Goal: Contribute content: Contribute content

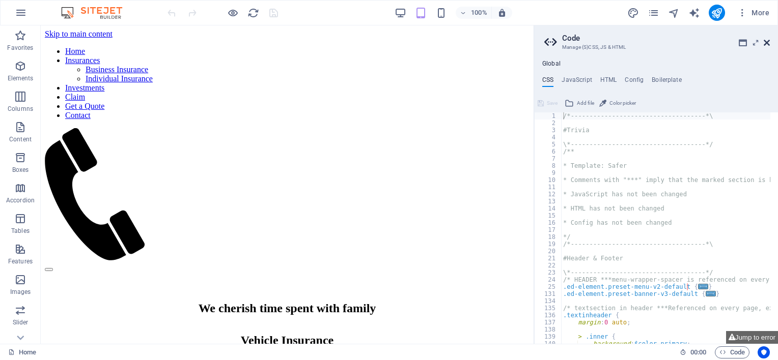
click at [767, 40] on icon at bounding box center [766, 43] width 6 height 8
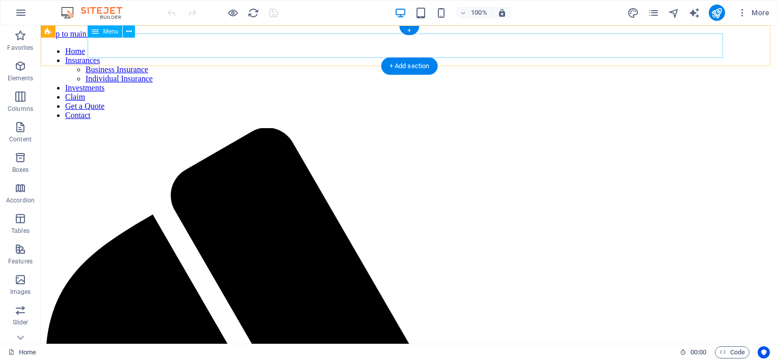
click at [248, 49] on nav "Home Insurances Business Insurance Individual Insurance Investments Claim Get a…" at bounding box center [409, 83] width 729 height 73
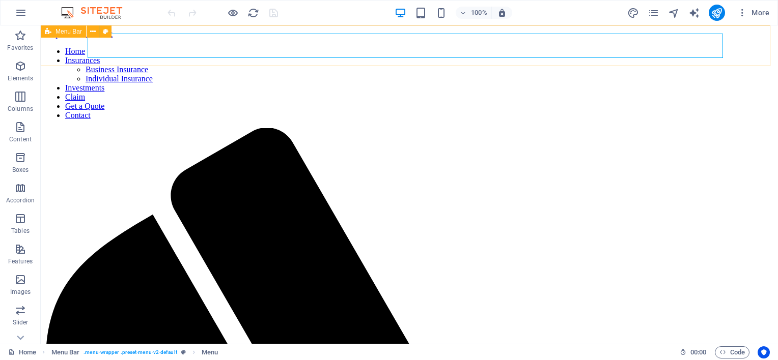
click at [68, 33] on span "Menu Bar" at bounding box center [68, 32] width 26 height 6
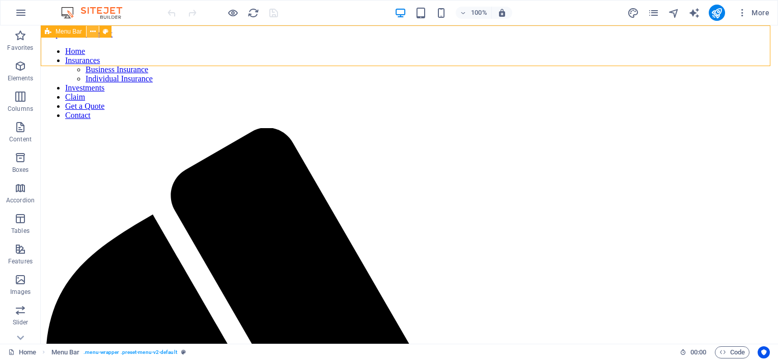
click at [90, 31] on icon at bounding box center [93, 31] width 6 height 11
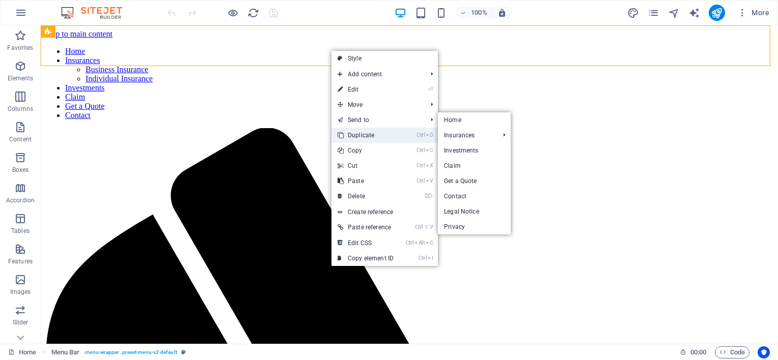
click at [374, 136] on link "Ctrl D Duplicate" at bounding box center [365, 135] width 68 height 15
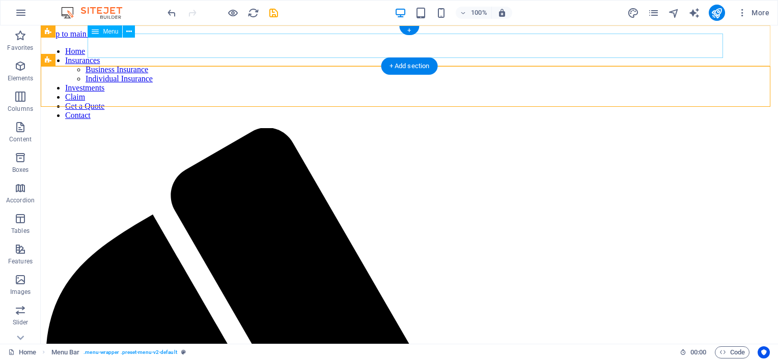
click at [380, 47] on nav "Home Insurances Business Insurance Individual Insurance Investments Claim Get a…" at bounding box center [409, 83] width 729 height 73
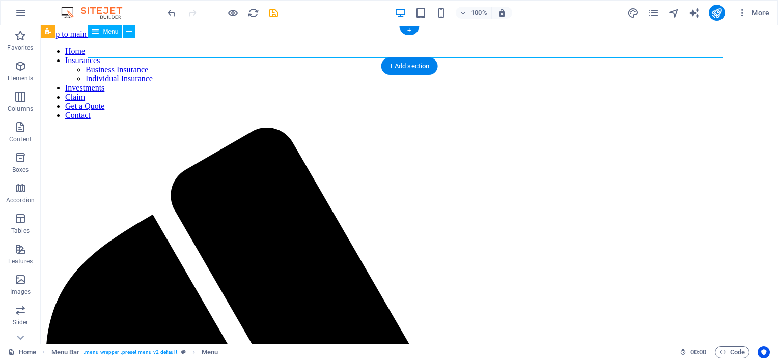
click at [381, 47] on nav "Home Insurances Business Insurance Individual Insurance Investments Claim Get a…" at bounding box center [409, 83] width 729 height 73
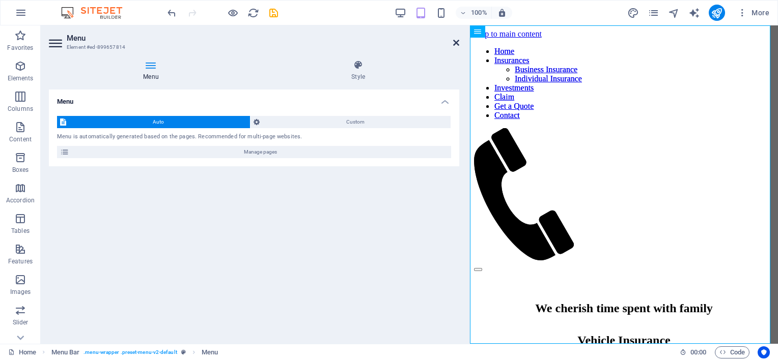
click at [454, 41] on icon at bounding box center [456, 43] width 6 height 8
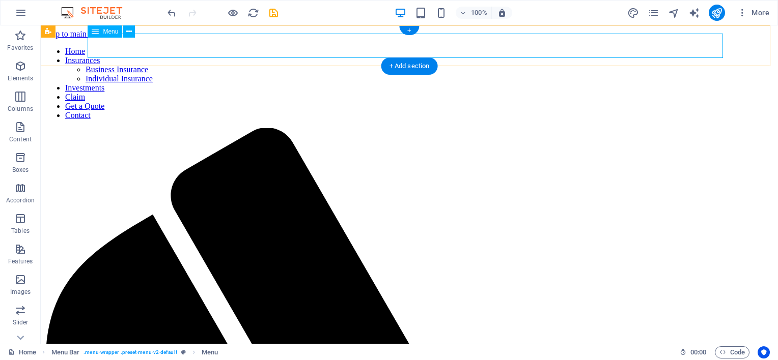
click at [414, 47] on nav "Home Insurances Business Insurance Individual Insurance Investments Claim Get a…" at bounding box center [409, 83] width 729 height 73
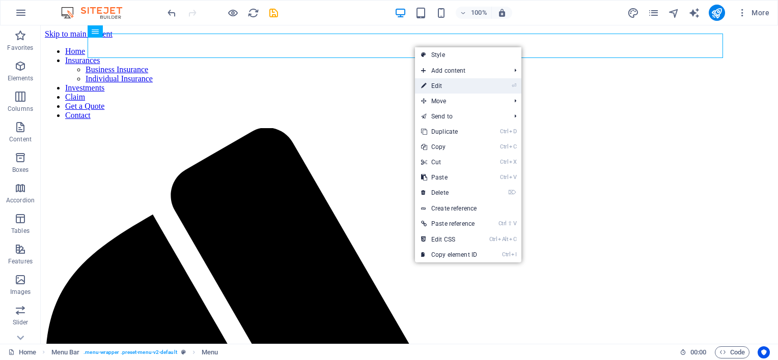
click at [450, 84] on link "⏎ Edit" at bounding box center [449, 85] width 68 height 15
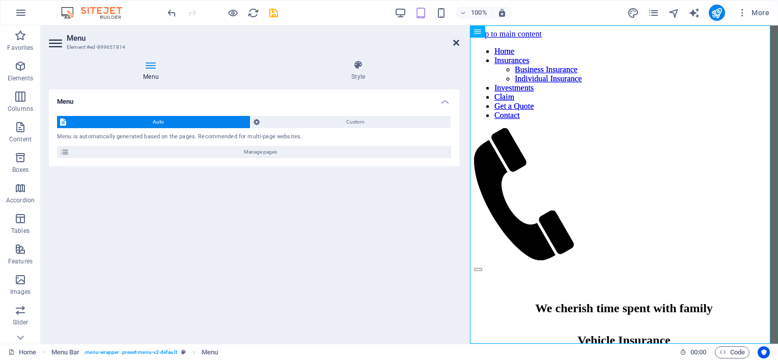
click at [457, 43] on icon at bounding box center [456, 43] width 6 height 8
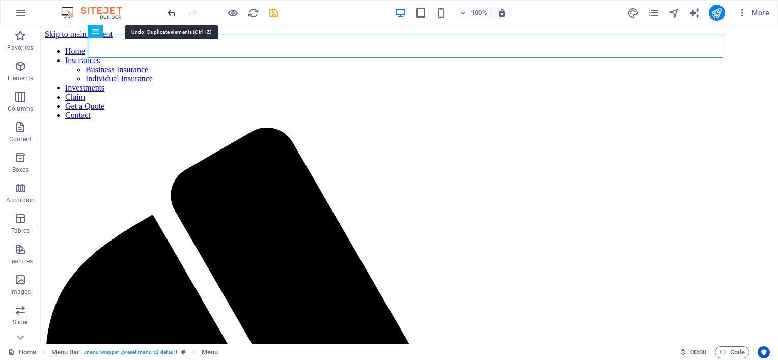
click at [168, 8] on icon "undo" at bounding box center [172, 13] width 12 height 12
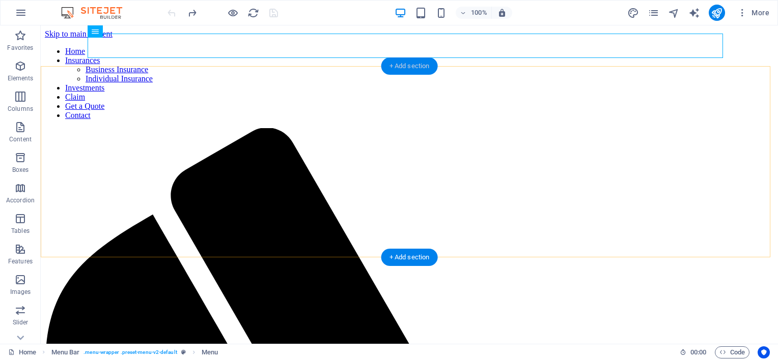
click at [415, 66] on div "+ Add section" at bounding box center [409, 66] width 56 height 17
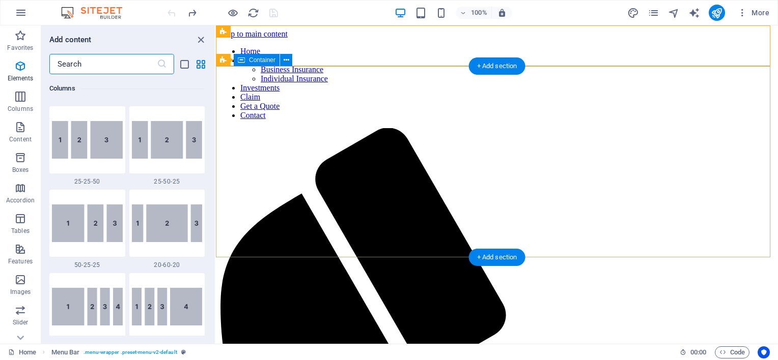
scroll to position [1781, 0]
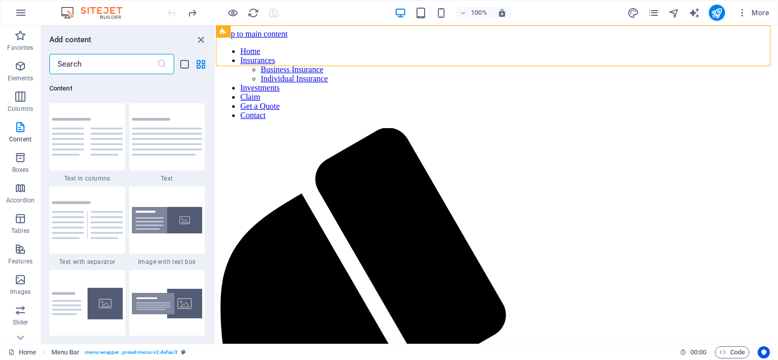
click at [116, 64] on input "text" at bounding box center [102, 64] width 107 height 20
click at [201, 37] on icon "close panel" at bounding box center [201, 40] width 12 height 12
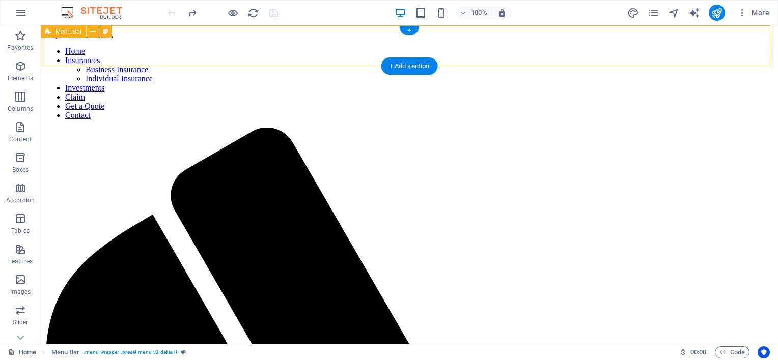
select select "header"
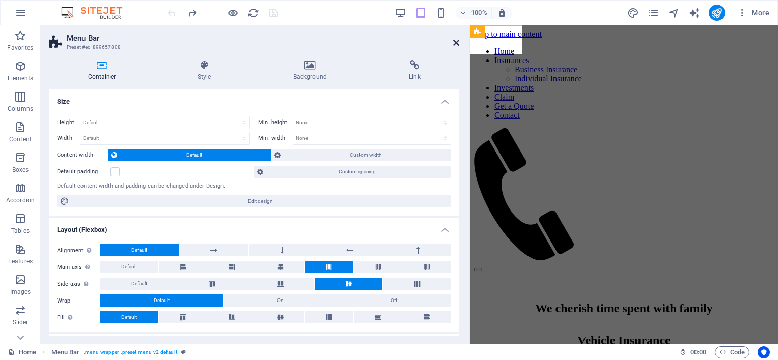
click at [455, 39] on icon at bounding box center [456, 43] width 6 height 8
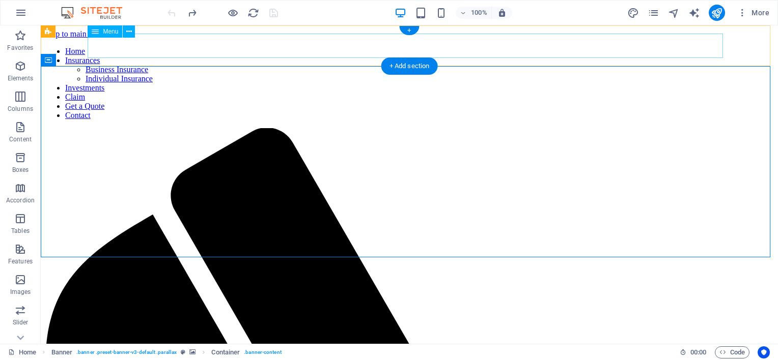
click at [250, 51] on nav "Home Insurances Business Insurance Individual Insurance Investments Claim Get a…" at bounding box center [409, 83] width 729 height 73
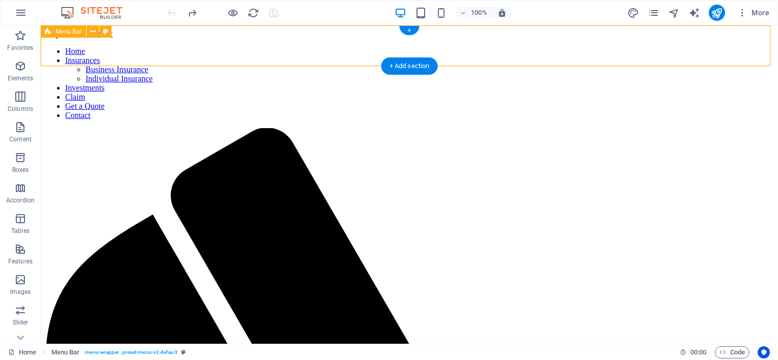
select select "header"
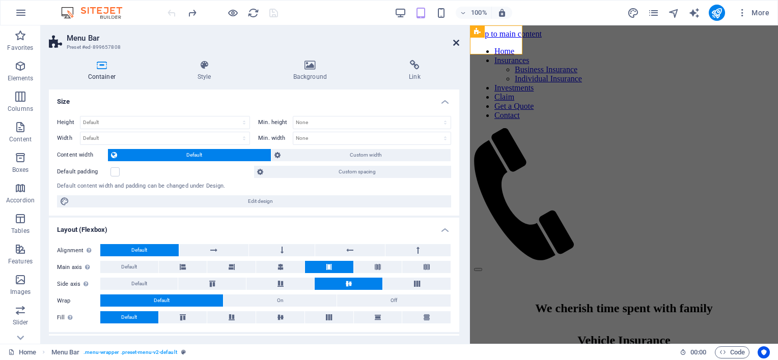
click at [455, 46] on icon at bounding box center [456, 43] width 6 height 8
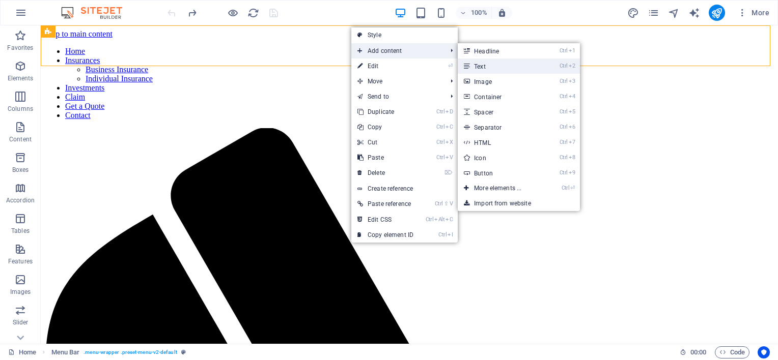
click at [491, 64] on link "Ctrl 2 Text" at bounding box center [500, 66] width 84 height 15
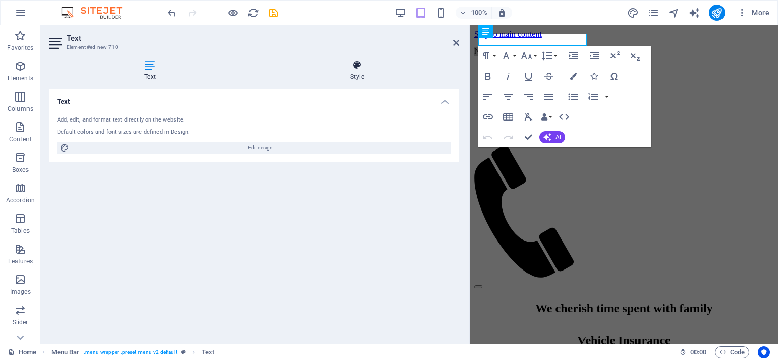
click at [358, 65] on icon at bounding box center [357, 65] width 204 height 10
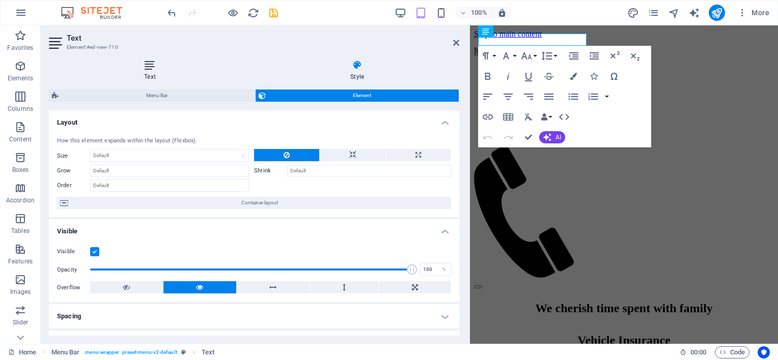
click at [150, 69] on icon at bounding box center [150, 65] width 202 height 10
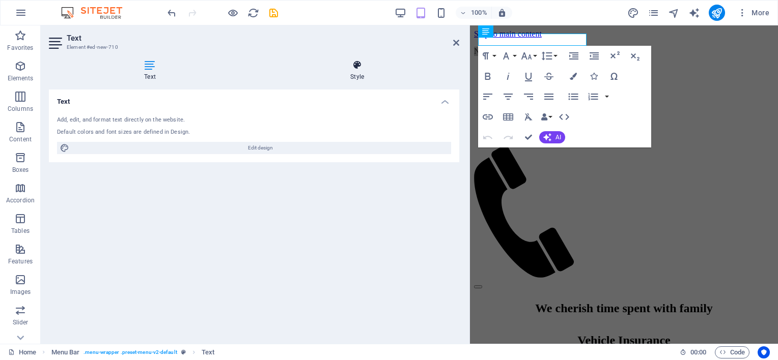
click at [356, 61] on icon at bounding box center [357, 65] width 204 height 10
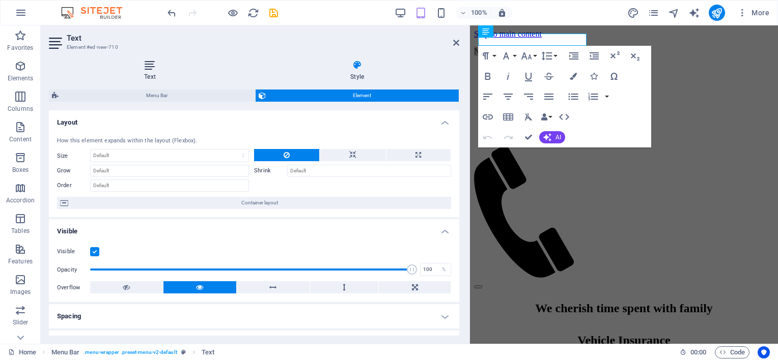
click at [148, 67] on icon at bounding box center [150, 65] width 202 height 10
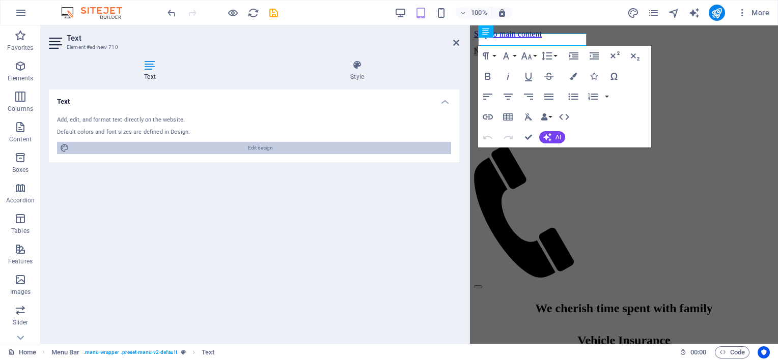
click at [265, 147] on span "Edit design" at bounding box center [260, 148] width 376 height 12
select select "px"
select select "300"
select select "px"
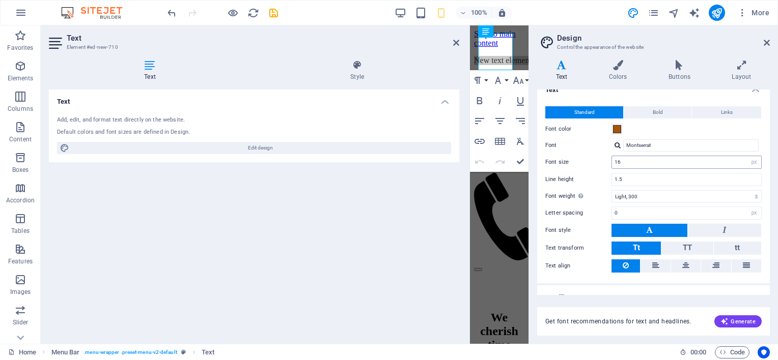
scroll to position [24, 0]
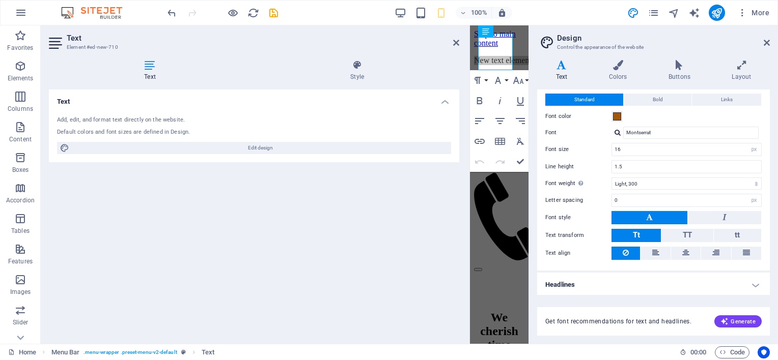
click at [628, 273] on h4 "Headlines" at bounding box center [653, 285] width 233 height 24
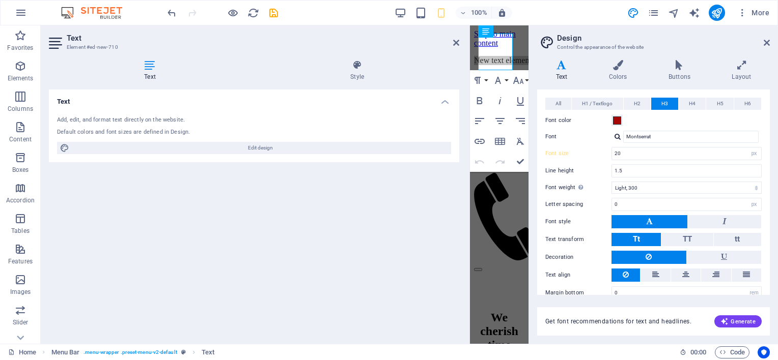
scroll to position [239, 0]
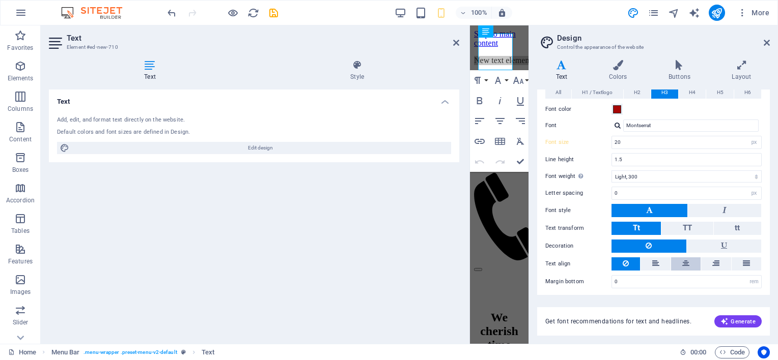
click at [690, 260] on button at bounding box center [686, 264] width 30 height 13
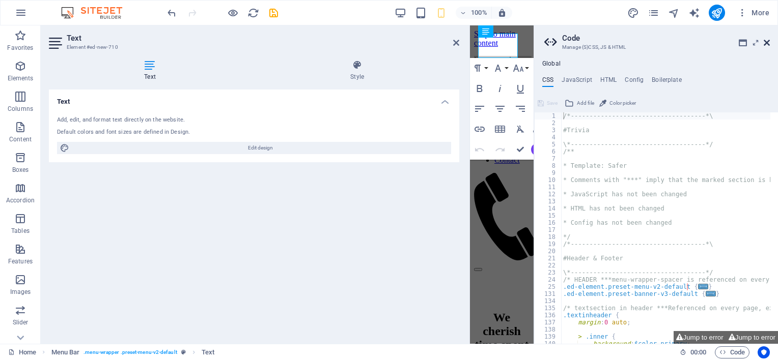
click at [766, 40] on icon at bounding box center [766, 43] width 6 height 8
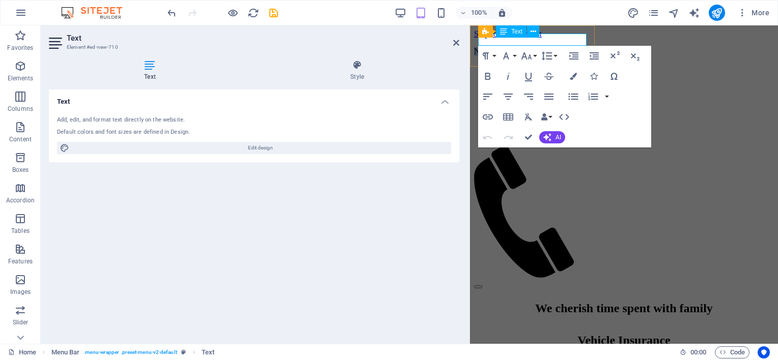
click at [559, 47] on p "New text element" at bounding box center [528, 51] width 108 height 9
click at [563, 47] on p "New text element" at bounding box center [528, 51] width 108 height 9
click at [542, 29] on icon at bounding box center [540, 31] width 6 height 11
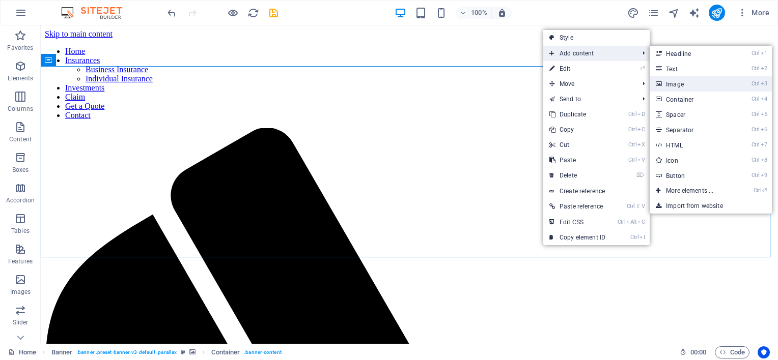
click at [686, 85] on link "Ctrl 3 Image" at bounding box center [691, 83] width 84 height 15
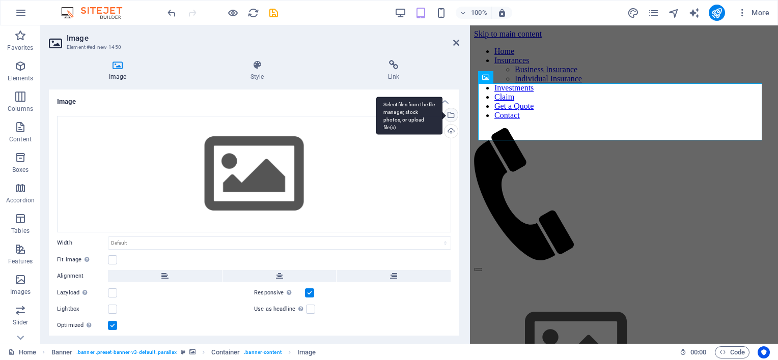
click at [442, 114] on div "Select files from the file manager, stock photos, or upload file(s)" at bounding box center [409, 116] width 66 height 38
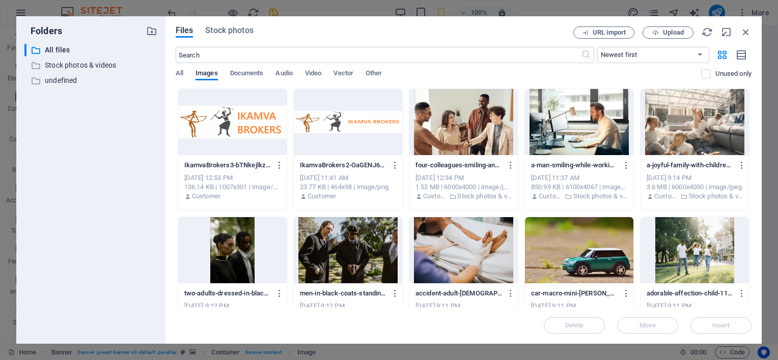
click at [342, 124] on div at bounding box center [348, 122] width 108 height 66
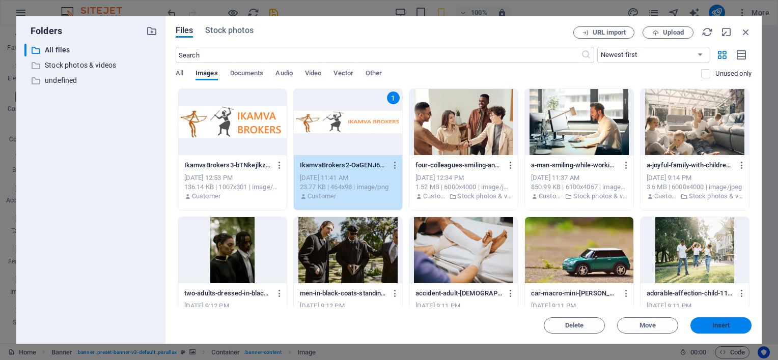
click at [720, 325] on span "Insert" at bounding box center [721, 326] width 18 height 6
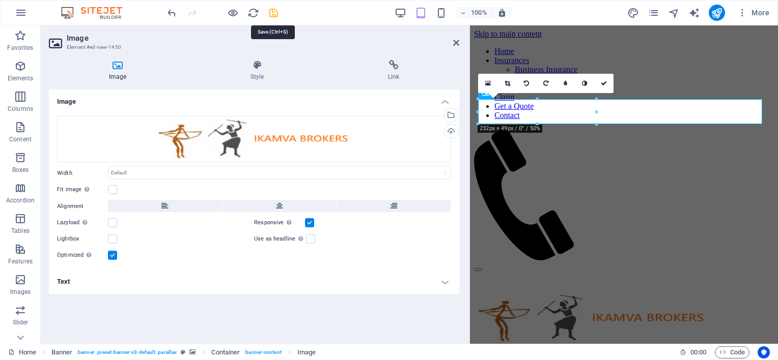
click at [275, 13] on icon "save" at bounding box center [274, 13] width 12 height 12
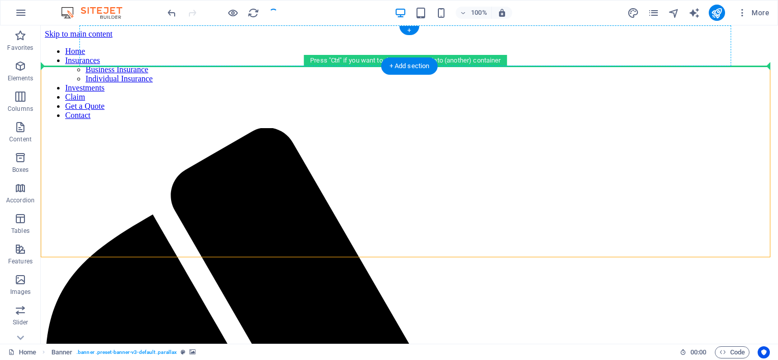
drag, startPoint x: 185, startPoint y: 153, endPoint x: 229, endPoint y: 58, distance: 104.6
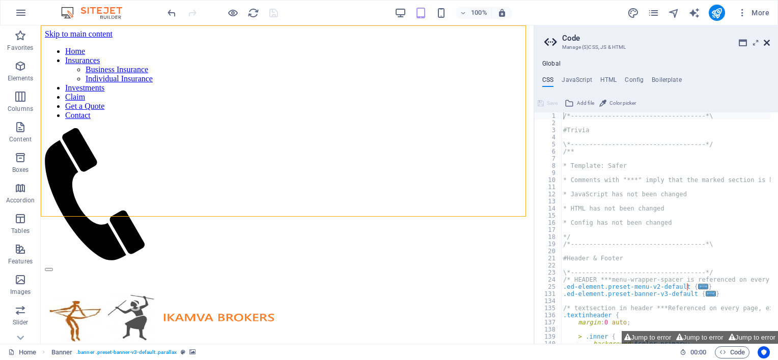
click at [769, 42] on icon at bounding box center [766, 43] width 6 height 8
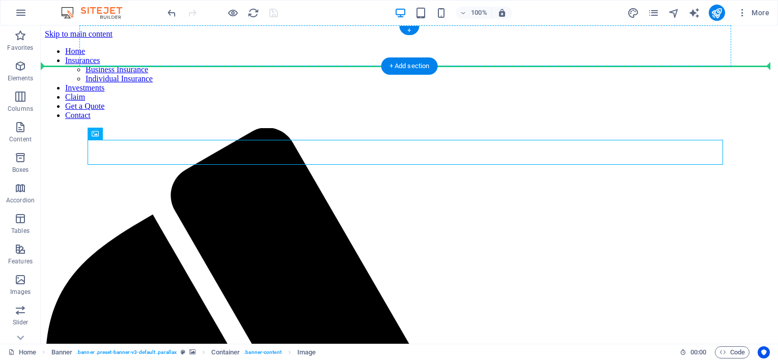
drag, startPoint x: 144, startPoint y: 161, endPoint x: 103, endPoint y: 53, distance: 115.5
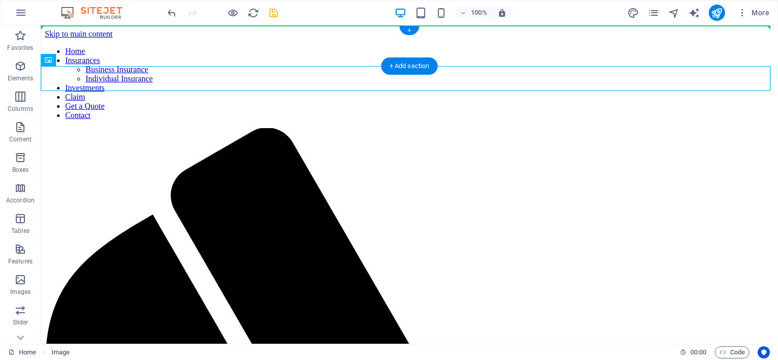
drag, startPoint x: 103, startPoint y: 86, endPoint x: 69, endPoint y: 33, distance: 63.4
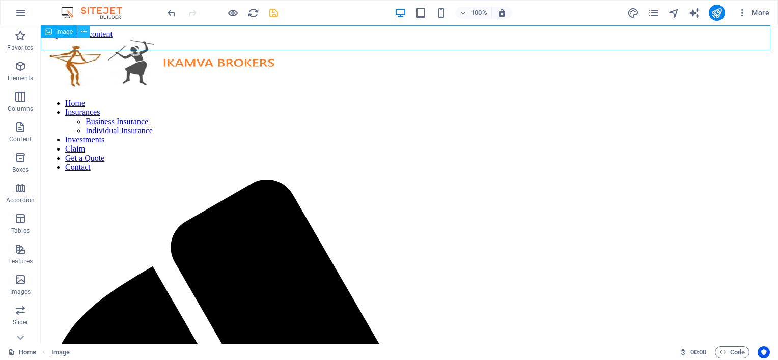
click at [83, 29] on icon at bounding box center [84, 31] width 6 height 11
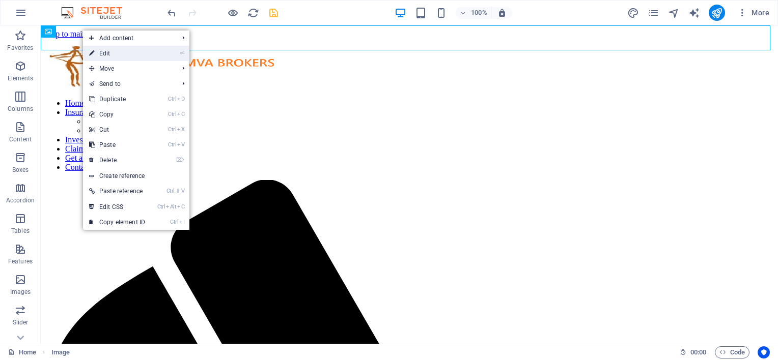
click at [128, 51] on link "⏎ Edit" at bounding box center [117, 53] width 68 height 15
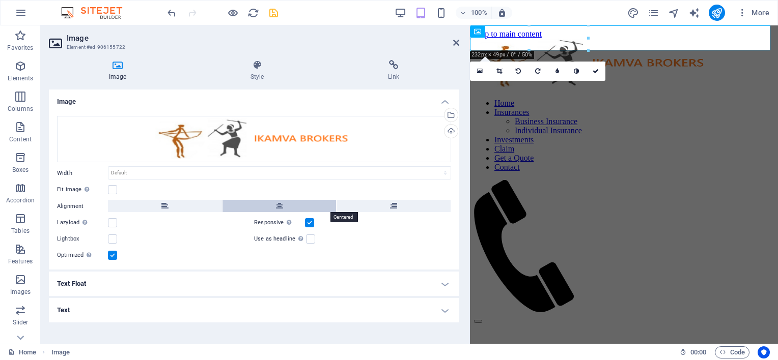
click at [282, 205] on icon at bounding box center [279, 206] width 7 height 12
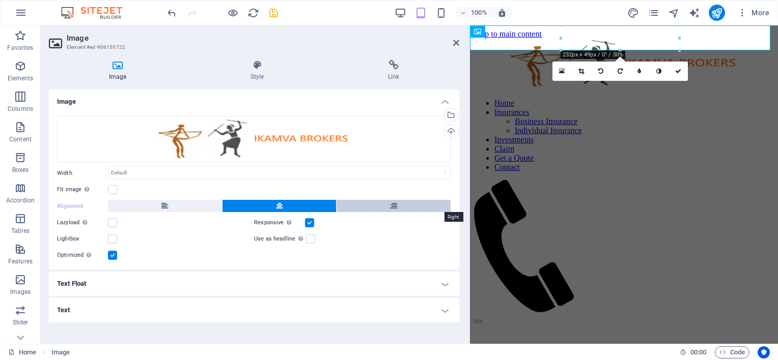
click at [405, 202] on button at bounding box center [393, 206] width 114 height 12
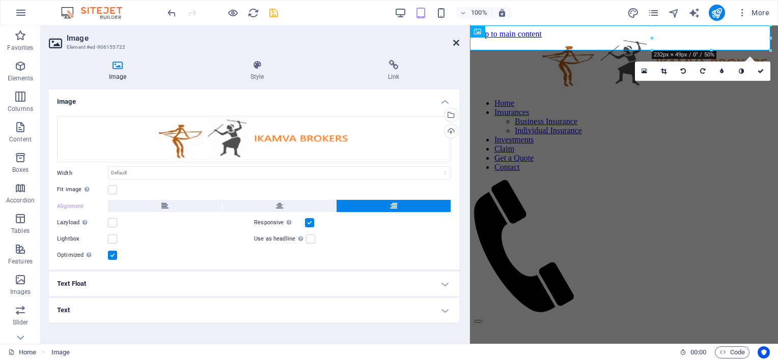
click at [458, 41] on icon at bounding box center [456, 43] width 6 height 8
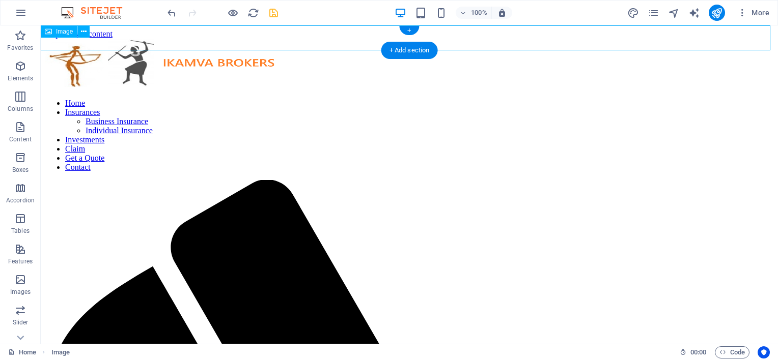
click at [163, 39] on figure at bounding box center [409, 65] width 729 height 52
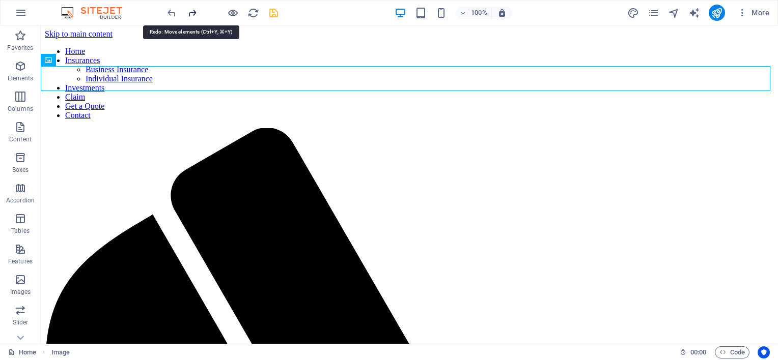
click at [0, 0] on icon "redo" at bounding box center [0, 0] width 0 height 0
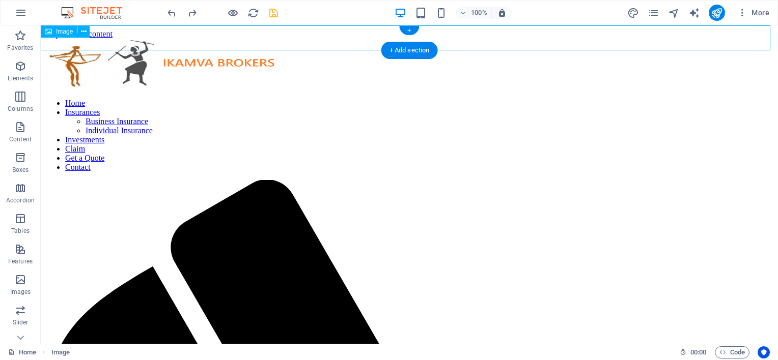
click at [129, 39] on figure at bounding box center [409, 65] width 729 height 52
drag, startPoint x: 97, startPoint y: 60, endPoint x: 116, endPoint y: 37, distance: 29.3
click at [113, 39] on figure at bounding box center [409, 65] width 729 height 52
click at [146, 41] on figure at bounding box center [409, 65] width 729 height 52
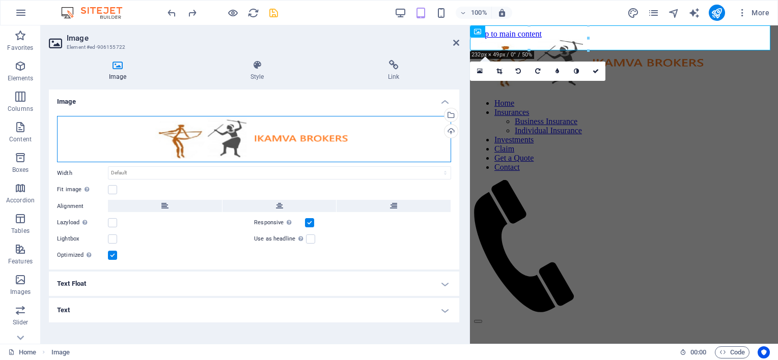
click at [272, 137] on div "Drag files here, click to choose files or select files from Files or our free s…" at bounding box center [254, 139] width 394 height 47
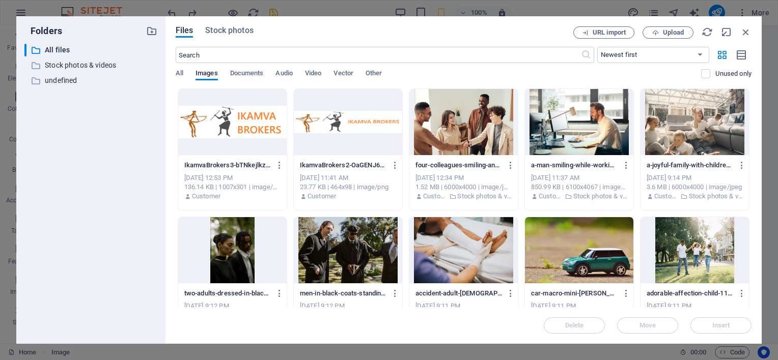
click at [266, 128] on div at bounding box center [232, 122] width 108 height 66
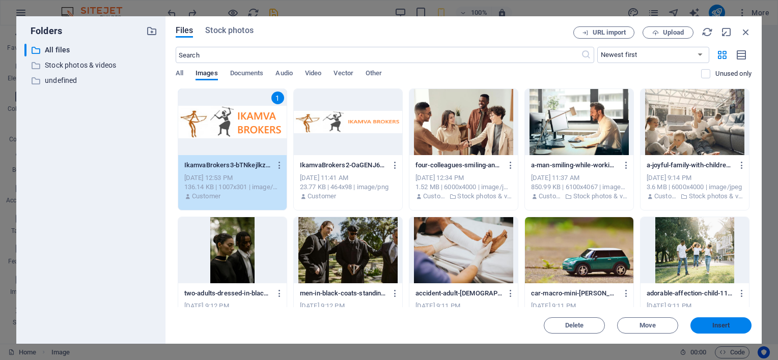
click at [727, 326] on span "Insert" at bounding box center [721, 326] width 18 height 6
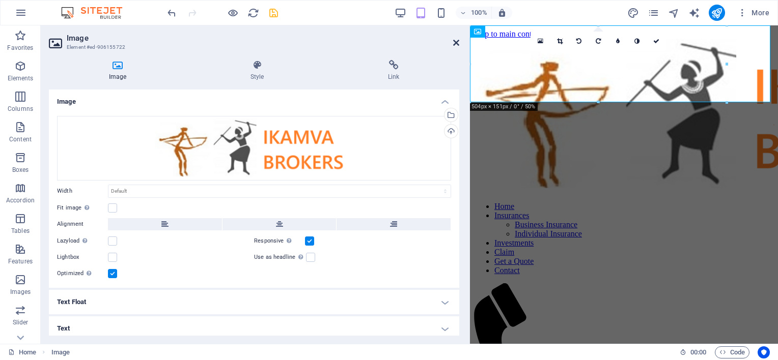
click at [454, 41] on icon at bounding box center [456, 43] width 6 height 8
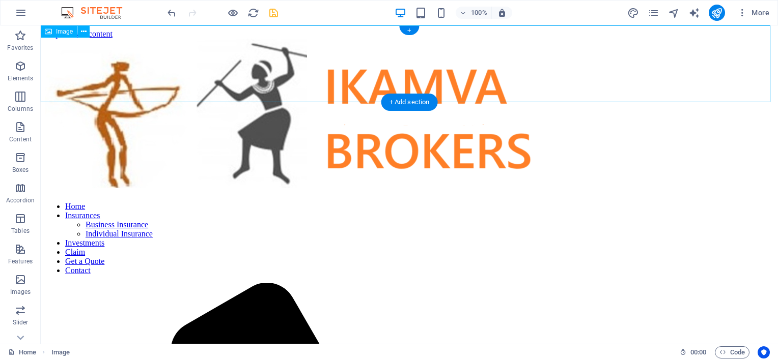
click at [211, 71] on figure at bounding box center [409, 116] width 729 height 155
click at [144, 73] on figure at bounding box center [409, 116] width 729 height 155
click at [252, 78] on figure at bounding box center [409, 116] width 729 height 155
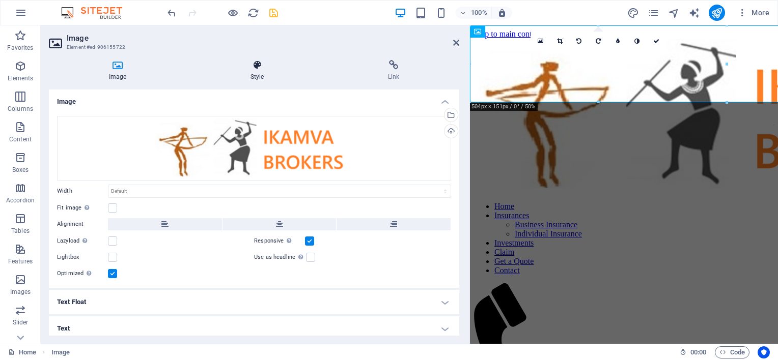
drag, startPoint x: 212, startPoint y: 52, endPoint x: 252, endPoint y: 79, distance: 48.6
click at [252, 79] on h4 "Style" at bounding box center [258, 70] width 137 height 21
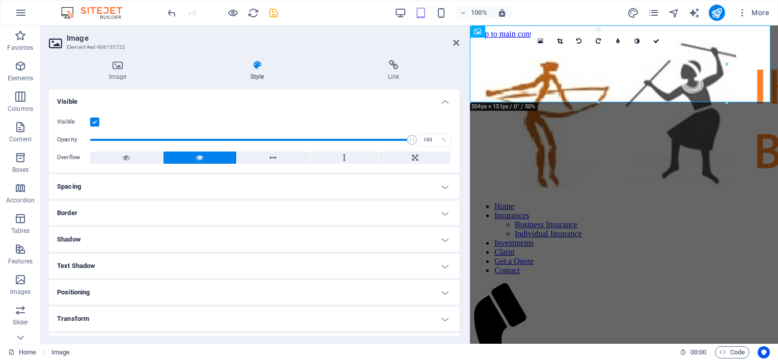
click at [617, 51] on div "16:10 16:9 4:3 1:1 1:2 0" at bounding box center [597, 41] width 135 height 19
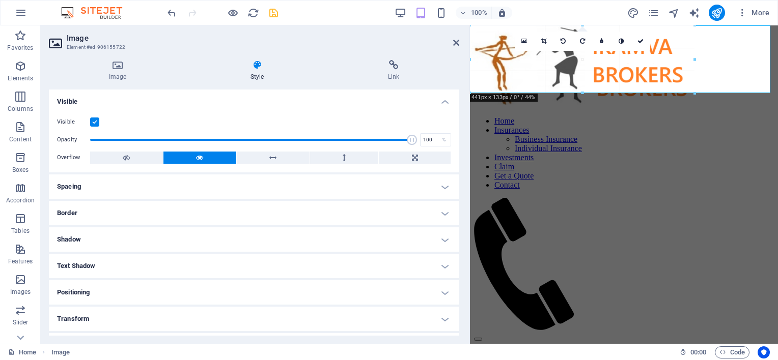
drag, startPoint x: 727, startPoint y: 100, endPoint x: 694, endPoint y: 64, distance: 49.0
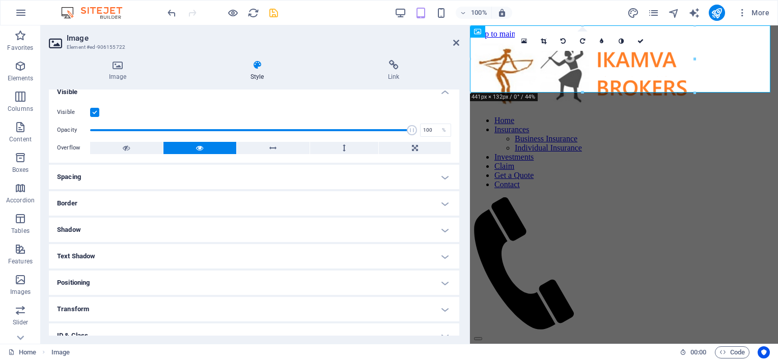
scroll to position [0, 0]
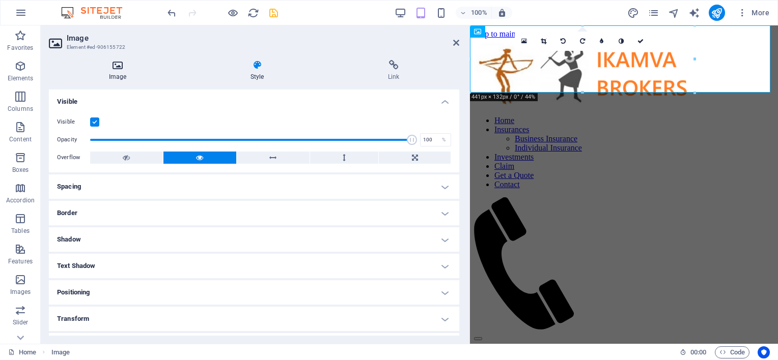
click at [118, 69] on icon at bounding box center [117, 65] width 137 height 10
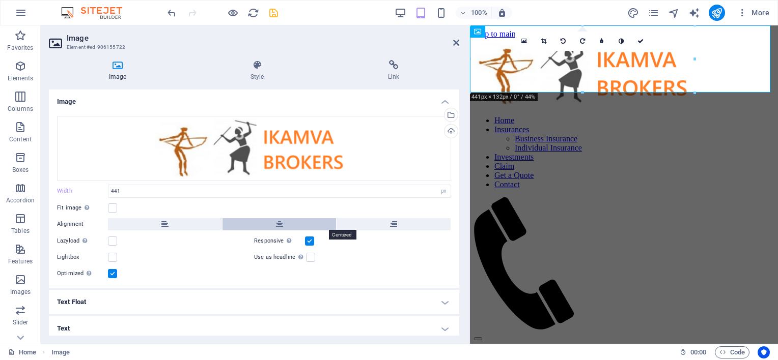
click at [276, 219] on icon at bounding box center [279, 224] width 7 height 12
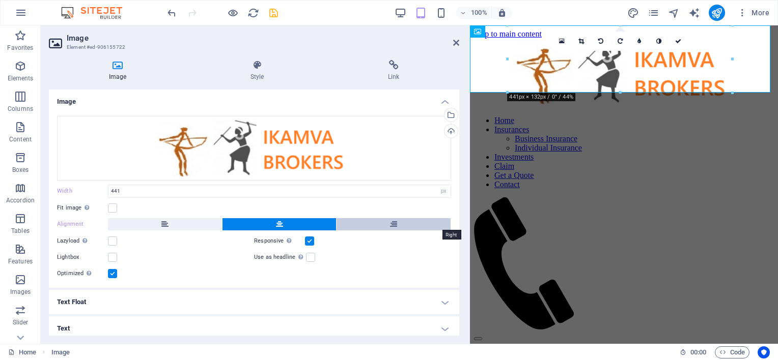
click at [391, 225] on icon at bounding box center [393, 224] width 7 height 12
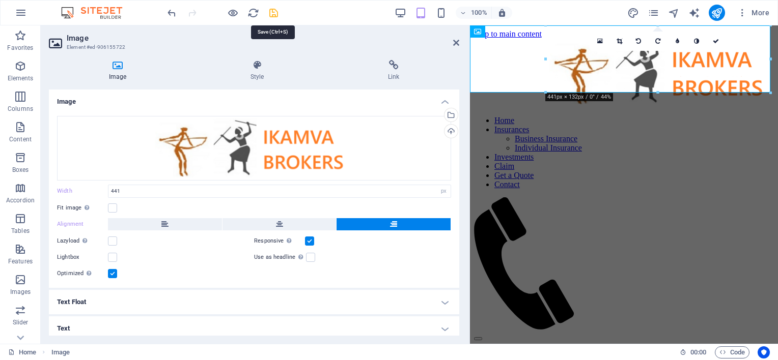
click at [272, 10] on icon "save" at bounding box center [274, 13] width 12 height 12
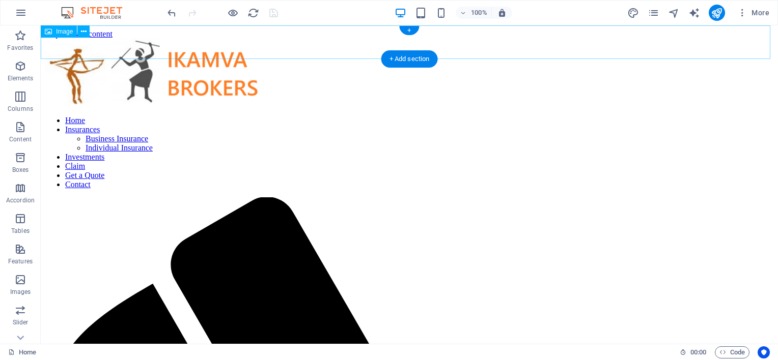
click at [118, 48] on figure at bounding box center [409, 73] width 729 height 69
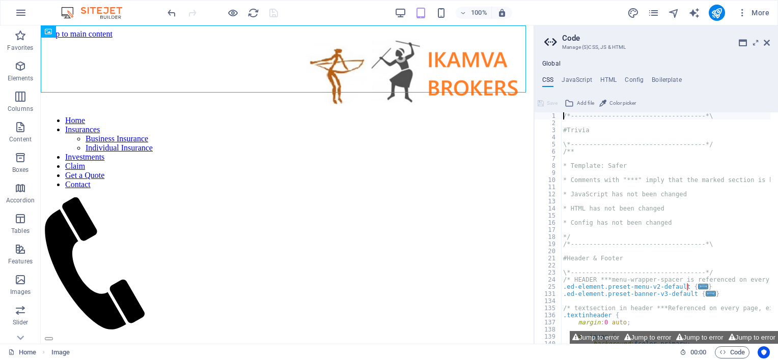
click at [770, 39] on aside "Code Manage (S)CSS, JS & HTML Global CSS JavaScript HTML Config Boilerplate /*-…" at bounding box center [655, 184] width 244 height 319
click at [767, 41] on icon at bounding box center [766, 43] width 6 height 8
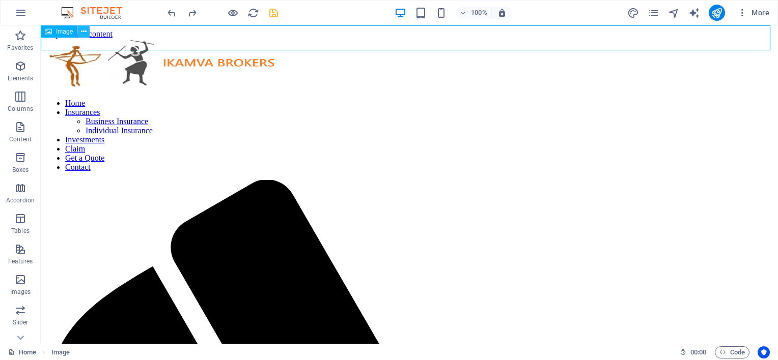
click at [84, 31] on icon at bounding box center [84, 31] width 6 height 11
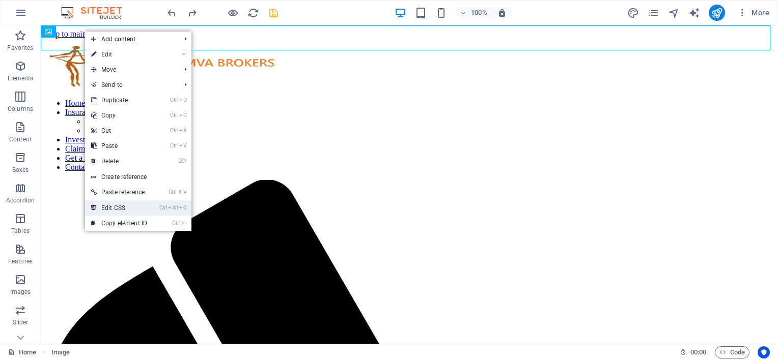
click at [122, 204] on link "Ctrl Alt C Edit CSS" at bounding box center [119, 208] width 68 height 15
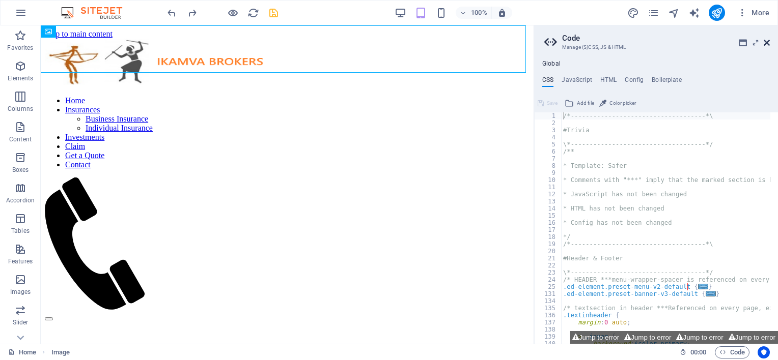
click at [767, 42] on icon at bounding box center [766, 43] width 6 height 8
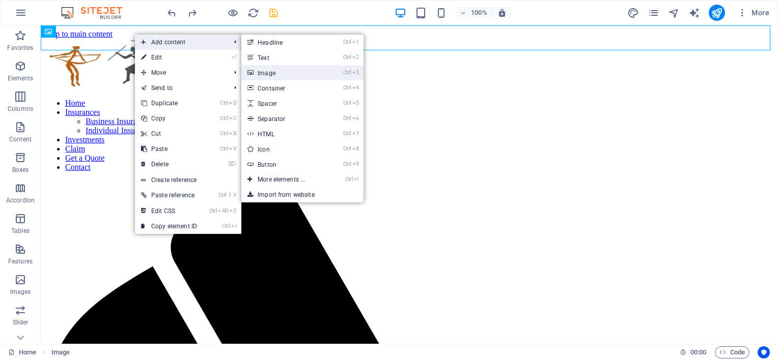
click at [273, 73] on link "Ctrl 3 Image" at bounding box center [283, 72] width 84 height 15
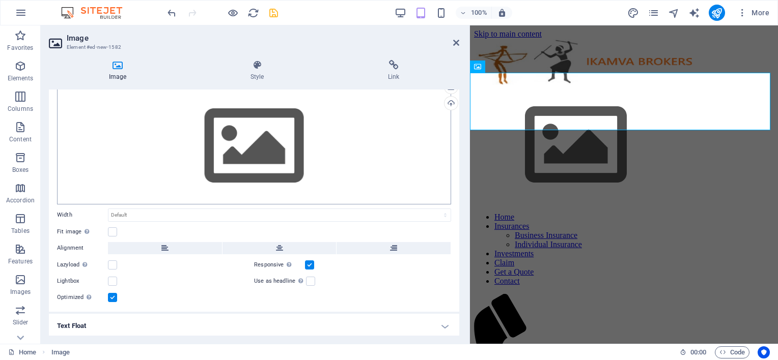
scroll to position [51, 0]
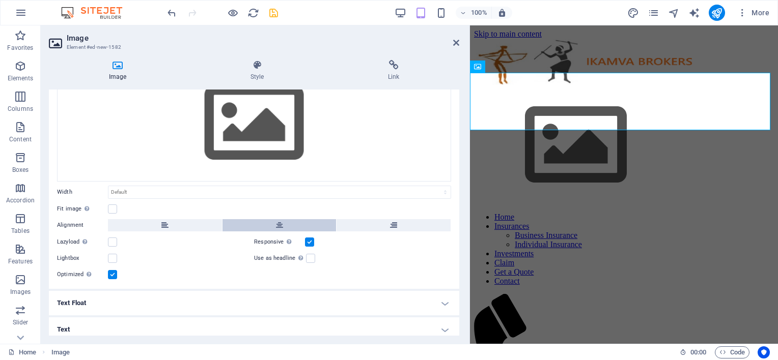
click at [284, 224] on button at bounding box center [279, 225] width 114 height 12
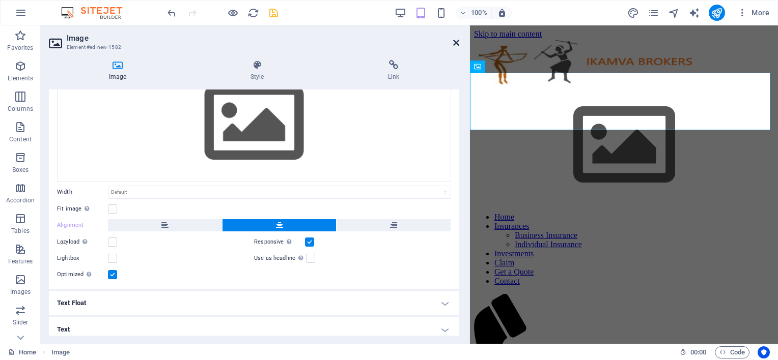
click at [456, 44] on icon at bounding box center [456, 43] width 6 height 8
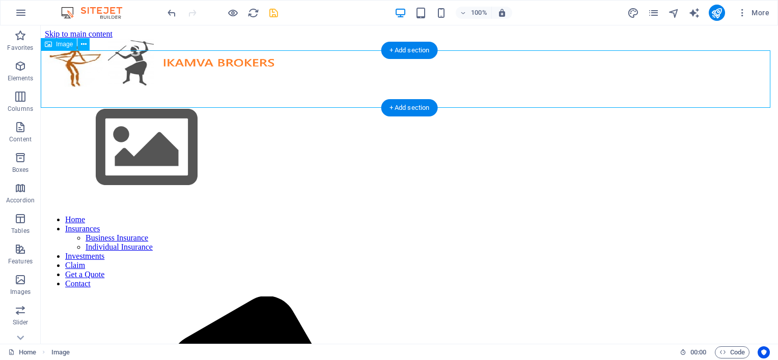
click at [178, 91] on figure at bounding box center [409, 149] width 729 height 117
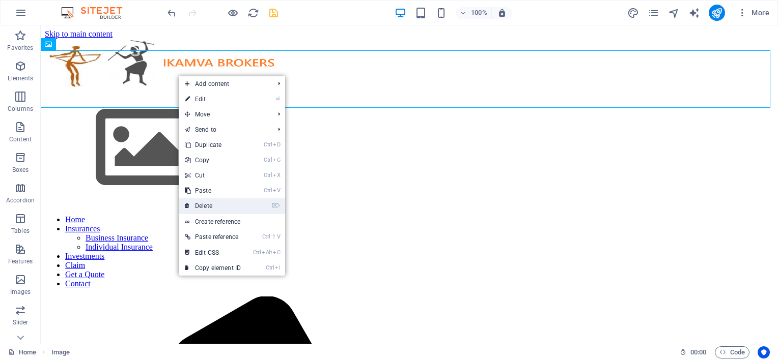
click at [220, 204] on link "⌦ Delete" at bounding box center [213, 206] width 68 height 15
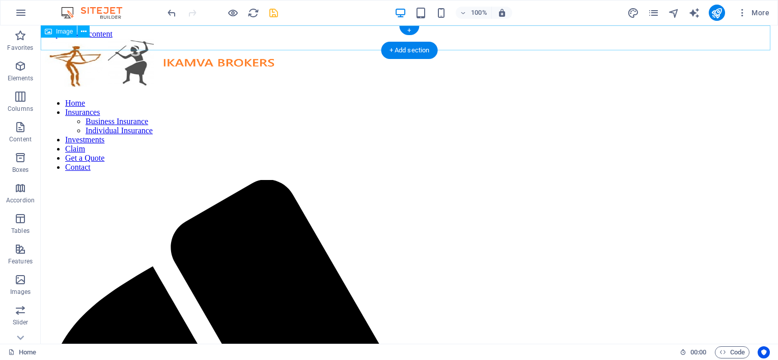
click at [126, 43] on figure at bounding box center [409, 65] width 729 height 52
click at [52, 33] on div "Image" at bounding box center [59, 31] width 36 height 12
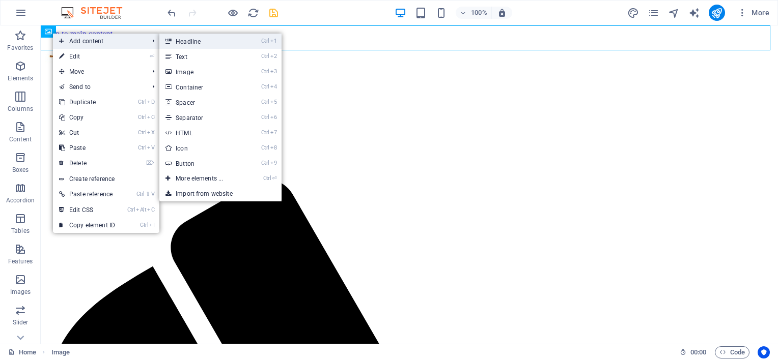
click at [200, 43] on link "Ctrl 1 Headline" at bounding box center [201, 41] width 84 height 15
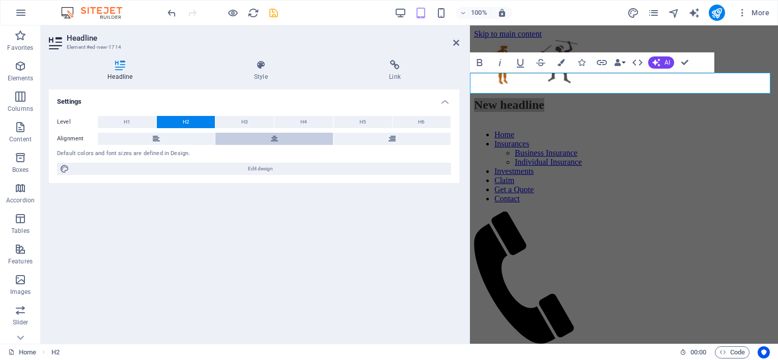
click at [278, 136] on button at bounding box center [273, 139] width 117 height 12
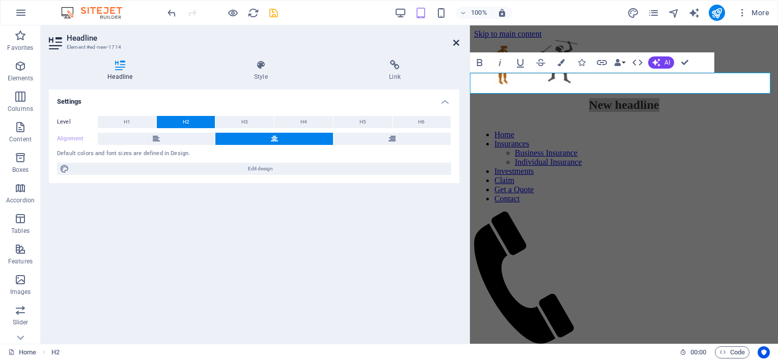
click at [455, 43] on icon at bounding box center [456, 43] width 6 height 8
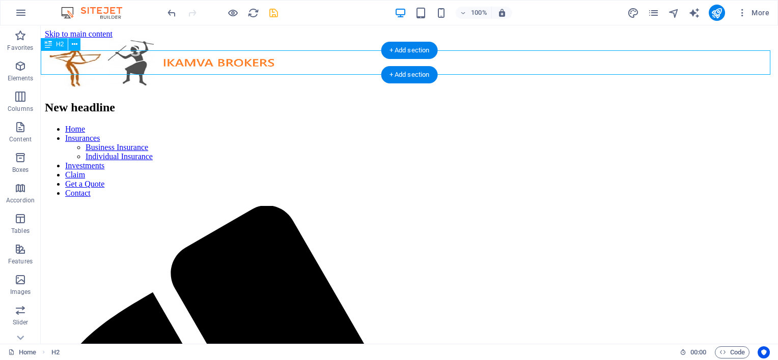
click at [191, 101] on div "New headline" at bounding box center [409, 108] width 729 height 14
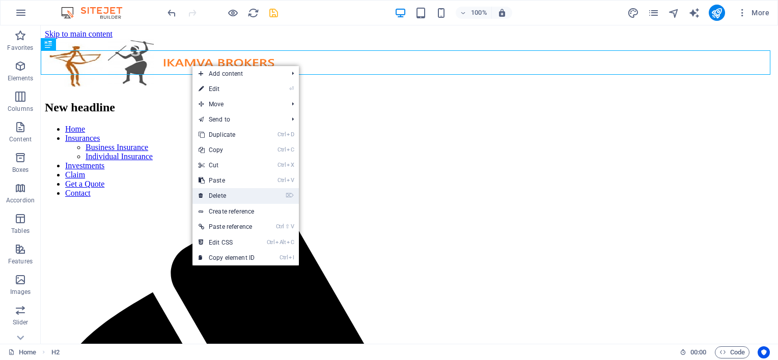
click at [226, 191] on link "⌦ Delete" at bounding box center [226, 195] width 68 height 15
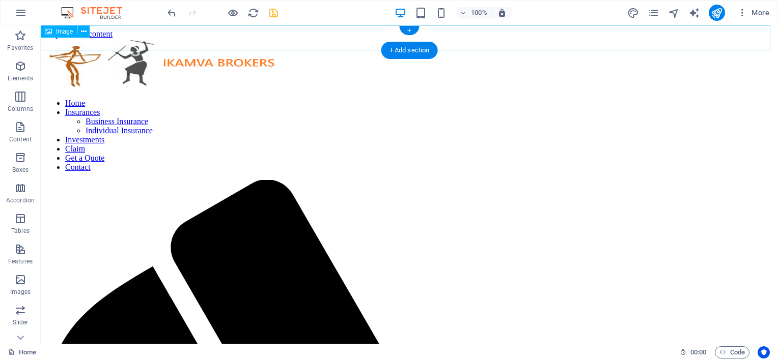
click at [133, 39] on figure at bounding box center [409, 65] width 729 height 52
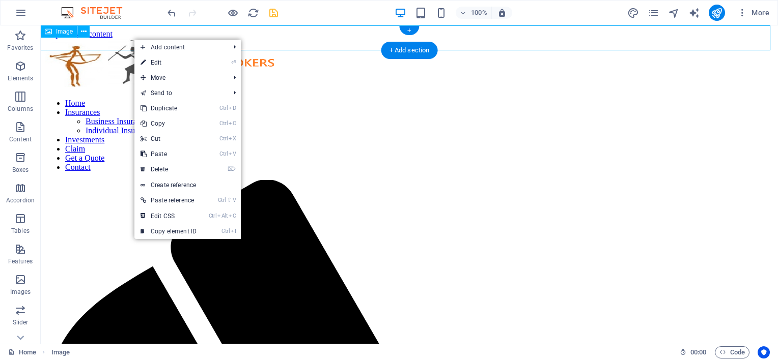
click at [122, 39] on figure at bounding box center [409, 65] width 729 height 52
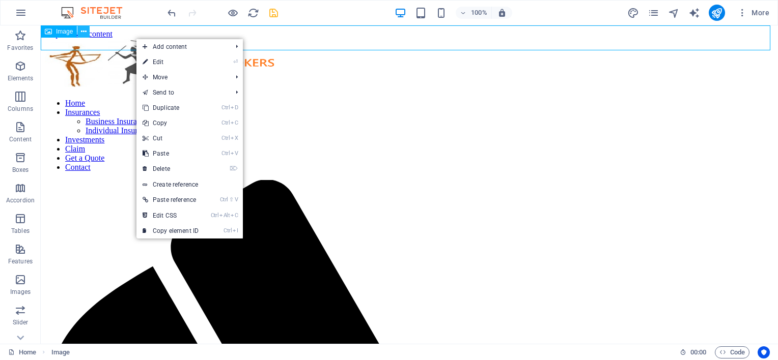
click at [86, 33] on icon at bounding box center [84, 31] width 6 height 11
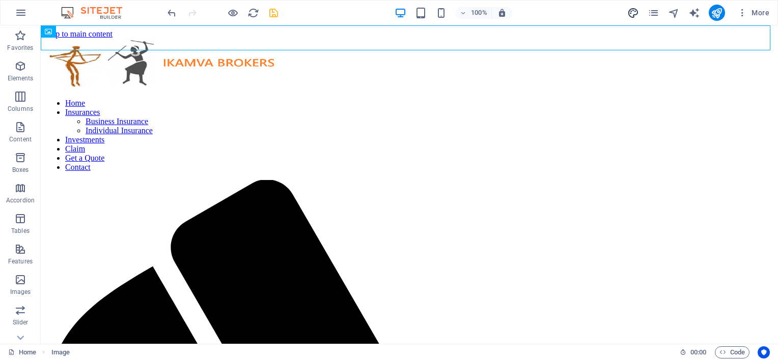
click at [633, 14] on icon "design" at bounding box center [633, 13] width 12 height 12
select select "px"
select select "300"
select select "px"
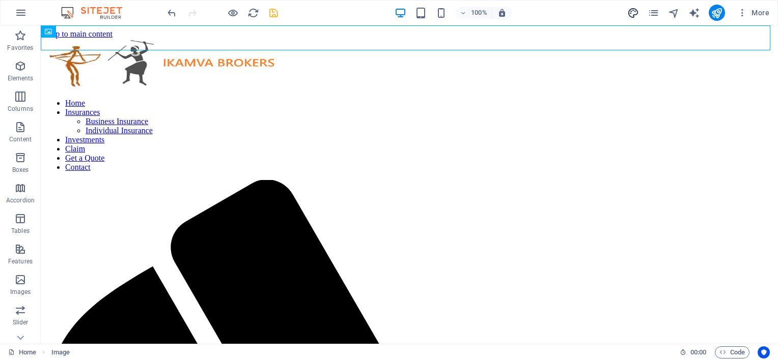
select select "300"
select select "px"
select select "rem"
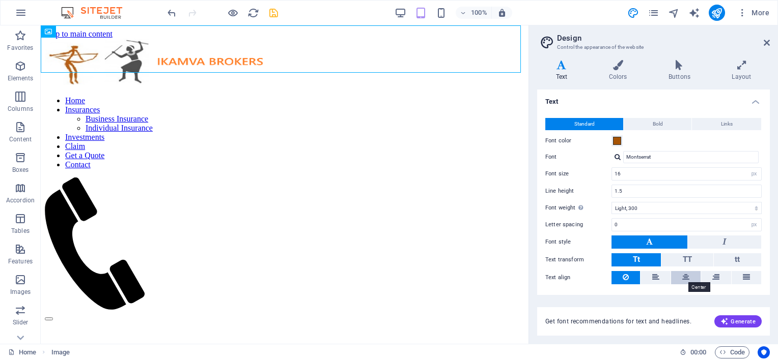
click at [684, 274] on icon at bounding box center [685, 277] width 7 height 12
click at [712, 277] on icon at bounding box center [715, 277] width 7 height 12
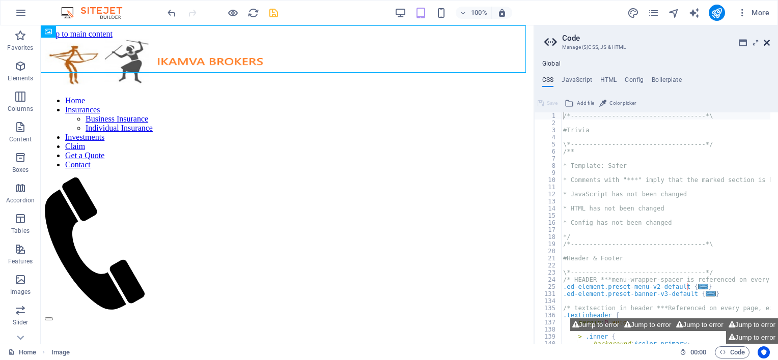
click at [766, 42] on icon at bounding box center [766, 43] width 6 height 8
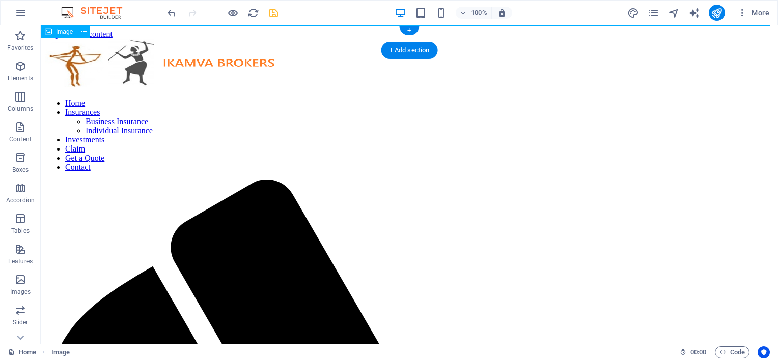
click at [97, 39] on figure at bounding box center [409, 65] width 729 height 52
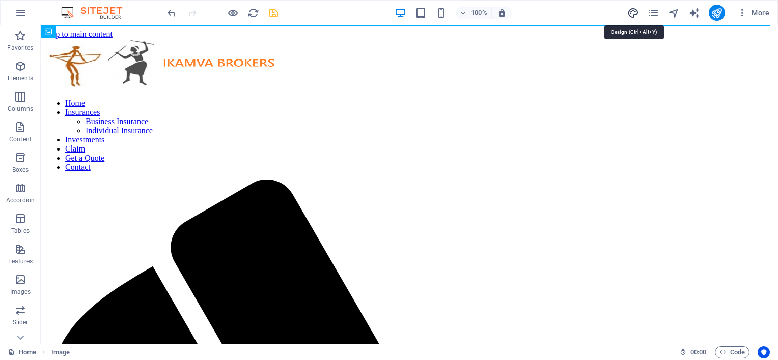
click at [637, 10] on icon "design" at bounding box center [633, 13] width 12 height 12
select select "px"
select select "300"
select select "px"
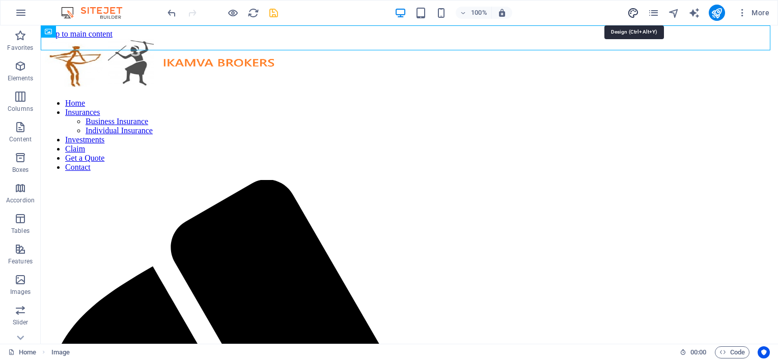
select select "300"
select select "px"
select select "rem"
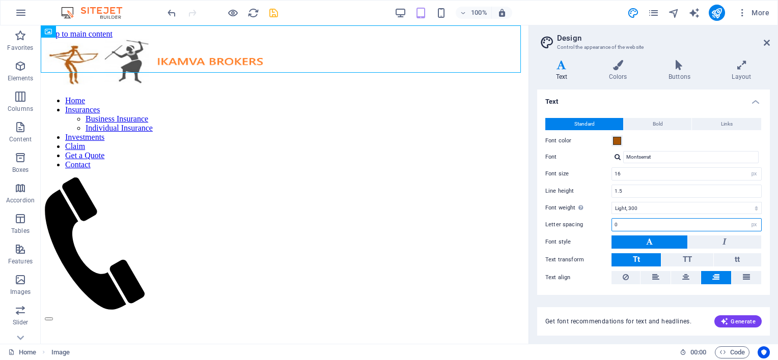
click at [682, 224] on input "0" at bounding box center [686, 225] width 149 height 12
type input "5"
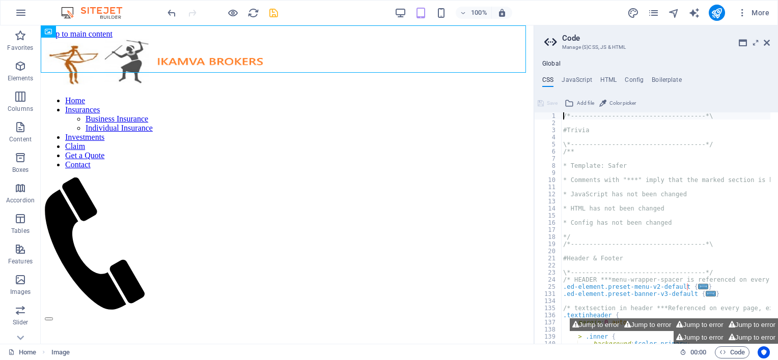
click at [771, 42] on aside "Code Manage (S)CSS, JS & HTML Global CSS JavaScript HTML Config Boilerplate /*-…" at bounding box center [655, 184] width 244 height 319
click at [768, 42] on icon at bounding box center [766, 43] width 6 height 8
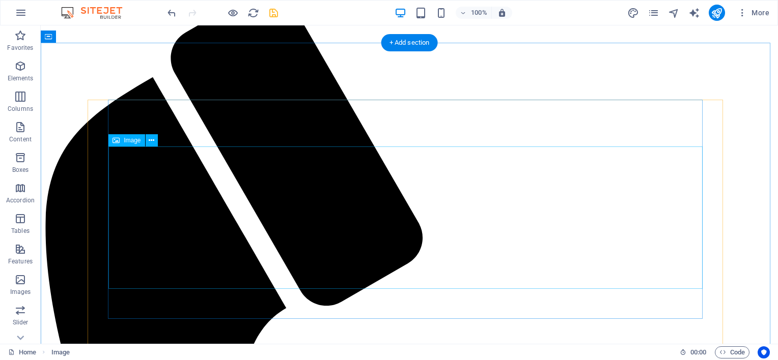
scroll to position [204, 0]
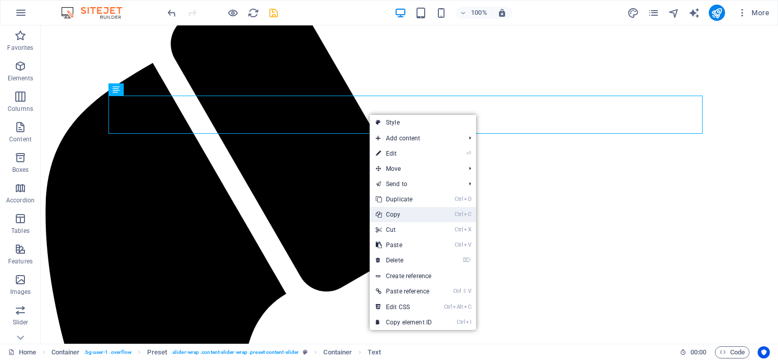
click at [403, 216] on link "Ctrl C Copy" at bounding box center [404, 214] width 68 height 15
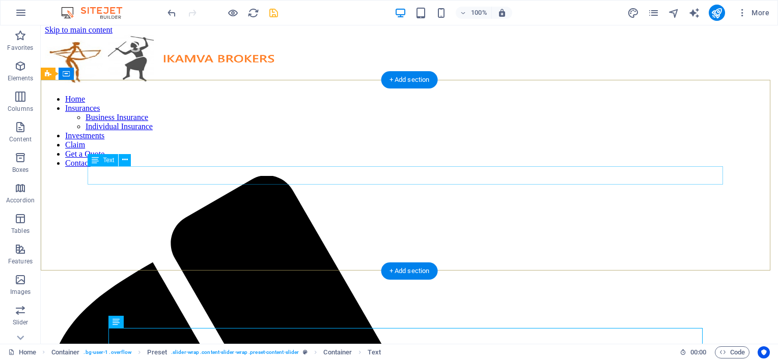
scroll to position [0, 0]
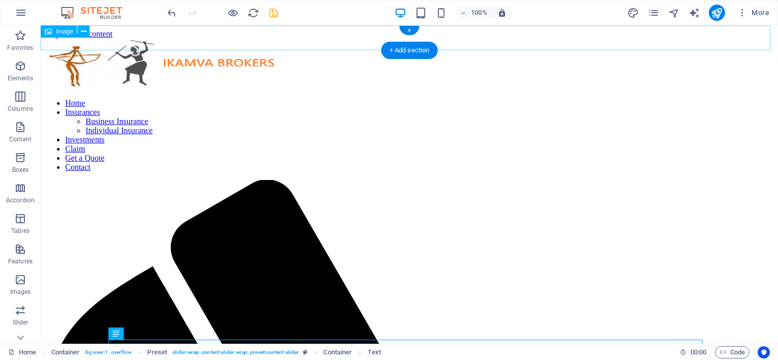
click at [236, 39] on figure at bounding box center [409, 65] width 729 height 52
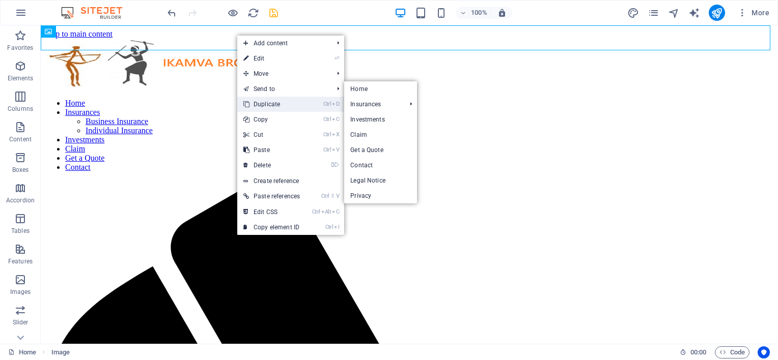
click at [281, 100] on link "Ctrl D Duplicate" at bounding box center [271, 104] width 69 height 15
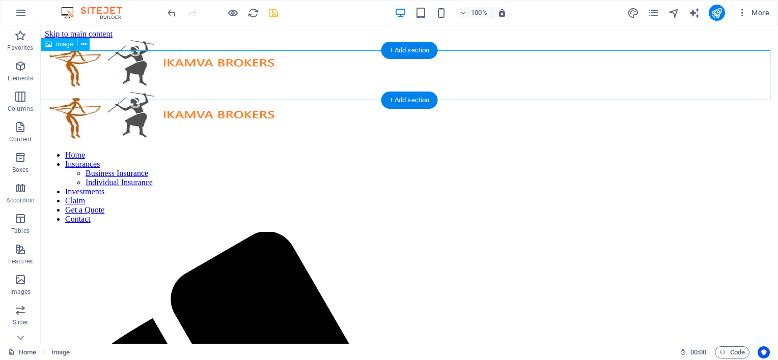
click at [202, 91] on figure at bounding box center [409, 117] width 729 height 52
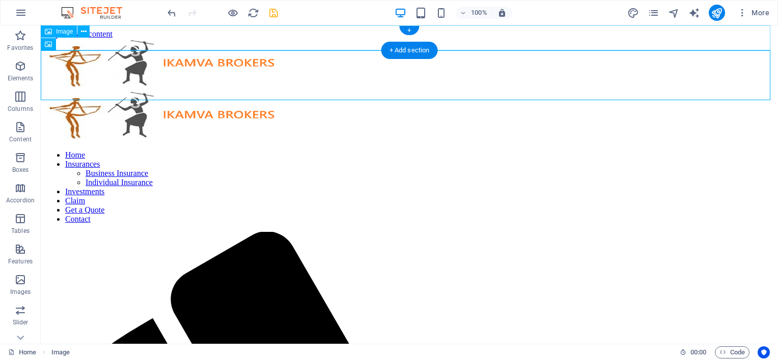
click at [133, 39] on figure at bounding box center [409, 65] width 729 height 52
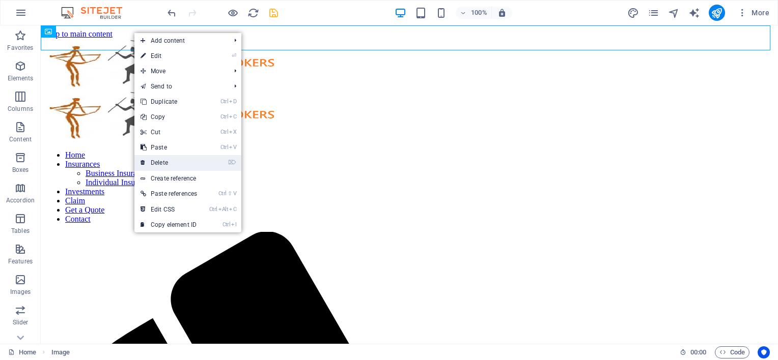
click at [174, 166] on link "⌦ Delete" at bounding box center [168, 162] width 69 height 15
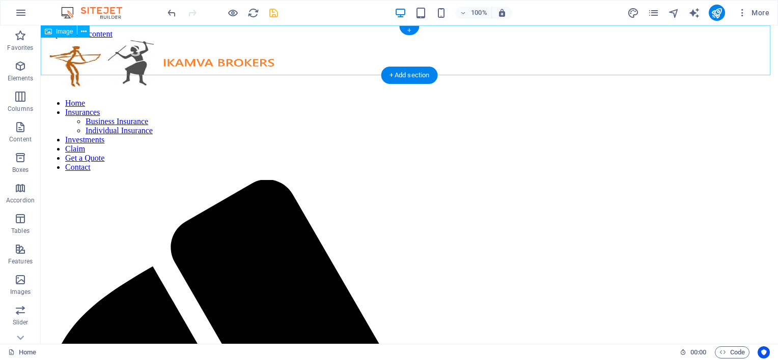
click at [192, 61] on figure at bounding box center [409, 65] width 729 height 52
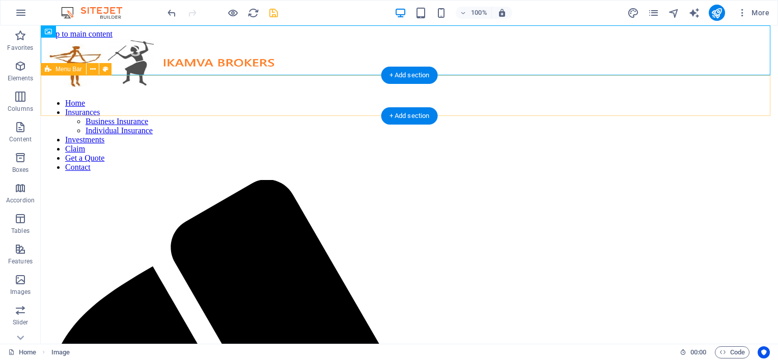
click at [312, 104] on nav "Home Insurances Business Insurance Individual Insurance Investments Claim Get a…" at bounding box center [409, 135] width 729 height 73
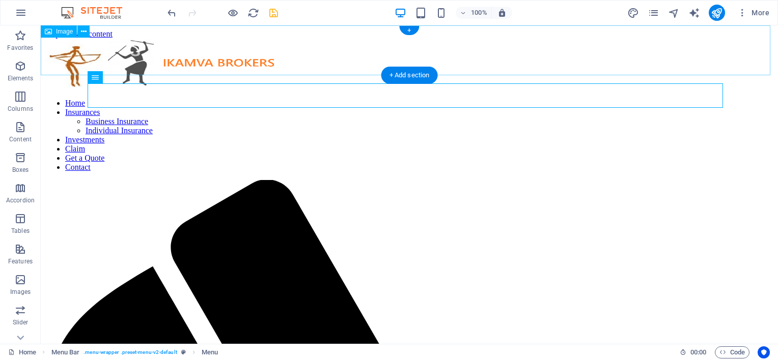
click at [167, 55] on figure at bounding box center [409, 65] width 729 height 52
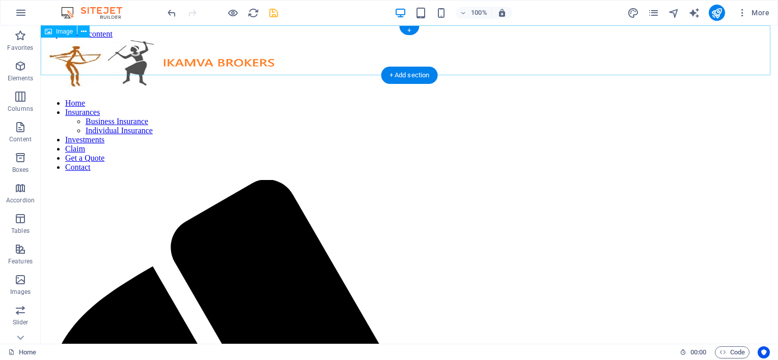
click at [148, 50] on figure at bounding box center [409, 65] width 729 height 52
click at [83, 30] on icon at bounding box center [84, 31] width 6 height 11
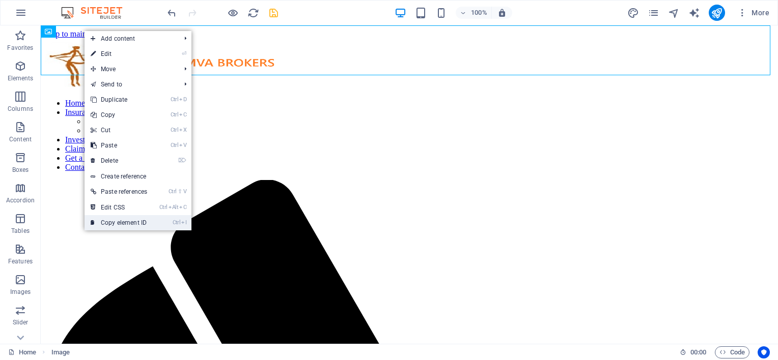
click at [116, 221] on link "Ctrl I Copy element ID" at bounding box center [118, 222] width 69 height 15
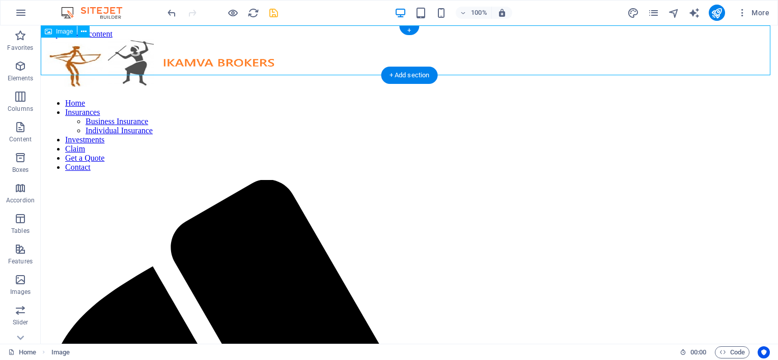
click at [133, 58] on figure at bounding box center [409, 65] width 729 height 52
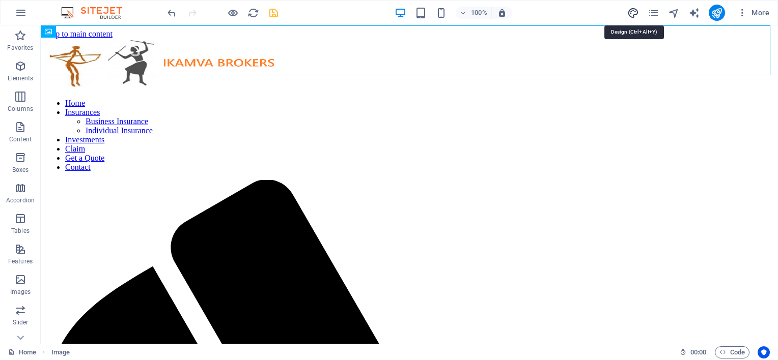
click at [638, 11] on icon "design" at bounding box center [633, 13] width 12 height 12
select select "px"
select select "300"
select select "px"
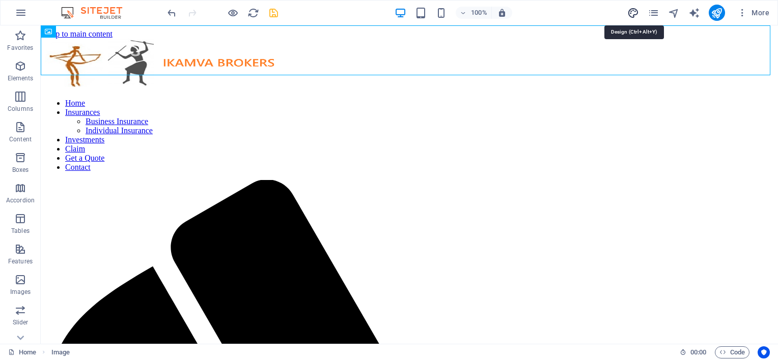
select select "300"
select select "px"
select select "rem"
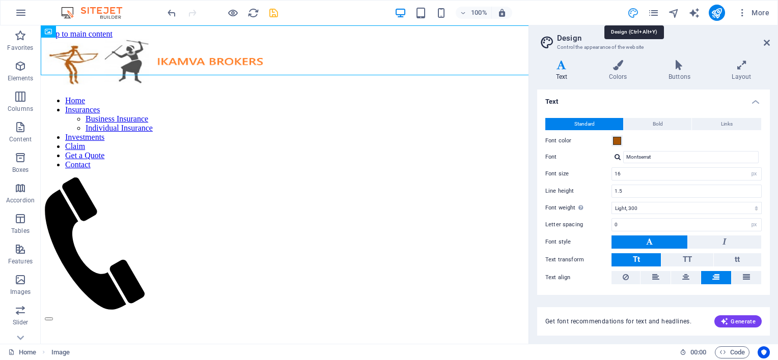
type input "5"
click at [633, 12] on icon "design" at bounding box center [633, 13] width 12 height 12
click at [746, 66] on icon at bounding box center [741, 65] width 56 height 10
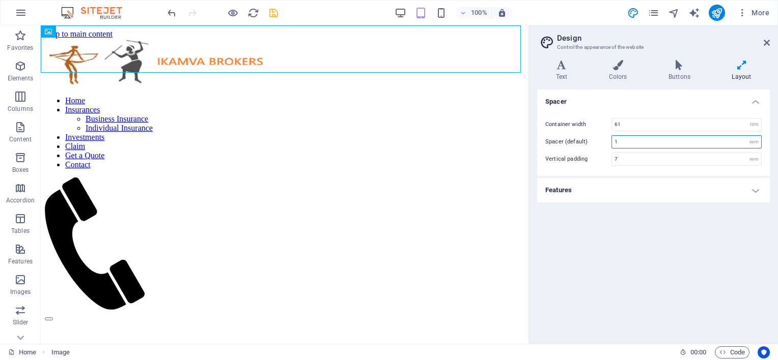
click at [652, 136] on input "1" at bounding box center [686, 142] width 149 height 12
click at [650, 137] on input "1" at bounding box center [686, 142] width 149 height 12
type input "5"
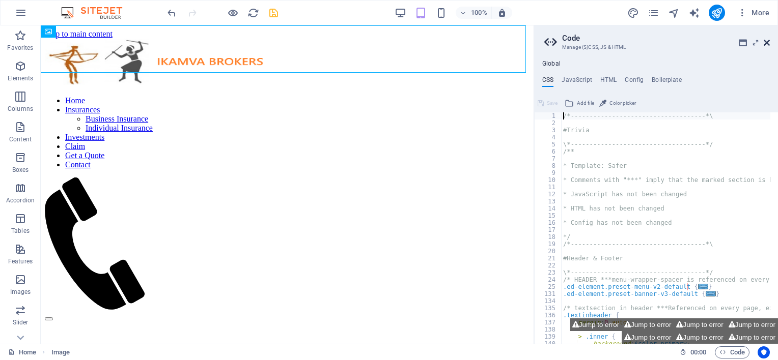
click at [767, 41] on icon at bounding box center [766, 43] width 6 height 8
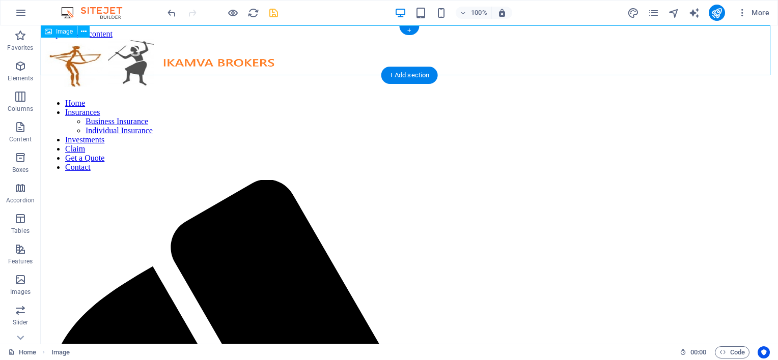
click at [216, 58] on figure at bounding box center [409, 65] width 729 height 52
drag, startPoint x: 90, startPoint y: 60, endPoint x: 120, endPoint y: 36, distance: 38.8
click at [284, 45] on figure at bounding box center [409, 65] width 729 height 52
click at [266, 48] on figure at bounding box center [409, 65] width 729 height 52
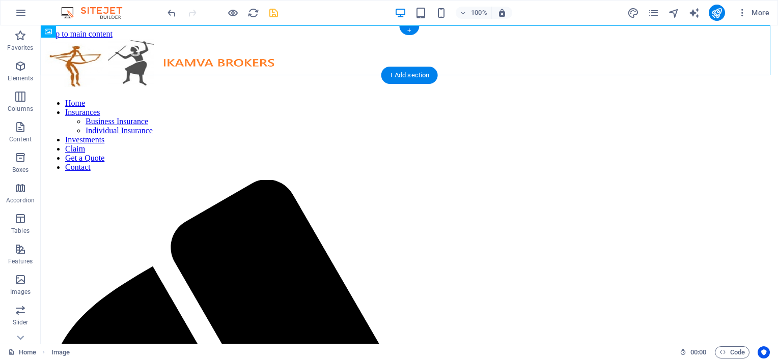
select select "px"
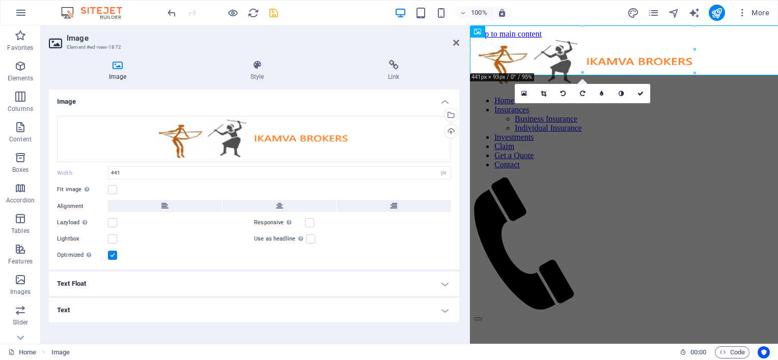
click at [266, 48] on h3 "Element #ed-new-1872" at bounding box center [253, 47] width 372 height 9
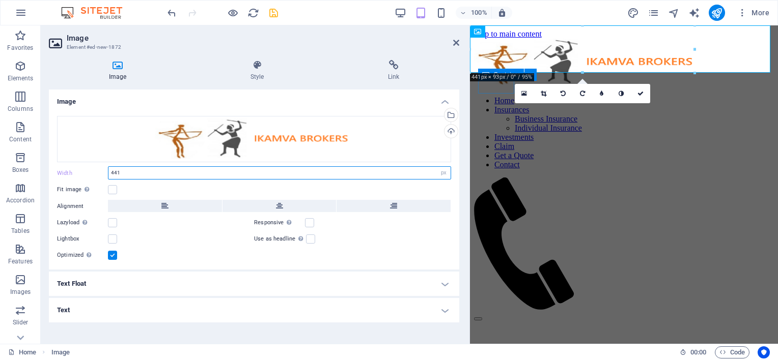
click at [164, 175] on input "441" at bounding box center [279, 173] width 342 height 12
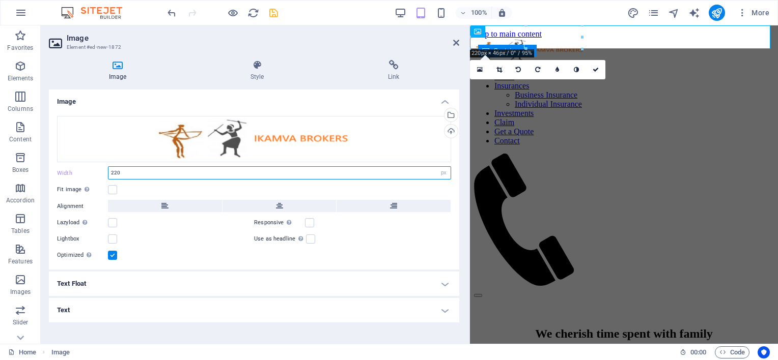
click at [184, 173] on input "220" at bounding box center [279, 173] width 342 height 12
type input "330"
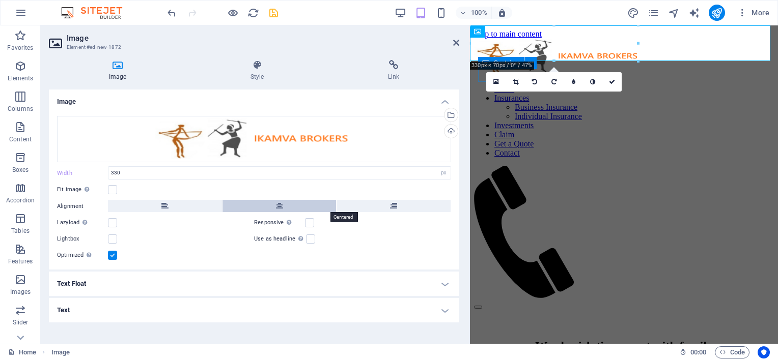
click at [277, 208] on icon at bounding box center [279, 206] width 7 height 12
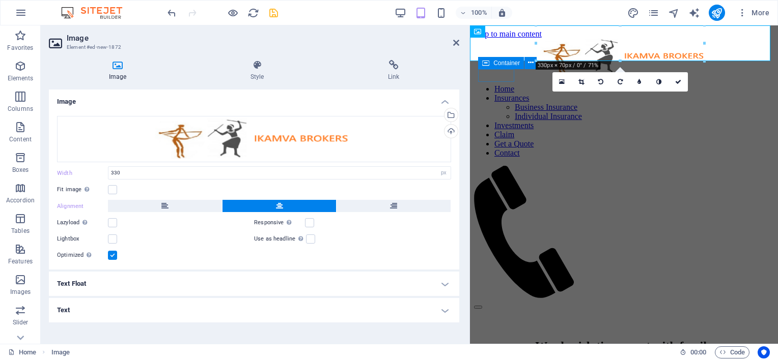
click at [277, 208] on icon at bounding box center [279, 206] width 7 height 12
click at [384, 202] on button at bounding box center [393, 206] width 114 height 12
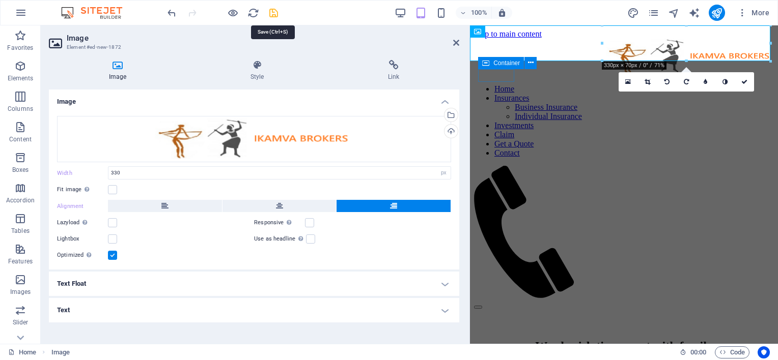
click at [270, 10] on icon "save" at bounding box center [274, 13] width 12 height 12
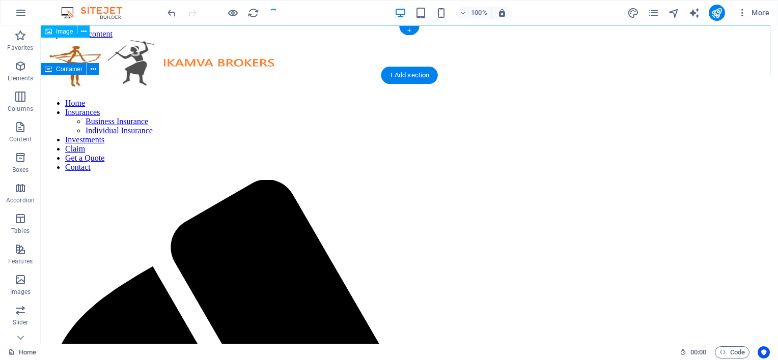
click at [168, 59] on figure at bounding box center [409, 65] width 729 height 52
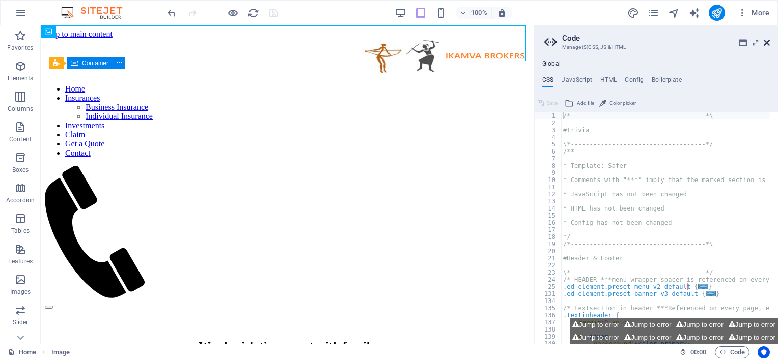
click at [763, 43] on icon at bounding box center [766, 43] width 6 height 8
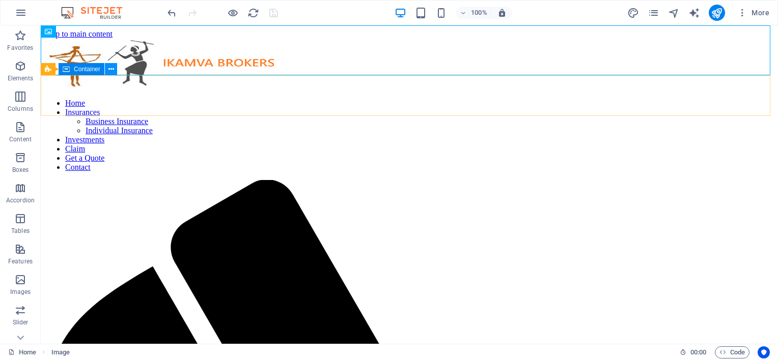
click at [110, 67] on icon at bounding box center [111, 69] width 6 height 11
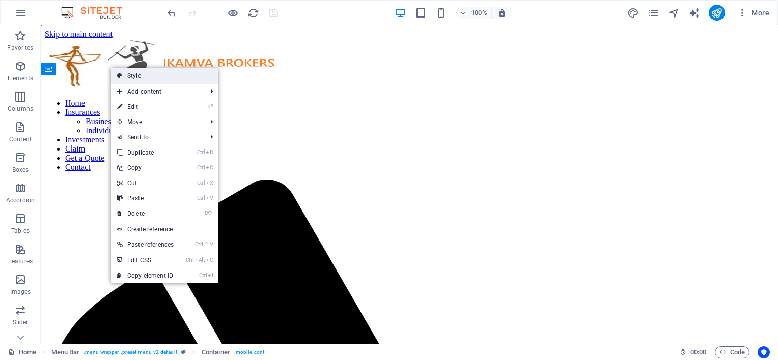
click at [127, 75] on link "Style" at bounding box center [164, 75] width 107 height 15
select select "rem"
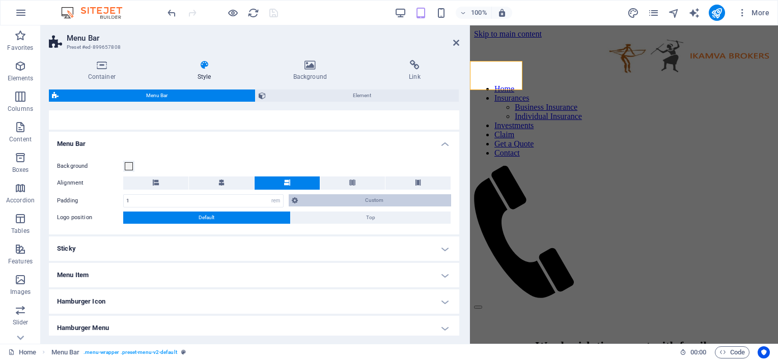
scroll to position [153, 0]
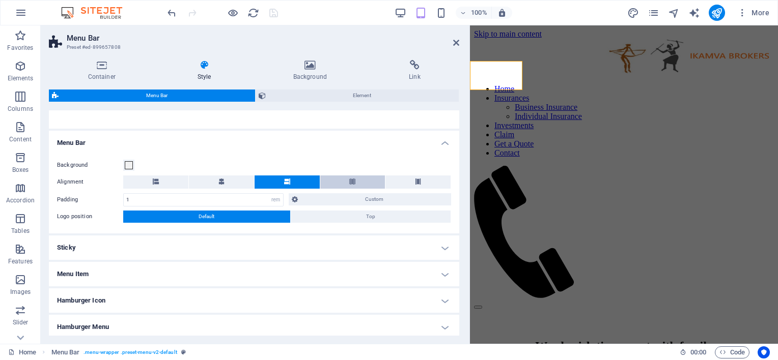
click at [358, 181] on button at bounding box center [352, 182] width 65 height 13
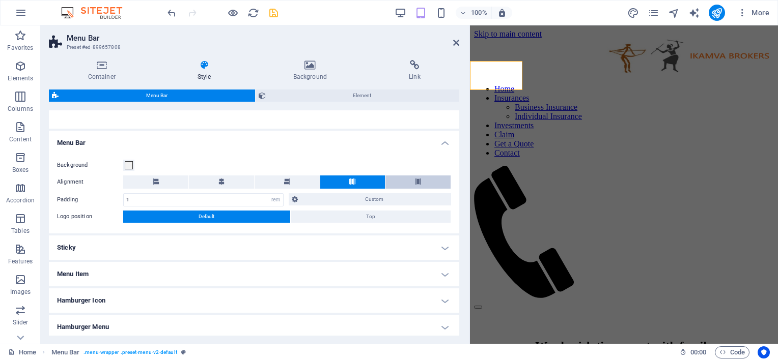
click at [412, 179] on button at bounding box center [417, 182] width 65 height 13
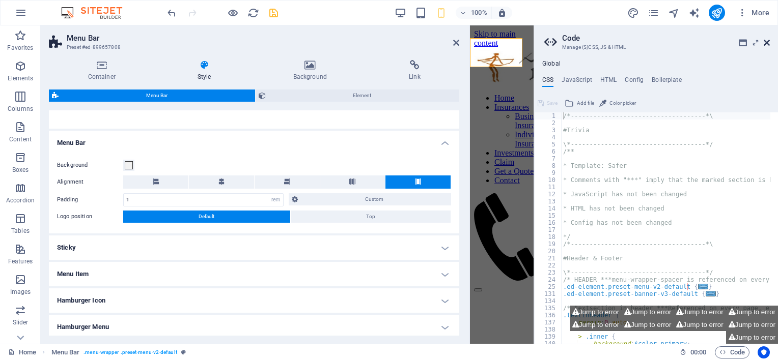
click at [765, 41] on icon at bounding box center [766, 43] width 6 height 8
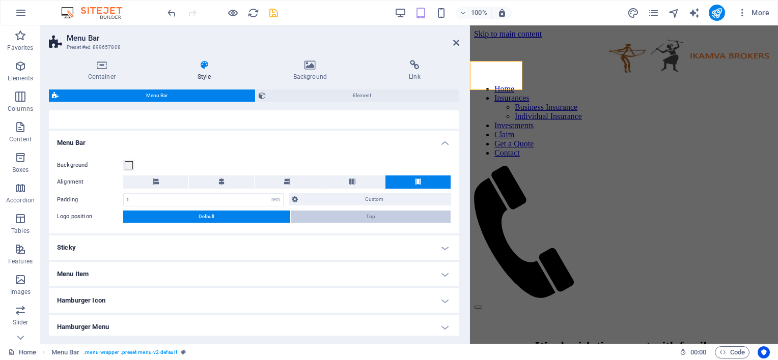
click at [340, 217] on button "Top" at bounding box center [371, 217] width 160 height 12
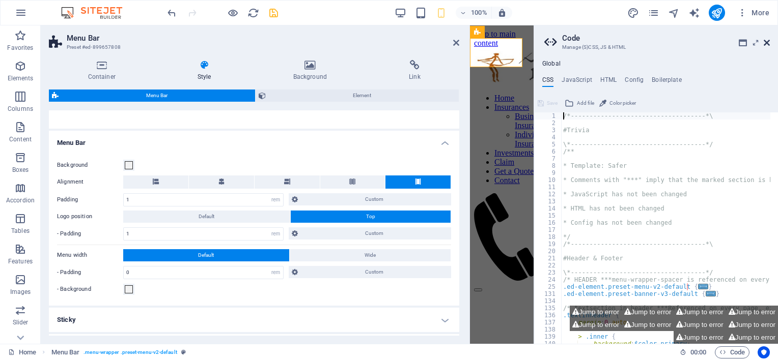
click at [766, 41] on icon at bounding box center [766, 43] width 6 height 8
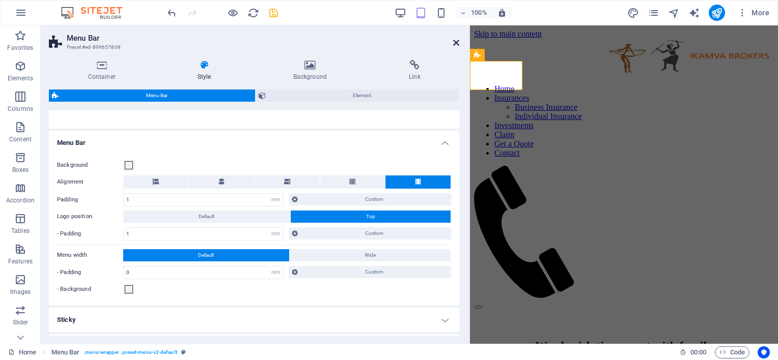
click at [458, 44] on icon at bounding box center [456, 43] width 6 height 8
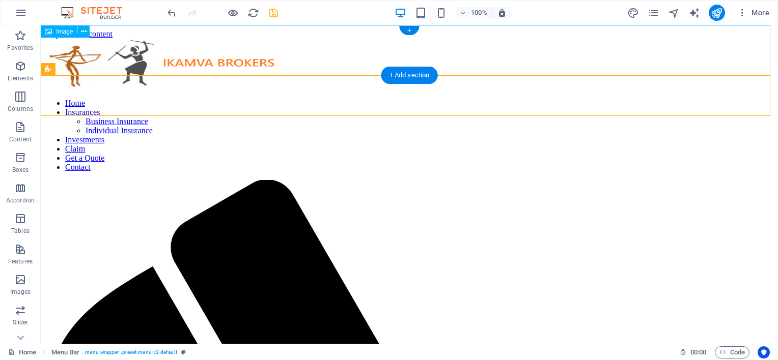
click at [202, 60] on figure at bounding box center [409, 65] width 729 height 52
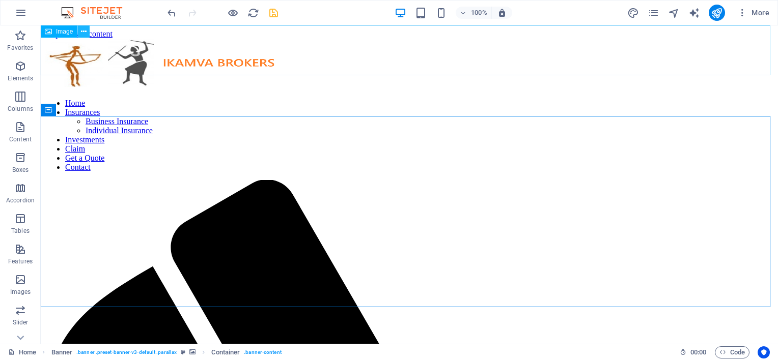
click at [81, 31] on icon at bounding box center [84, 31] width 6 height 11
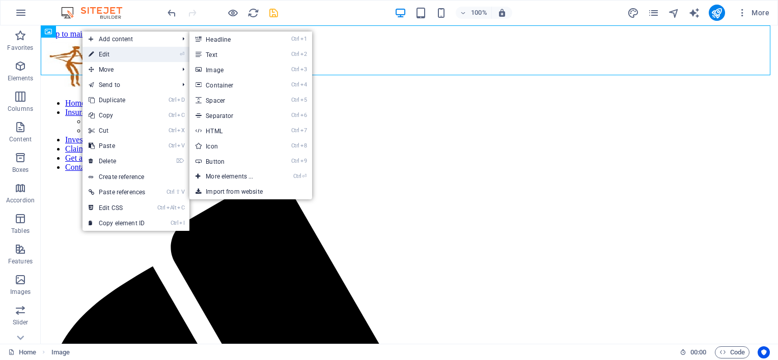
click at [104, 51] on link "⏎ Edit" at bounding box center [116, 54] width 69 height 15
select select "px"
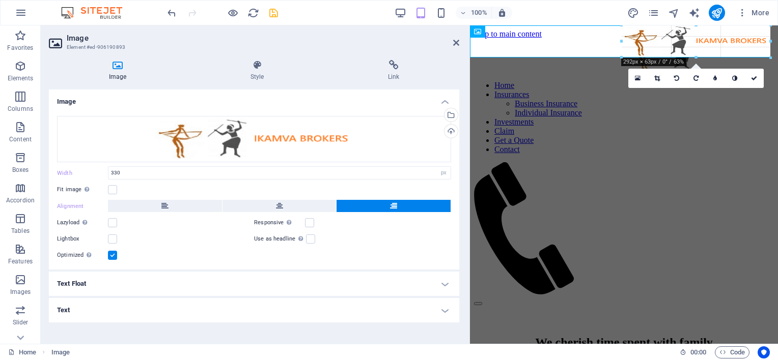
drag, startPoint x: 602, startPoint y: 42, endPoint x: 621, endPoint y: 55, distance: 23.2
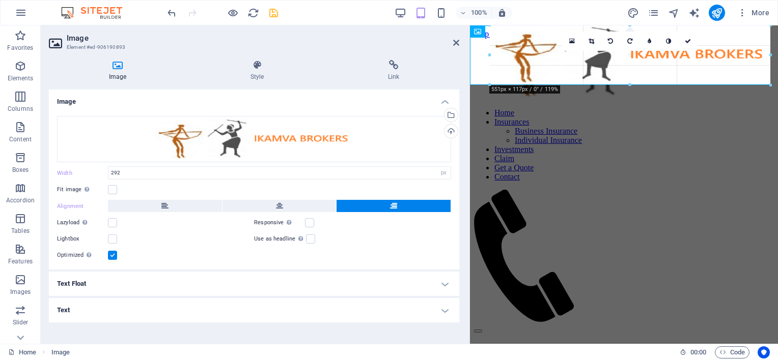
drag, startPoint x: 694, startPoint y: 61, endPoint x: 673, endPoint y: 86, distance: 32.1
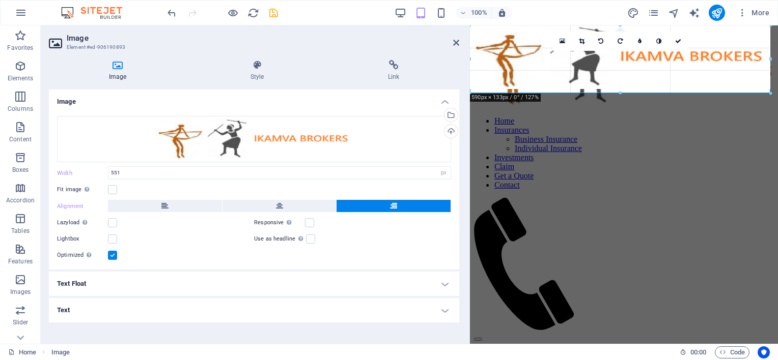
drag, startPoint x: 475, startPoint y: 60, endPoint x: 464, endPoint y: 63, distance: 11.1
type input "590"
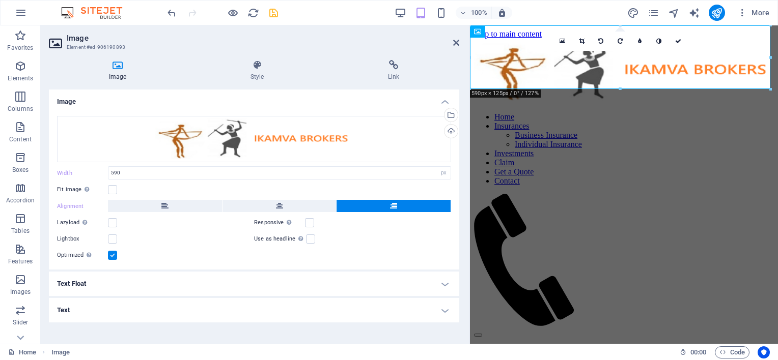
click at [460, 43] on aside "Image Element #ed-906190893 Image Style Link Image Drag files here, click to ch…" at bounding box center [255, 184] width 429 height 319
click at [455, 43] on icon at bounding box center [456, 43] width 6 height 8
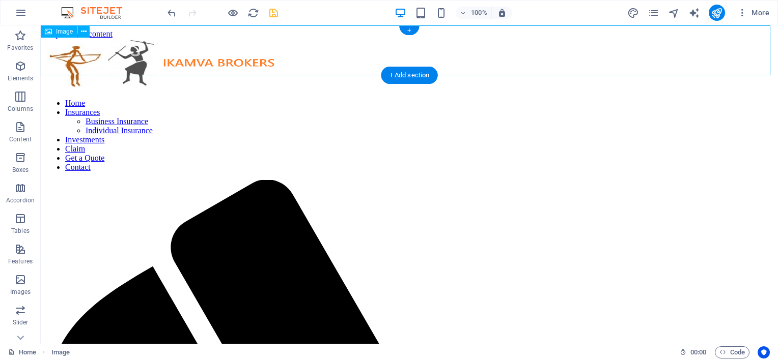
click at [237, 60] on figure at bounding box center [409, 65] width 729 height 52
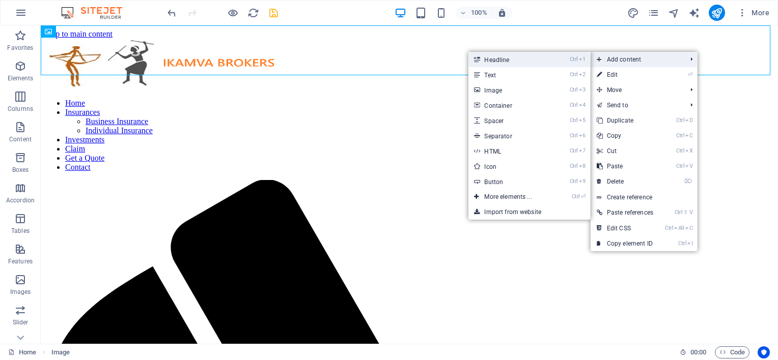
click at [561, 57] on li "Ctrl 1 Headline" at bounding box center [529, 59] width 122 height 15
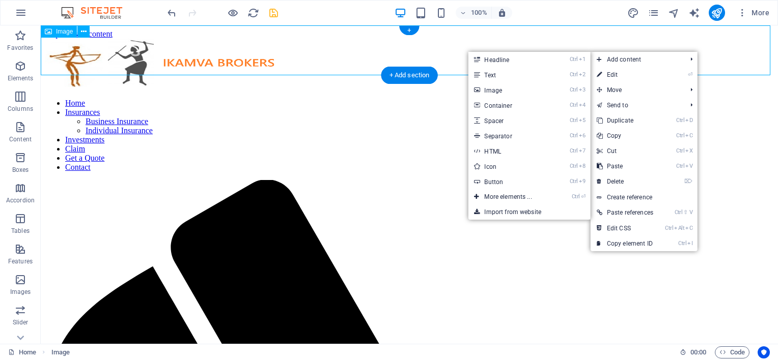
click at [377, 59] on figure at bounding box center [409, 65] width 729 height 52
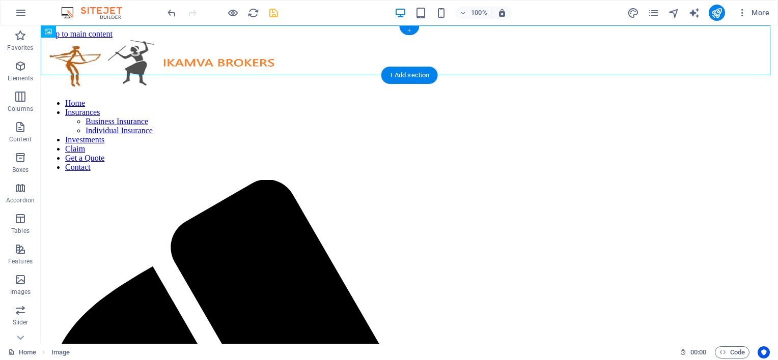
click at [409, 29] on div "+" at bounding box center [409, 30] width 20 height 9
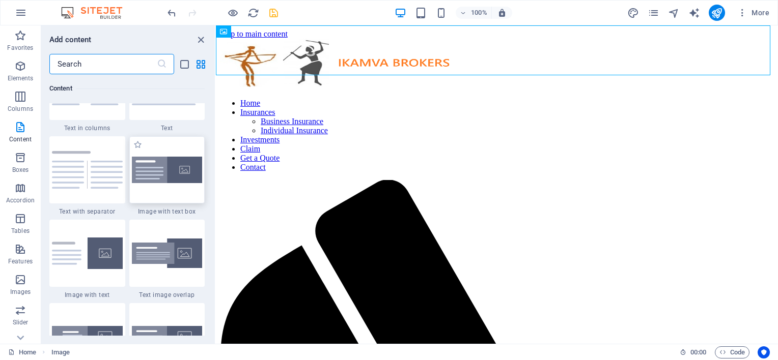
scroll to position [1883, 0]
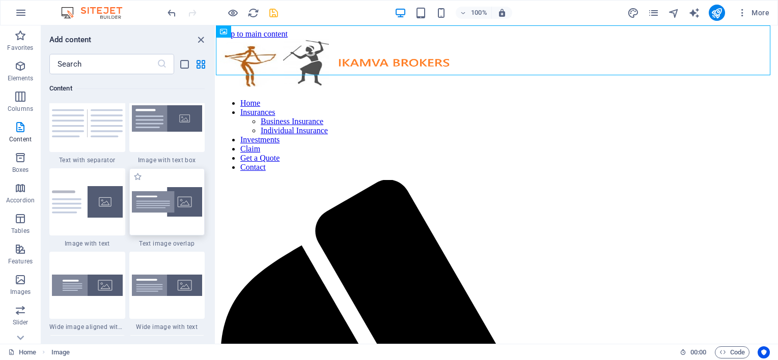
click at [169, 200] on img at bounding box center [167, 202] width 71 height 30
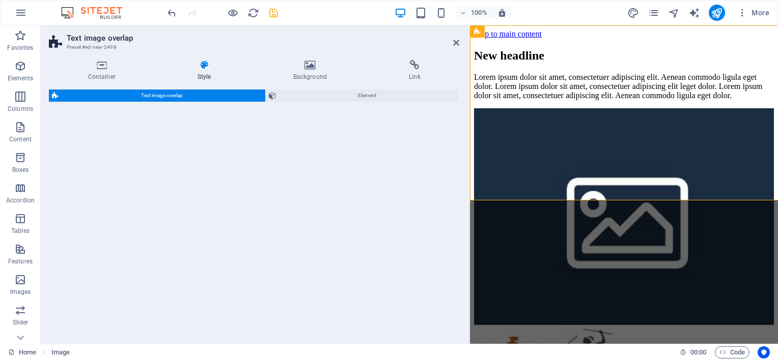
select select "rem"
select select "px"
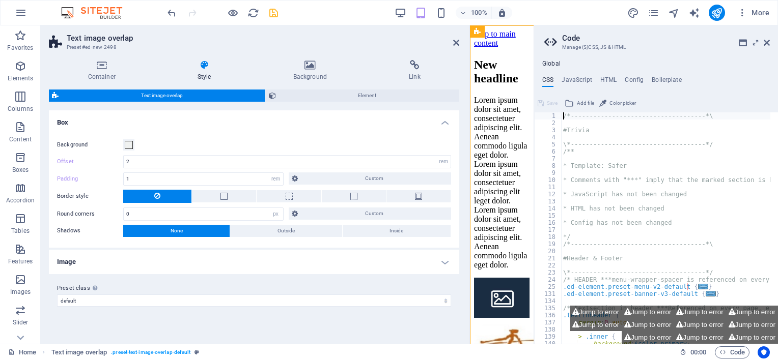
type input "1"
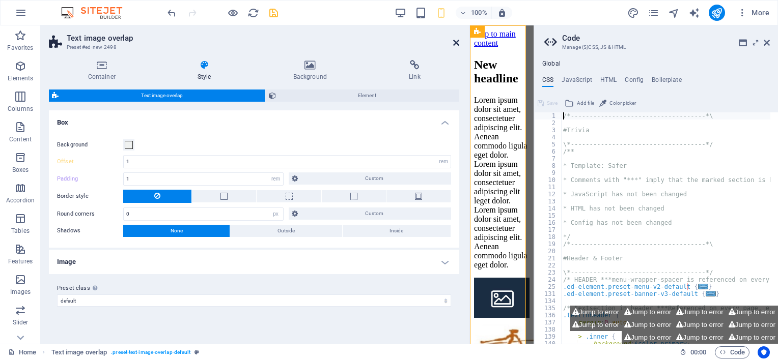
click at [455, 41] on icon at bounding box center [456, 43] width 6 height 8
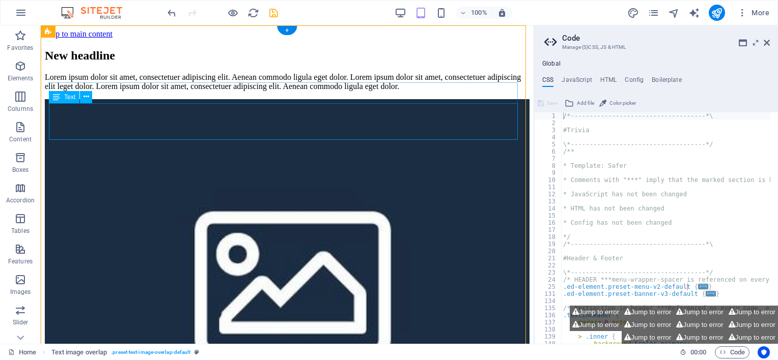
click at [288, 91] on div "Lorem ipsum dolor sit amet, consectetuer adipiscing elit. Aenean commodo ligula…" at bounding box center [287, 82] width 485 height 18
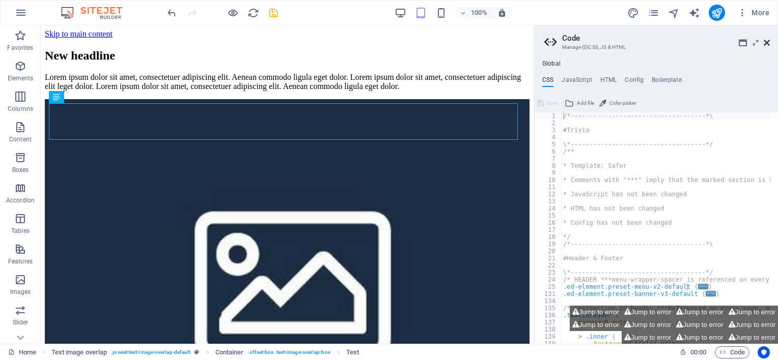
click at [768, 39] on icon at bounding box center [766, 43] width 6 height 8
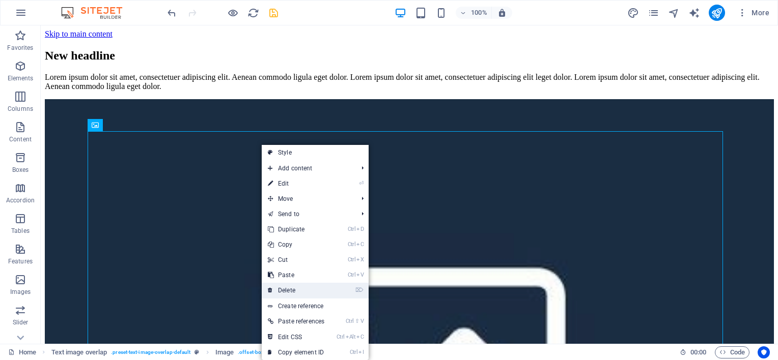
click at [298, 287] on link "⌦ Delete" at bounding box center [296, 290] width 69 height 15
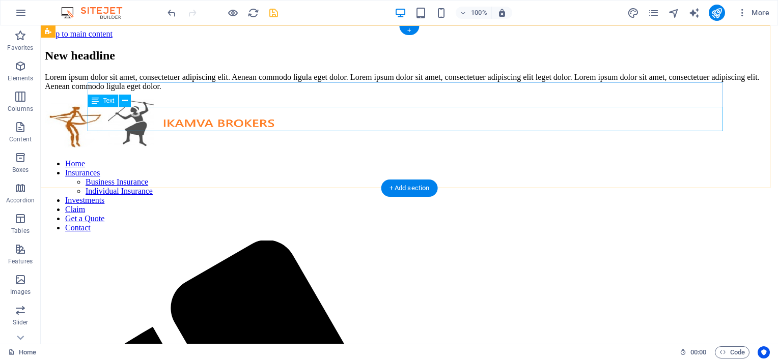
click at [202, 91] on div "Lorem ipsum dolor sit amet, consectetuer adipiscing elit. Aenean commodo ligula…" at bounding box center [409, 82] width 729 height 18
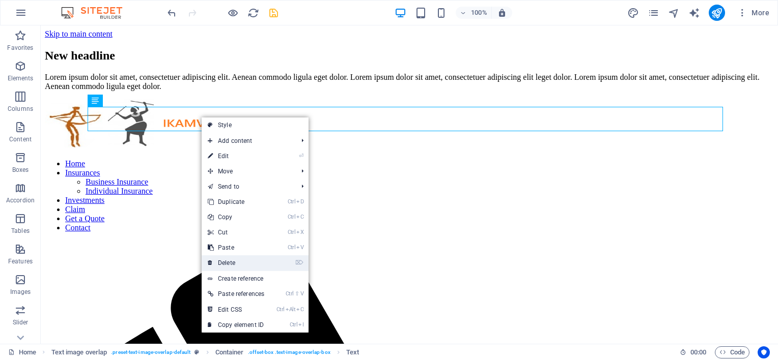
click at [243, 260] on link "⌦ Delete" at bounding box center [236, 263] width 69 height 15
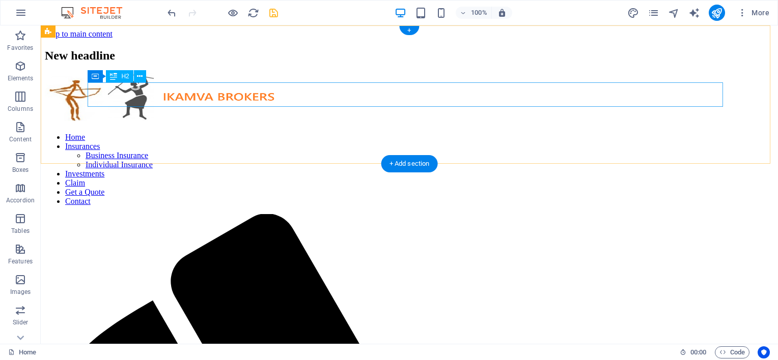
click at [146, 63] on div "New headline" at bounding box center [409, 56] width 729 height 14
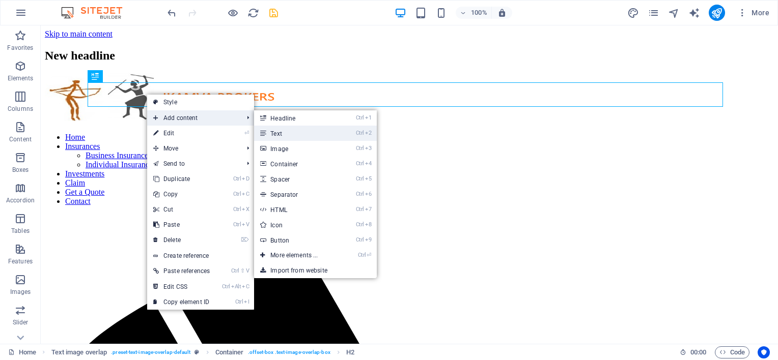
click at [280, 135] on link "Ctrl 2 Text" at bounding box center [296, 133] width 84 height 15
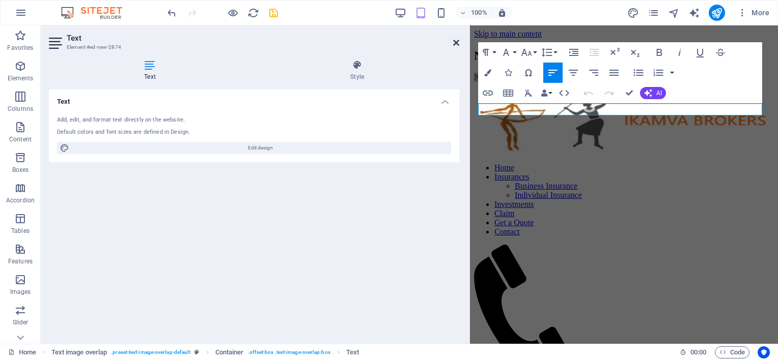
click at [454, 41] on icon at bounding box center [456, 43] width 6 height 8
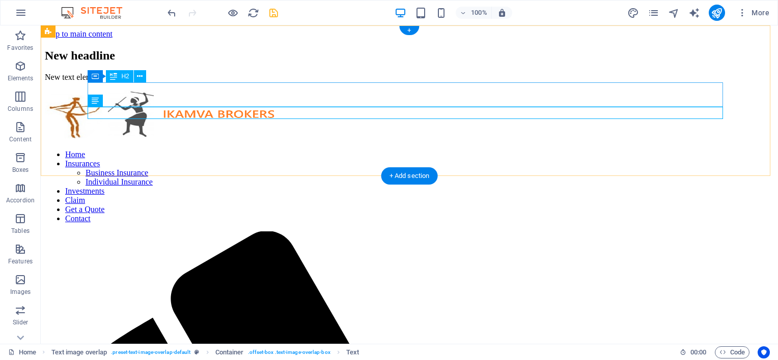
click at [151, 63] on div "New headline" at bounding box center [409, 56] width 729 height 14
click at [113, 76] on icon at bounding box center [113, 76] width 7 height 12
click at [97, 77] on icon at bounding box center [95, 76] width 7 height 12
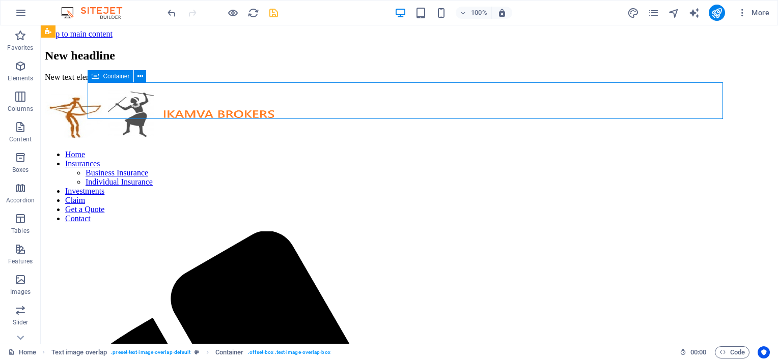
click at [122, 76] on span "Container" at bounding box center [116, 76] width 26 height 6
click at [137, 75] on icon at bounding box center [140, 76] width 6 height 11
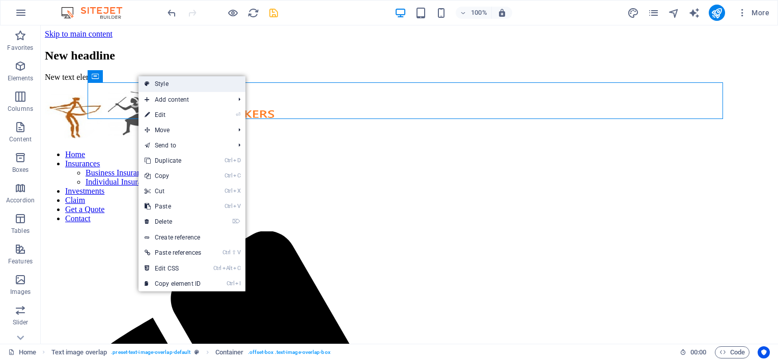
click at [160, 81] on link "Style" at bounding box center [191, 83] width 107 height 15
select select "rem"
select select "px"
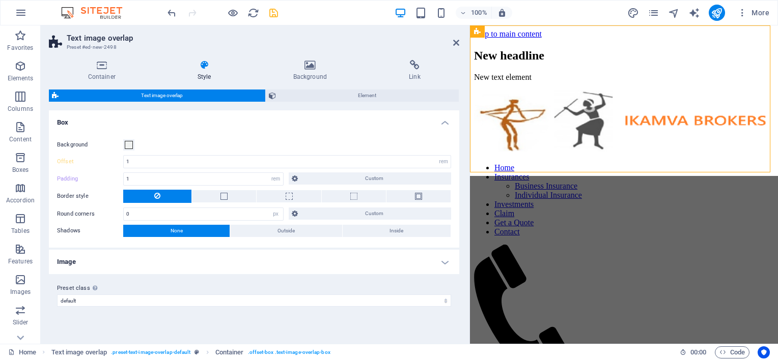
type input "2"
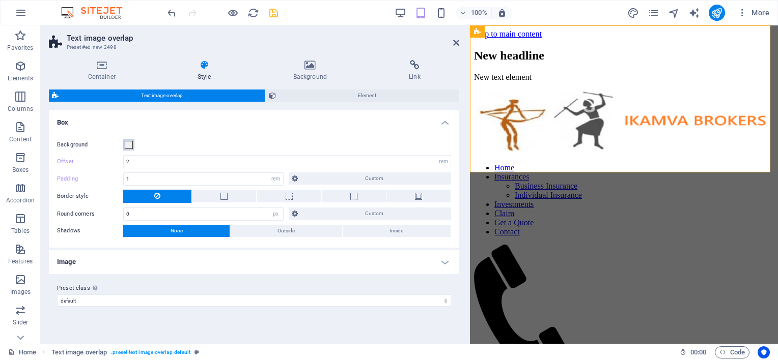
click at [131, 145] on span at bounding box center [129, 145] width 8 height 8
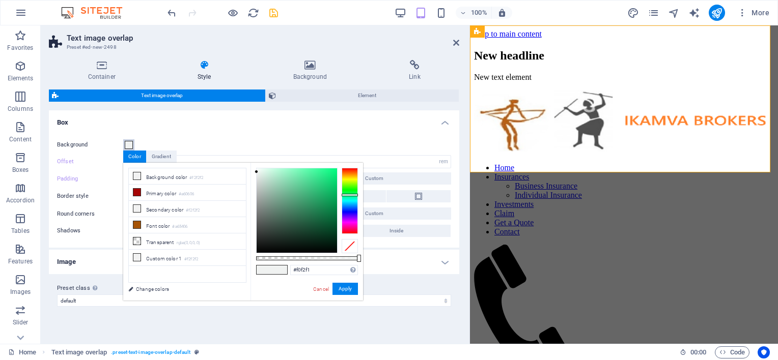
click at [131, 145] on span at bounding box center [129, 145] width 8 height 8
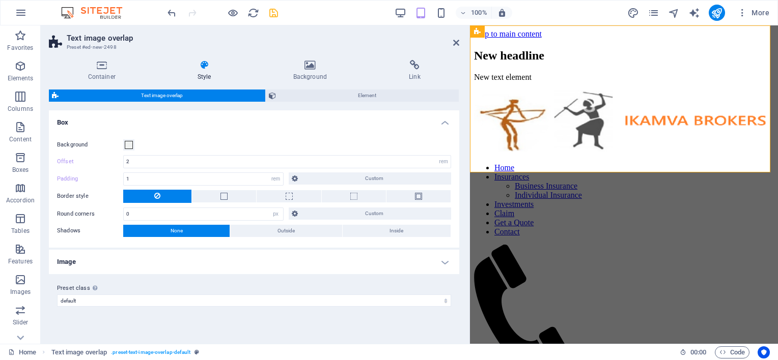
click at [444, 259] on h4 "Image" at bounding box center [254, 262] width 410 height 24
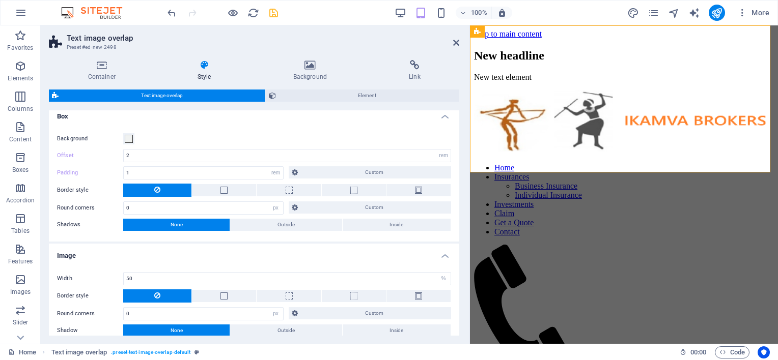
scroll to position [0, 0]
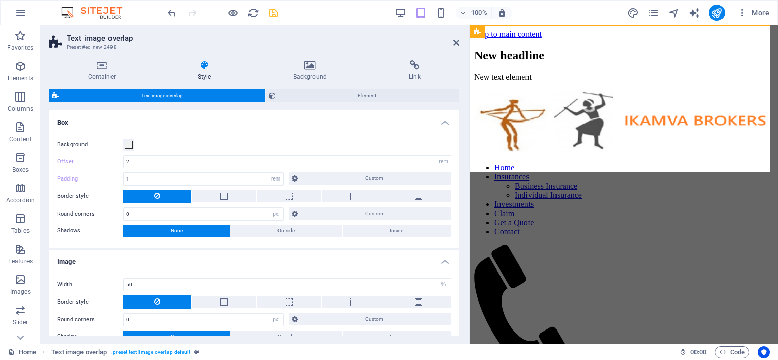
click at [444, 120] on h4 "Box" at bounding box center [254, 119] width 410 height 18
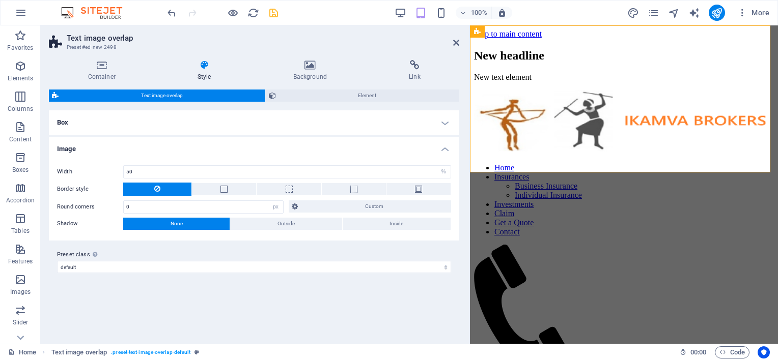
click at [446, 146] on h4 "Image" at bounding box center [254, 146] width 410 height 18
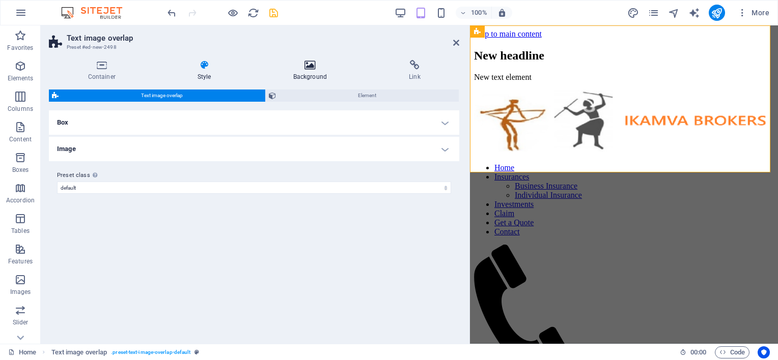
click at [307, 67] on icon at bounding box center [309, 65] width 111 height 10
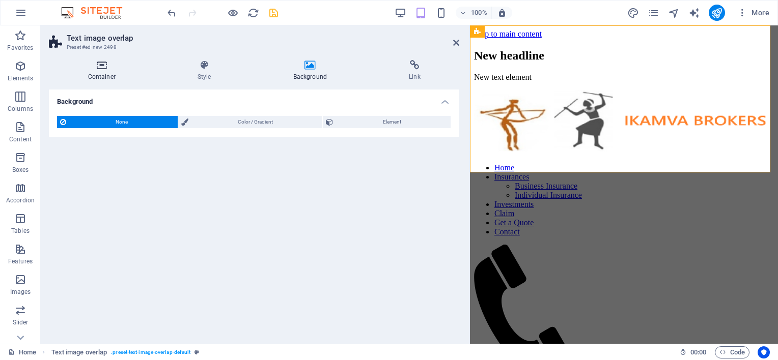
click at [100, 62] on icon at bounding box center [101, 65] width 105 height 10
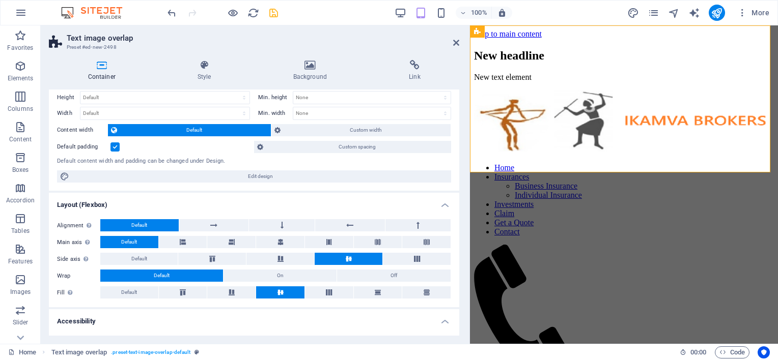
scroll to position [51, 0]
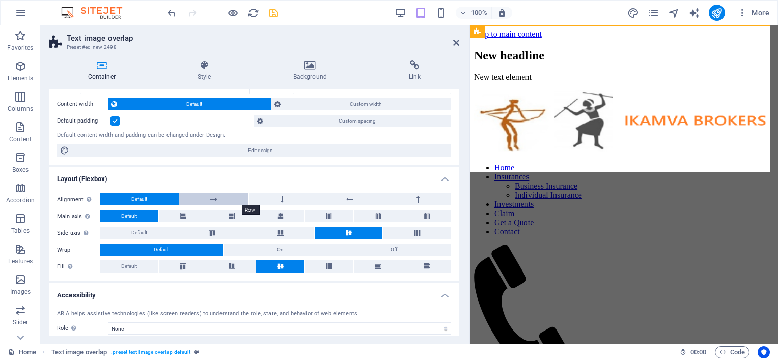
click at [226, 200] on button at bounding box center [214, 199] width 70 height 12
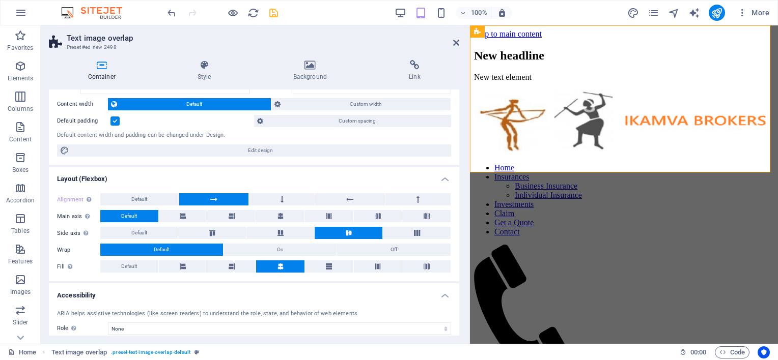
click at [226, 200] on button at bounding box center [214, 199] width 70 height 12
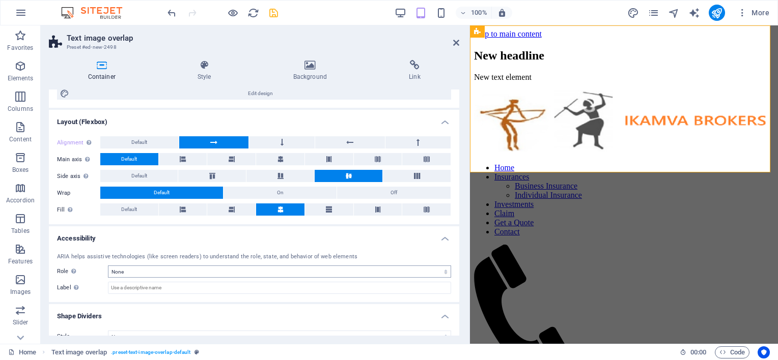
scroll to position [122, 0]
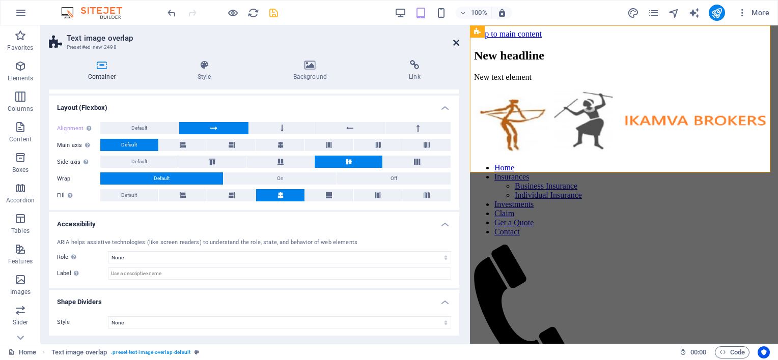
click at [454, 41] on icon at bounding box center [456, 43] width 6 height 8
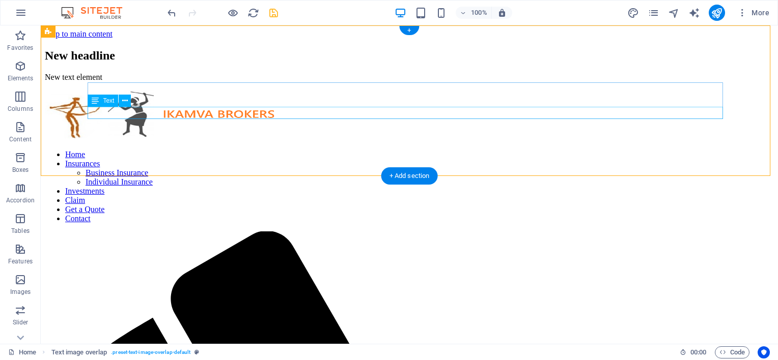
click at [212, 82] on div "New text element" at bounding box center [409, 77] width 729 height 9
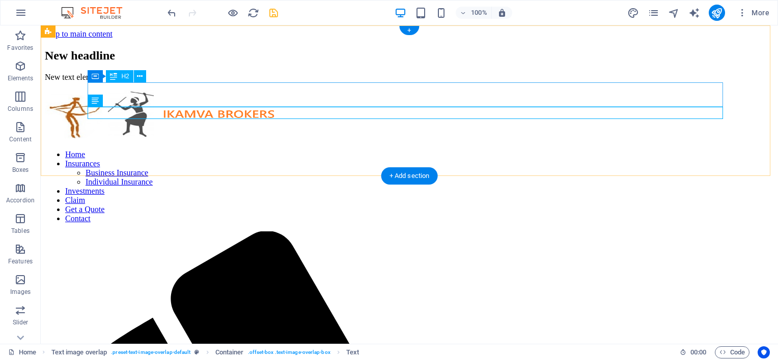
click at [180, 63] on div "New headline" at bounding box center [409, 56] width 729 height 14
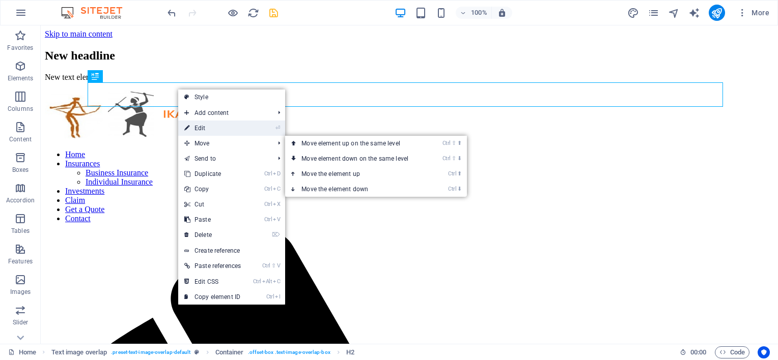
click at [200, 126] on link "⏎ Edit" at bounding box center [212, 128] width 69 height 15
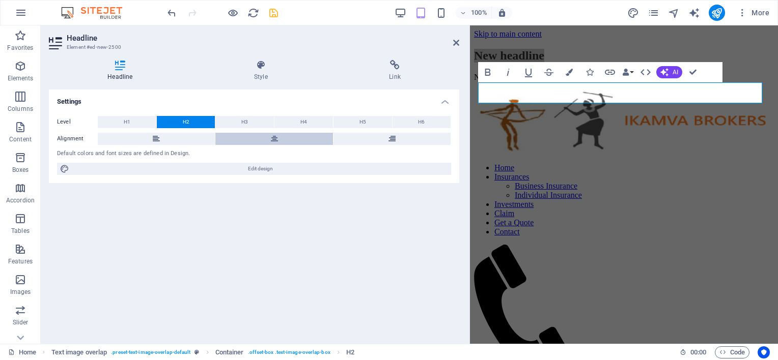
click at [276, 137] on icon at bounding box center [274, 139] width 7 height 12
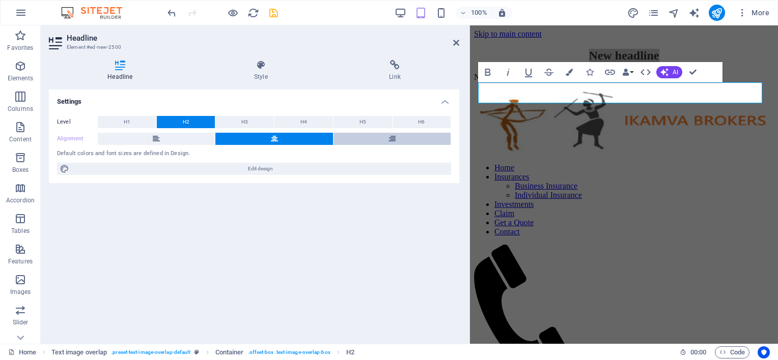
click at [386, 137] on button at bounding box center [391, 139] width 117 height 12
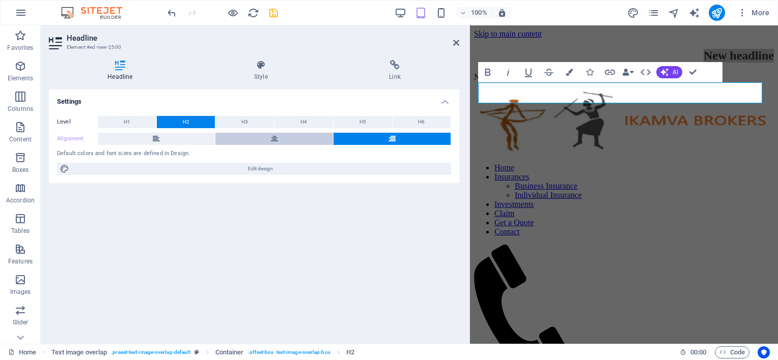
click at [296, 134] on button at bounding box center [273, 139] width 117 height 12
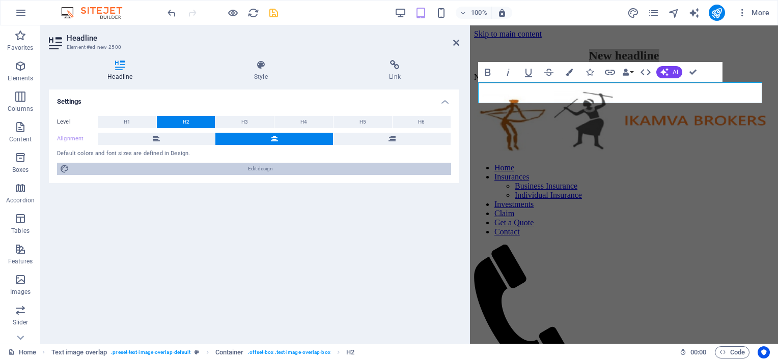
click at [259, 168] on span "Edit design" at bounding box center [260, 169] width 376 height 12
select select "px"
select select "300"
select select "px"
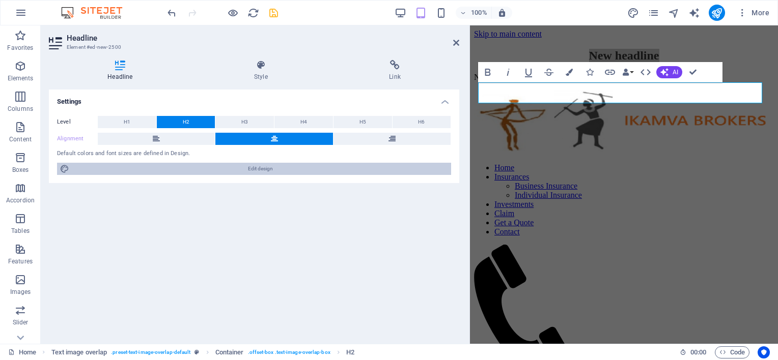
select select "300"
select select "px"
select select "rem"
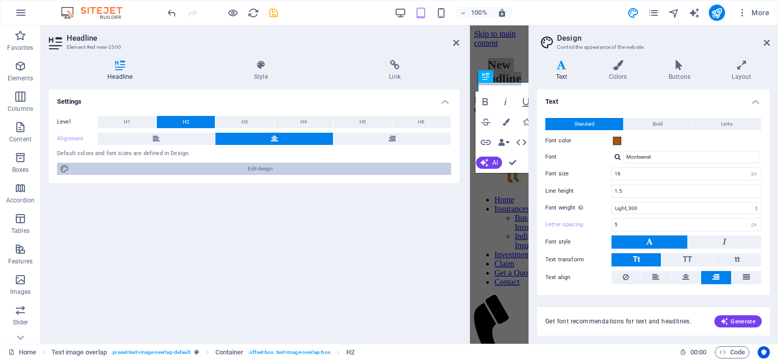
type input "20"
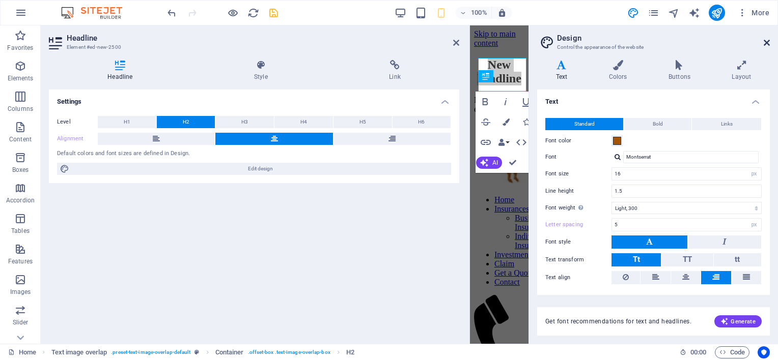
click at [767, 43] on icon at bounding box center [766, 43] width 6 height 8
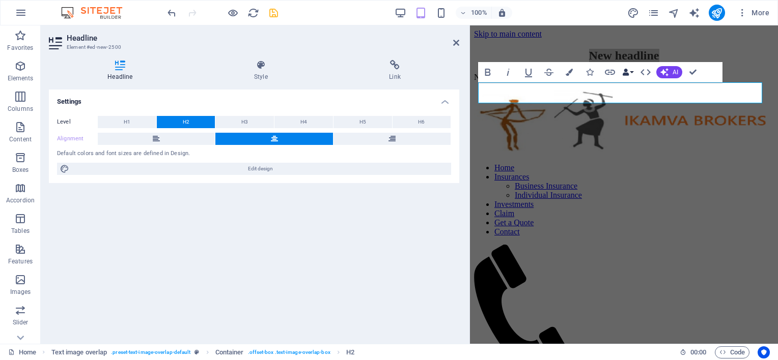
click at [631, 71] on button "Data Bindings" at bounding box center [627, 72] width 14 height 20
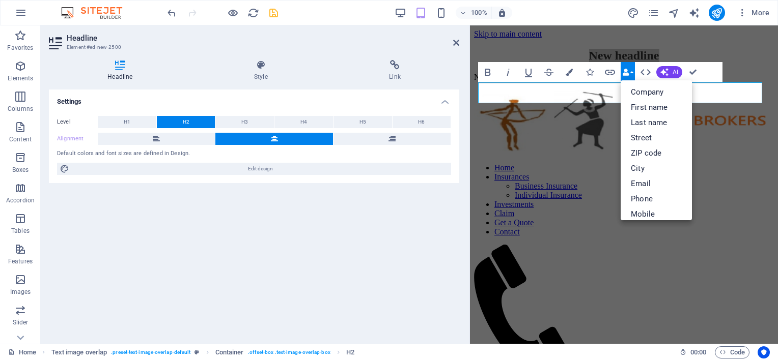
click at [631, 71] on button "Data Bindings" at bounding box center [627, 72] width 14 height 20
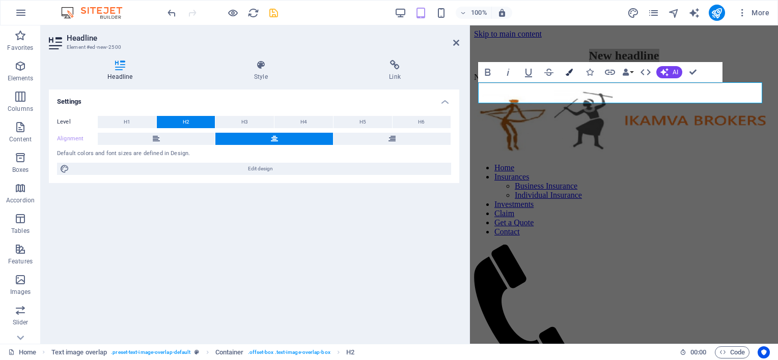
click at [568, 74] on icon "button" at bounding box center [568, 72] width 7 height 7
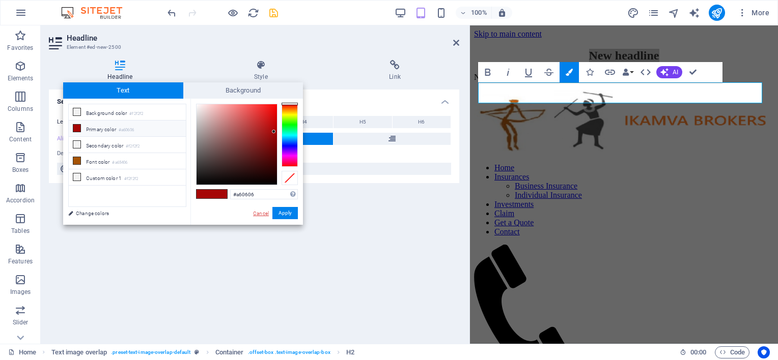
click at [265, 212] on link "Cancel" at bounding box center [261, 214] width 18 height 8
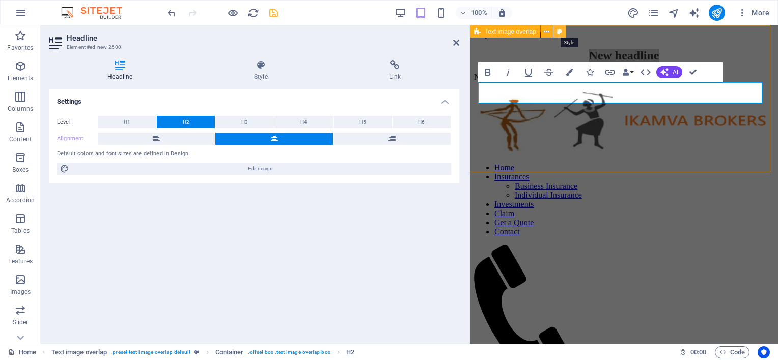
click at [558, 31] on icon at bounding box center [559, 31] width 6 height 11
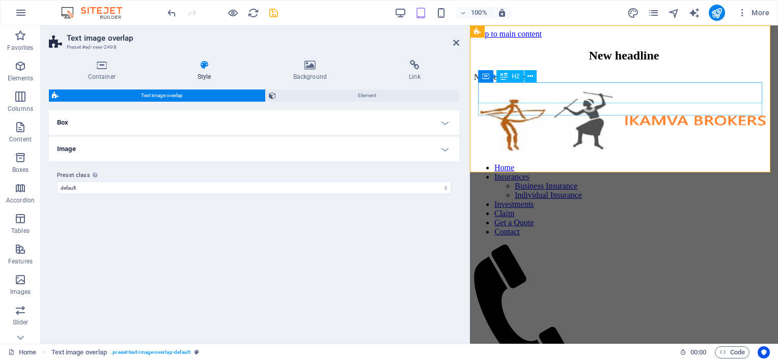
click at [590, 63] on div "New headline" at bounding box center [624, 56] width 300 height 14
click at [684, 63] on div "New headline" at bounding box center [624, 56] width 300 height 14
click at [677, 63] on div "New headline" at bounding box center [624, 56] width 300 height 14
click at [676, 63] on div "New headline" at bounding box center [624, 56] width 300 height 14
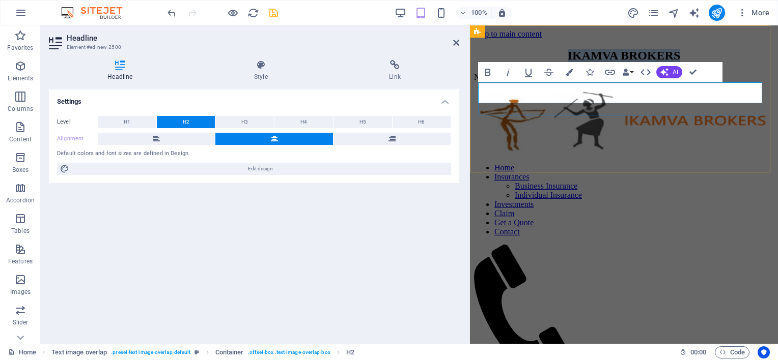
drag, startPoint x: 686, startPoint y: 93, endPoint x: 557, endPoint y: 102, distance: 128.6
click at [557, 63] on h2 "IKAMVA BROKERS" at bounding box center [624, 56] width 300 height 14
click at [492, 71] on icon "button" at bounding box center [488, 72] width 12 height 12
click at [252, 120] on button "H3" at bounding box center [244, 122] width 59 height 12
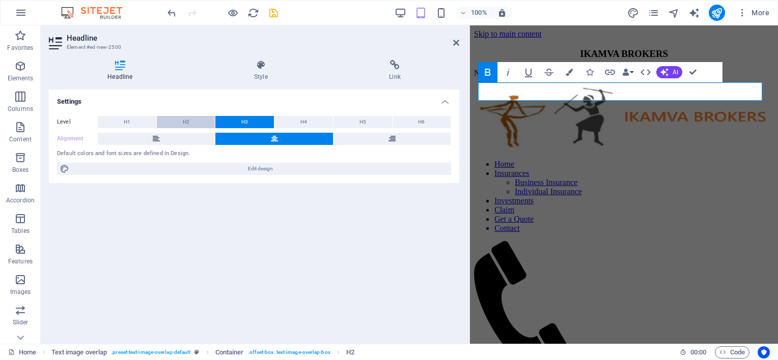
click at [194, 122] on button "H2" at bounding box center [186, 122] width 59 height 12
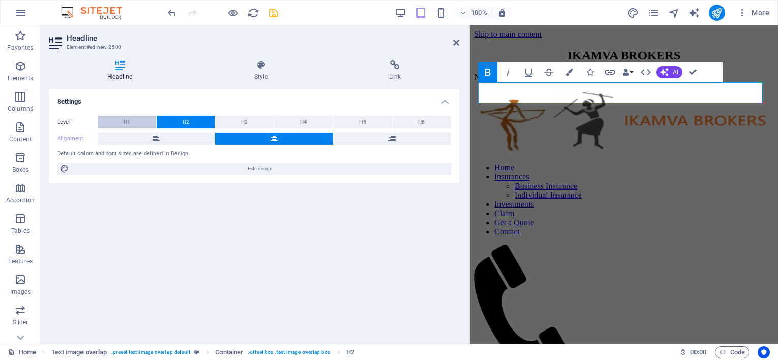
click at [126, 125] on span "H1" at bounding box center [127, 122] width 7 height 12
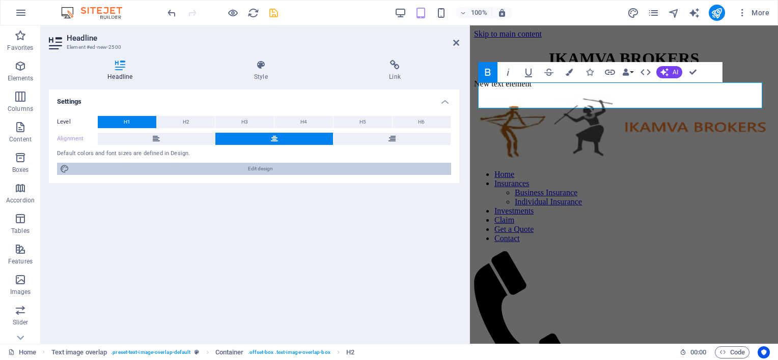
click at [251, 165] on span "Edit design" at bounding box center [260, 169] width 376 height 12
select select "px"
select select "300"
select select "px"
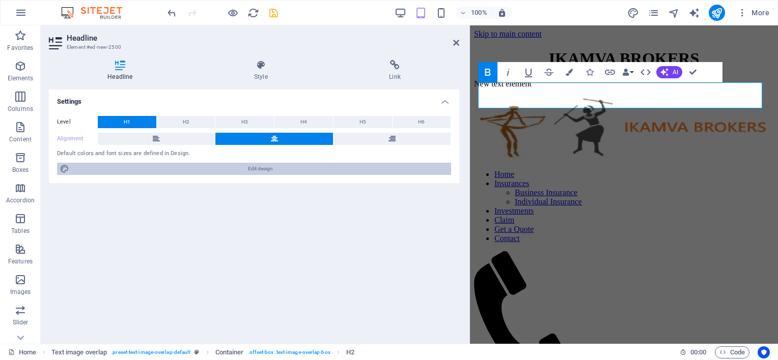
select select "300"
select select "px"
select select "rem"
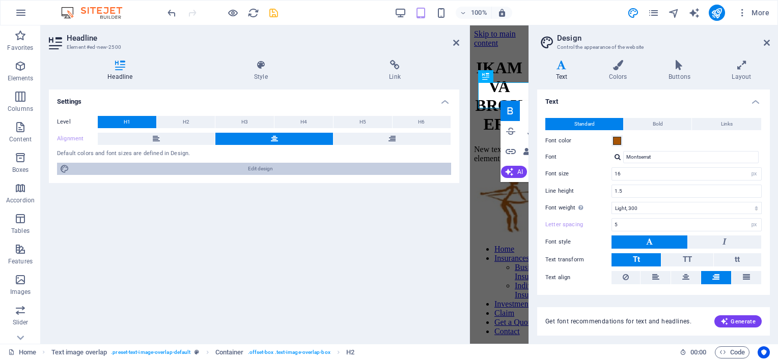
type input "20"
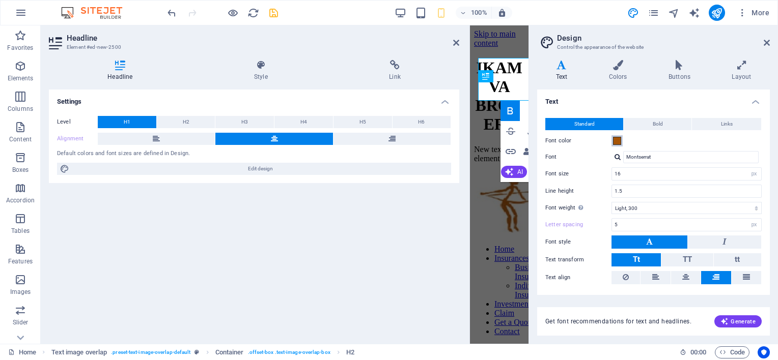
click at [617, 143] on span at bounding box center [617, 141] width 8 height 8
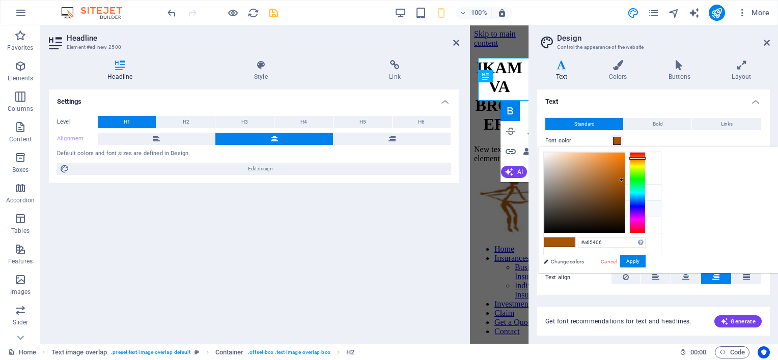
type input "#e9872a"
click at [625, 158] on div at bounding box center [584, 193] width 80 height 80
click at [575, 244] on span at bounding box center [566, 242] width 15 height 9
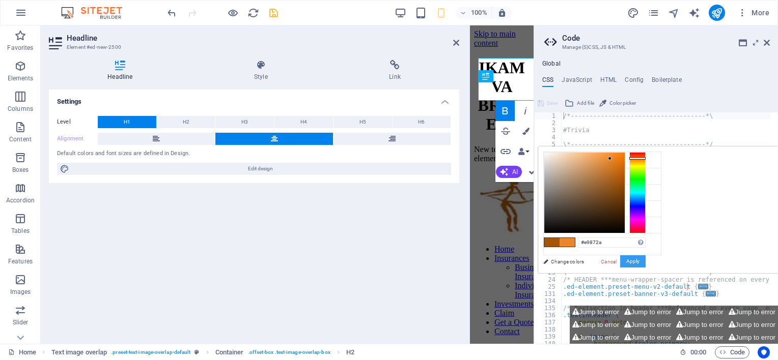
click at [645, 261] on button "Apply" at bounding box center [632, 262] width 25 height 12
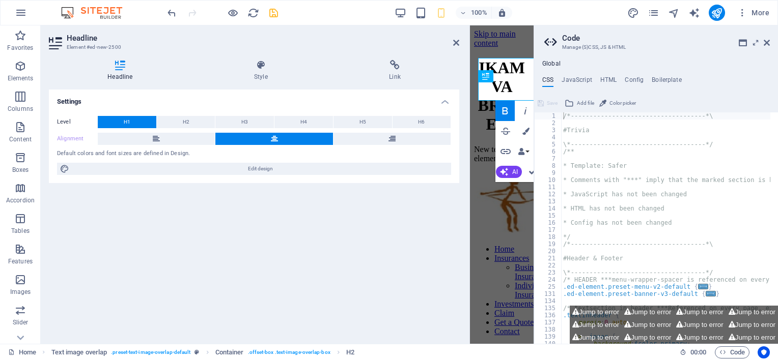
click at [768, 37] on h2 "Code" at bounding box center [666, 38] width 208 height 9
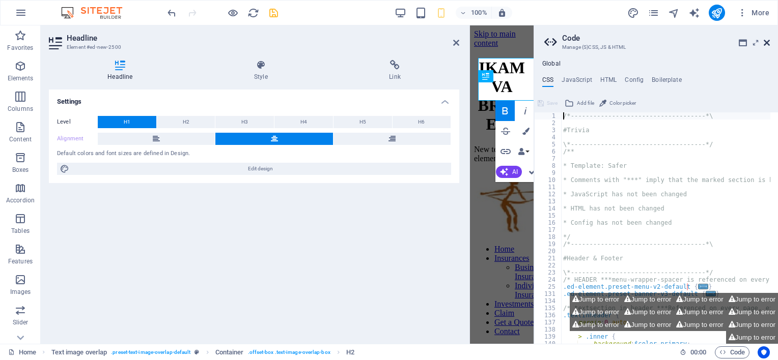
click at [765, 43] on icon at bounding box center [766, 43] width 6 height 8
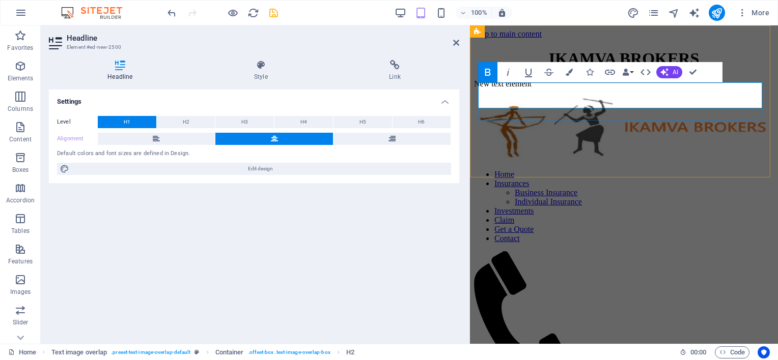
click at [711, 68] on h1 "IKAMVA BROKERS" at bounding box center [624, 58] width 300 height 19
drag, startPoint x: 710, startPoint y: 90, endPoint x: 537, endPoint y: 106, distance: 173.9
click at [537, 68] on h1 "IKAMVA BROKERS" at bounding box center [624, 58] width 300 height 19
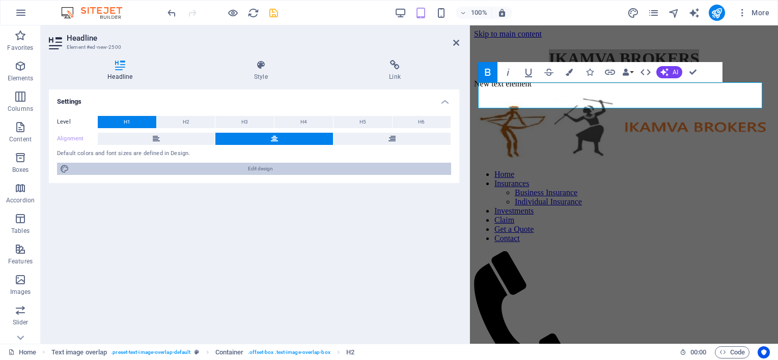
click at [277, 167] on span "Edit design" at bounding box center [260, 169] width 376 height 12
select select "px"
select select "300"
select select "px"
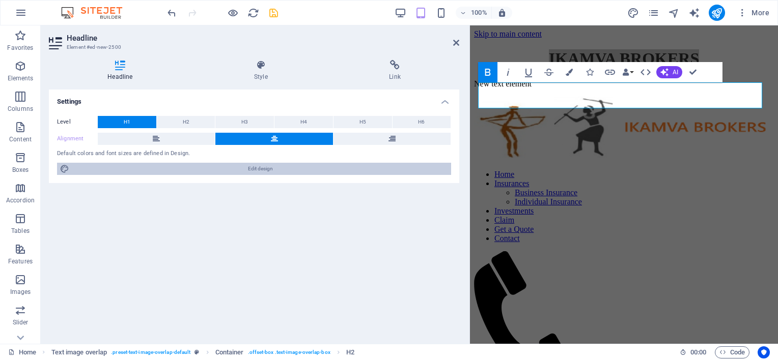
select select "300"
select select "px"
select select "rem"
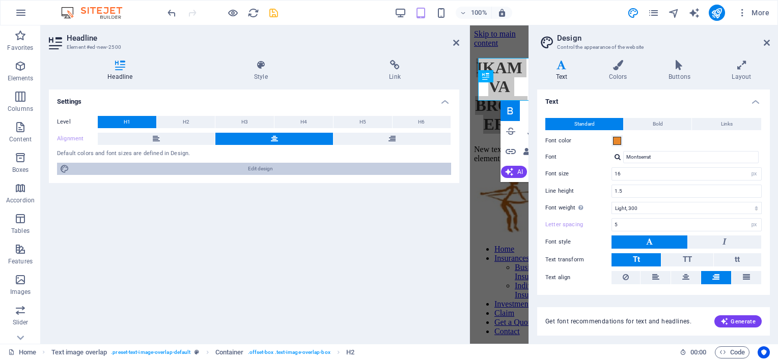
type input "20"
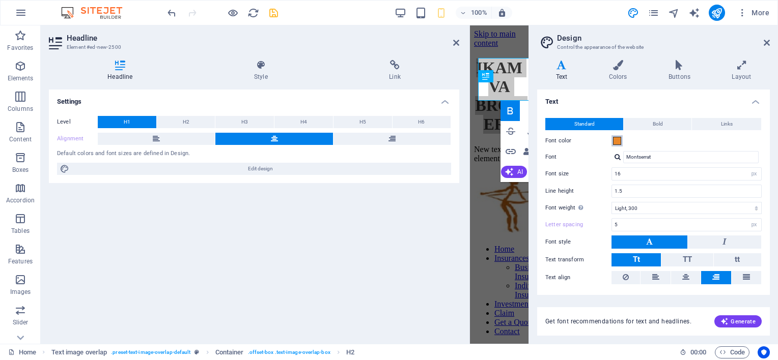
click at [614, 141] on span at bounding box center [617, 141] width 8 height 8
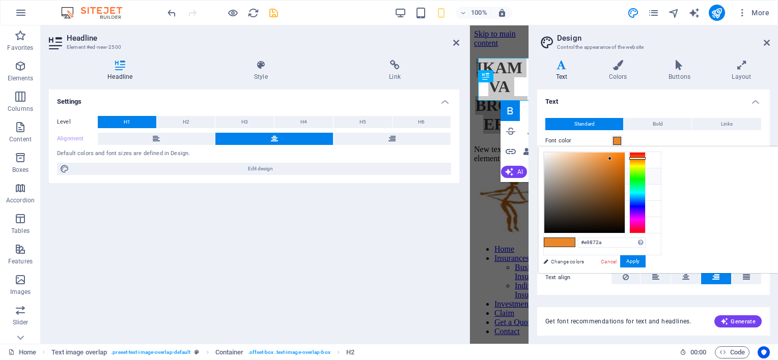
click at [553, 177] on icon at bounding box center [551, 176] width 7 height 7
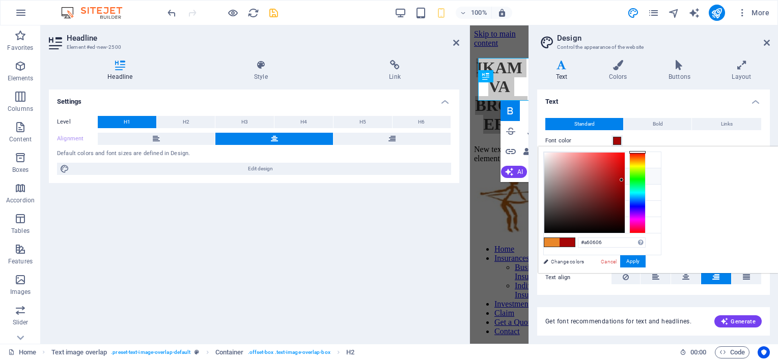
click at [553, 175] on icon at bounding box center [551, 176] width 7 height 7
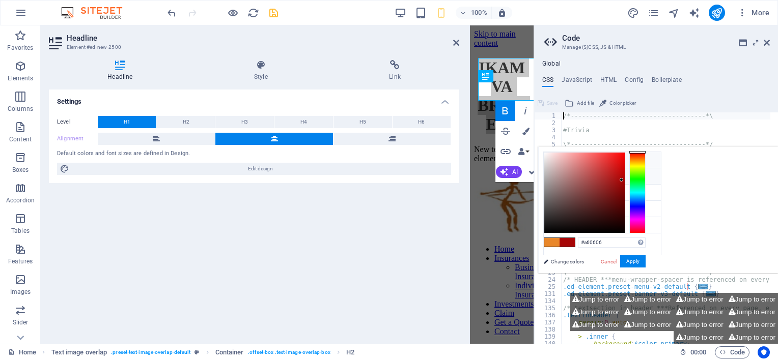
click at [597, 163] on li "Background color #f2f2f2" at bounding box center [602, 160] width 117 height 16
click at [590, 174] on li "Primary color #a60606" at bounding box center [602, 176] width 117 height 16
click at [554, 221] on icon at bounding box center [551, 224] width 7 height 7
click at [575, 241] on span at bounding box center [566, 242] width 15 height 9
click at [584, 176] on li "Primary color #a60606" at bounding box center [602, 176] width 117 height 16
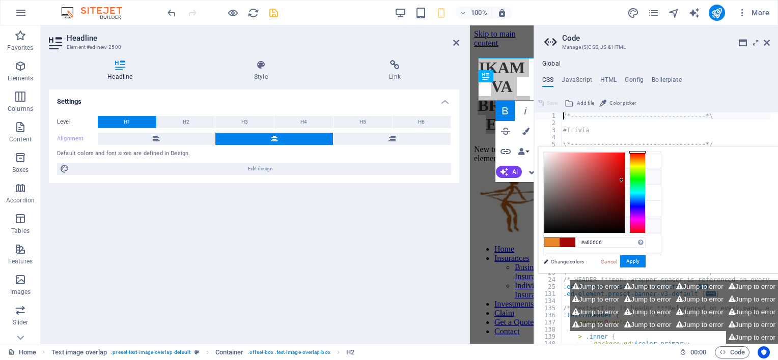
click at [573, 220] on li "Custom color 1 #f2f2f2" at bounding box center [602, 225] width 117 height 16
click at [582, 161] on li "Background color #f2f2f2" at bounding box center [602, 160] width 117 height 16
click at [575, 244] on span at bounding box center [566, 242] width 15 height 9
drag, startPoint x: 727, startPoint y: 240, endPoint x: 698, endPoint y: 240, distance: 29.0
click at [650, 240] on div "#f2f2f2 Supported formats #0852ed rgb(8, 82, 237) rgba(8, 82, 237, 90%) hsv(221…" at bounding box center [594, 284] width 112 height 274
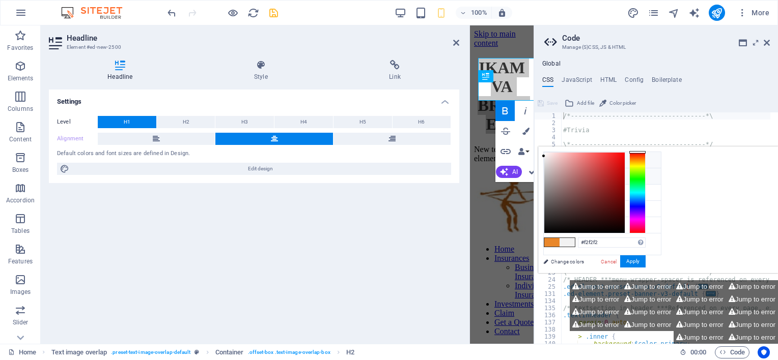
click at [576, 177] on li "Primary color #a60606" at bounding box center [602, 176] width 117 height 16
type input "#a60606"
drag, startPoint x: 734, startPoint y: 242, endPoint x: 696, endPoint y: 242, distance: 38.7
click at [650, 242] on div "#a60606 Supported formats #0852ed rgb(8, 82, 237) rgba(8, 82, 237, 90%) hsv(221…" at bounding box center [594, 284] width 112 height 274
paste textarea "#f2f2f2"
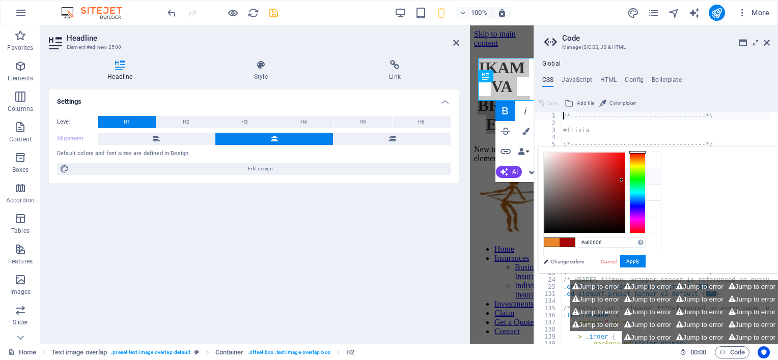
type textarea "#f2f2f2/*------------------------------------*\"
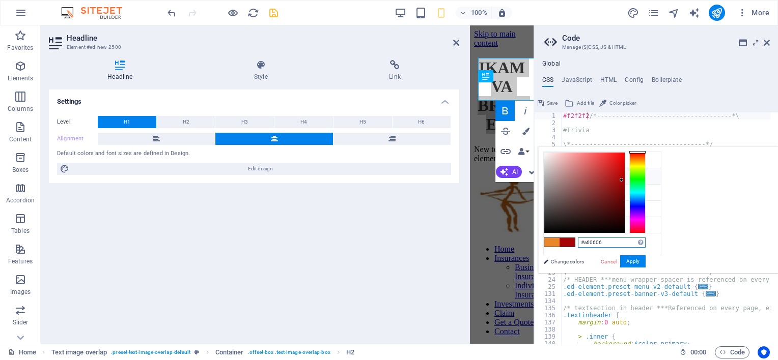
click at [645, 242] on input "#a60606" at bounding box center [612, 243] width 68 height 10
click at [645, 240] on input "#a60606" at bounding box center [612, 243] width 68 height 10
drag, startPoint x: 707, startPoint y: 241, endPoint x: 739, endPoint y: 238, distance: 31.2
click at [645, 238] on input "#a60606" at bounding box center [612, 243] width 68 height 10
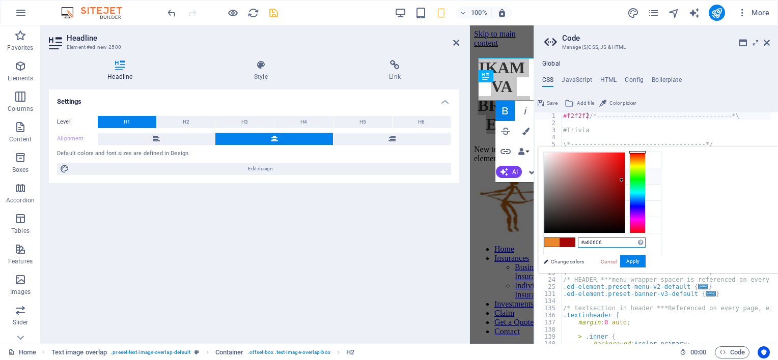
paste input "f2f2f2"
click at [571, 177] on li "Primary color #a60606" at bounding box center [602, 176] width 117 height 16
click at [550, 175] on icon at bounding box center [551, 176] width 7 height 7
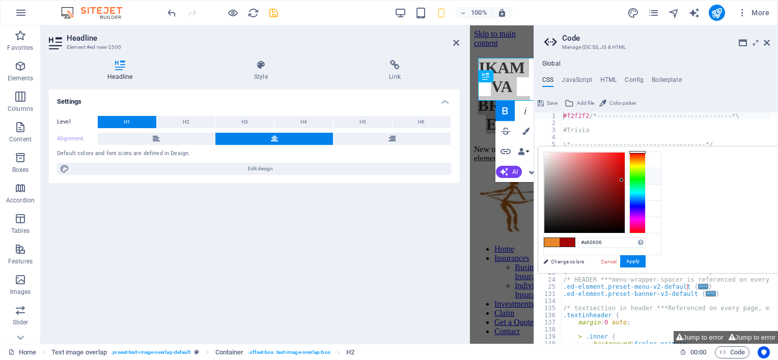
click at [550, 175] on icon at bounding box center [551, 176] width 7 height 7
click at [645, 151] on div at bounding box center [637, 152] width 16 height 3
click at [552, 175] on icon at bounding box center [551, 176] width 7 height 7
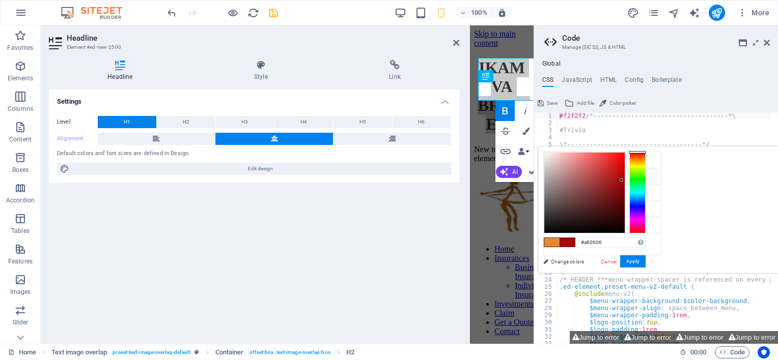
click at [552, 175] on icon at bounding box center [551, 176] width 7 height 7
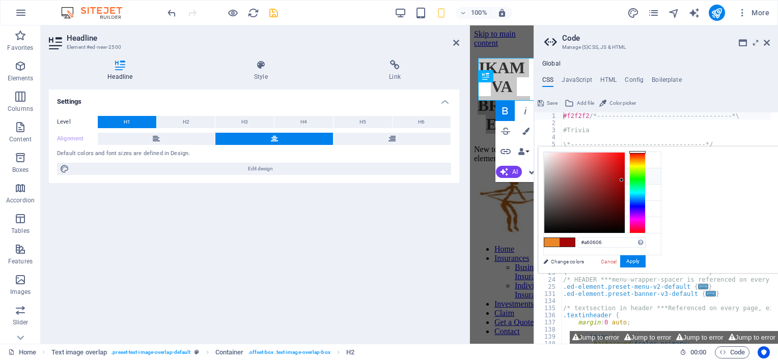
click at [552, 175] on icon at bounding box center [551, 176] width 7 height 7
click at [578, 191] on li "Secondary color #f2f2f2" at bounding box center [602, 193] width 117 height 16
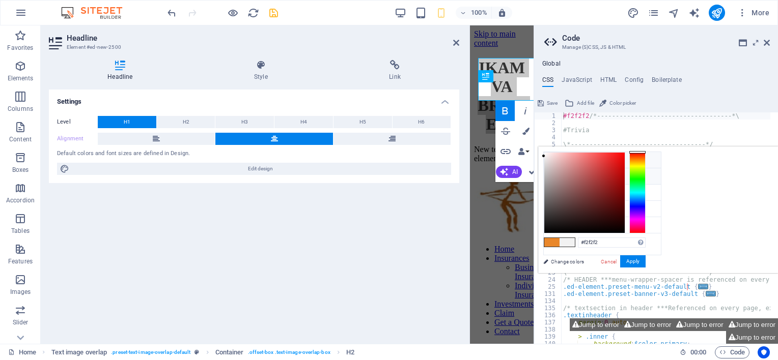
drag, startPoint x: 696, startPoint y: 242, endPoint x: 586, endPoint y: 181, distance: 126.0
click at [586, 181] on div "less Background color #f2f2f2 Primary color #a60606 Secondary color #f2f2f2 Fon…" at bounding box center [658, 210] width 240 height 127
click at [586, 181] on li "Primary color #a60606" at bounding box center [602, 176] width 117 height 16
click at [586, 189] on li "Secondary color #f2f2f2" at bounding box center [602, 193] width 117 height 16
type input "#f2f2f2"
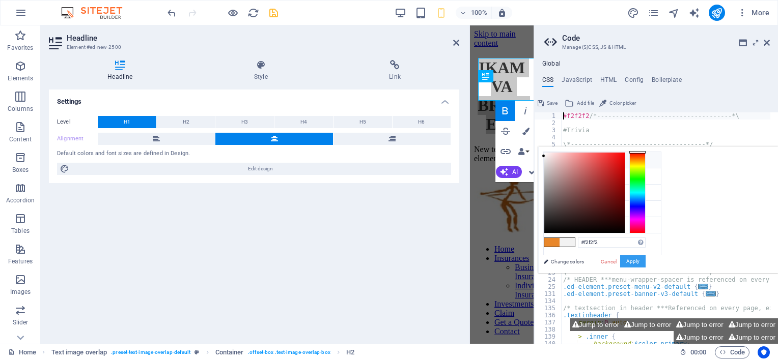
click at [645, 261] on button "Apply" at bounding box center [632, 262] width 25 height 12
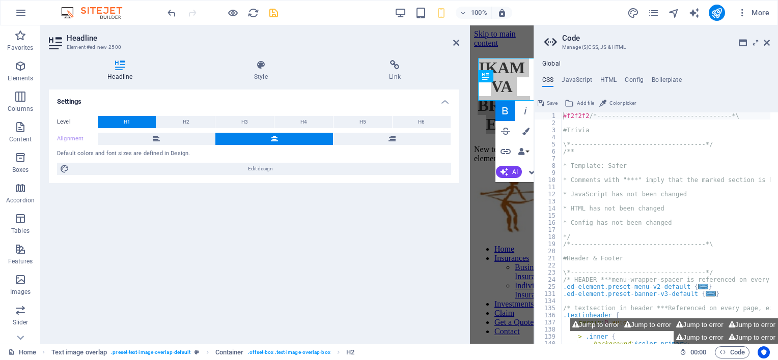
click at [770, 42] on aside "Code Manage (S)CSS, JS & HTML Global CSS JavaScript HTML Config Boilerplate #f2…" at bounding box center [655, 184] width 244 height 319
click at [767, 41] on icon at bounding box center [766, 43] width 6 height 8
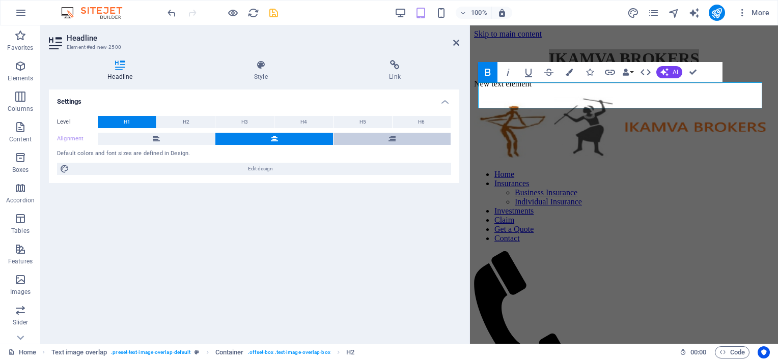
click at [440, 138] on button at bounding box center [391, 139] width 117 height 12
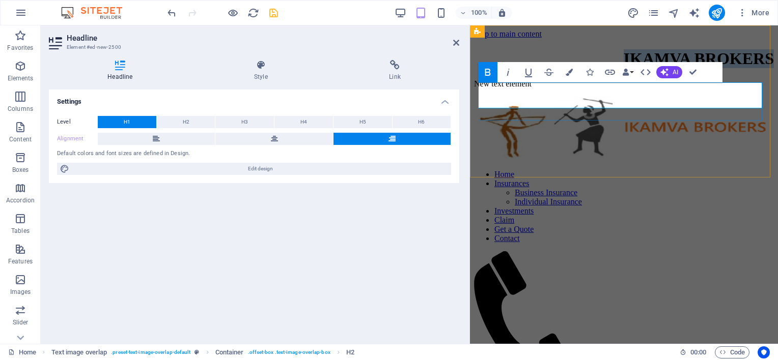
click at [624, 68] on strong "IKAMVA BROKERS" at bounding box center [699, 58] width 150 height 18
click at [590, 68] on h1 "IKAMVA BROKERS" at bounding box center [624, 58] width 300 height 19
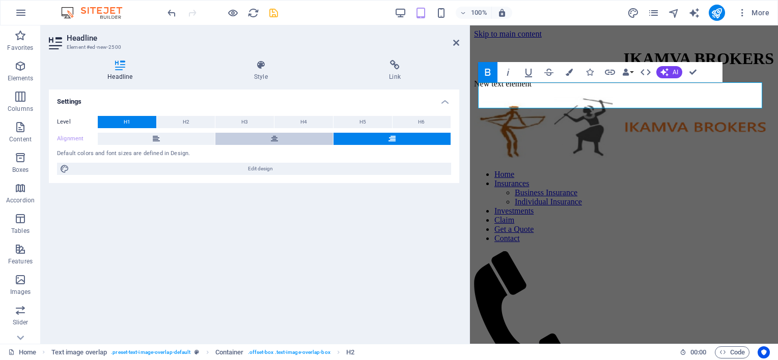
click at [306, 138] on button at bounding box center [273, 139] width 117 height 12
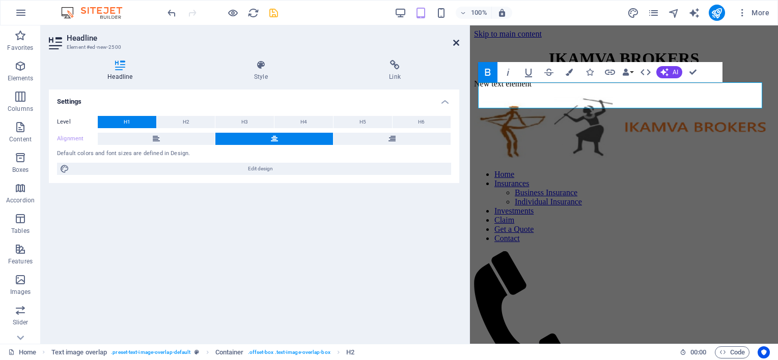
click at [455, 41] on icon at bounding box center [456, 43] width 6 height 8
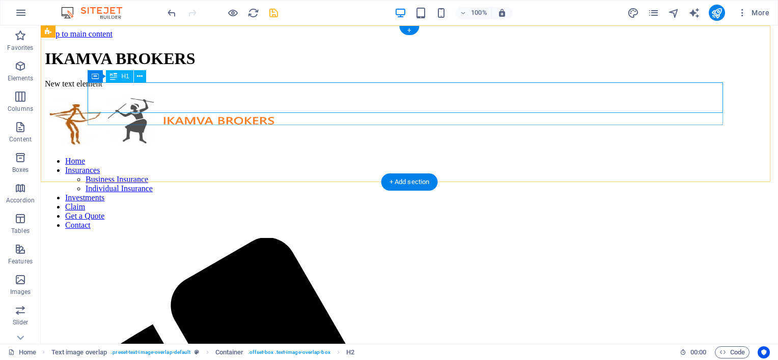
click at [250, 68] on div "IKAMVA BROKERS" at bounding box center [409, 58] width 729 height 19
click at [287, 68] on div "IKAMVA BROKERS" at bounding box center [409, 58] width 729 height 19
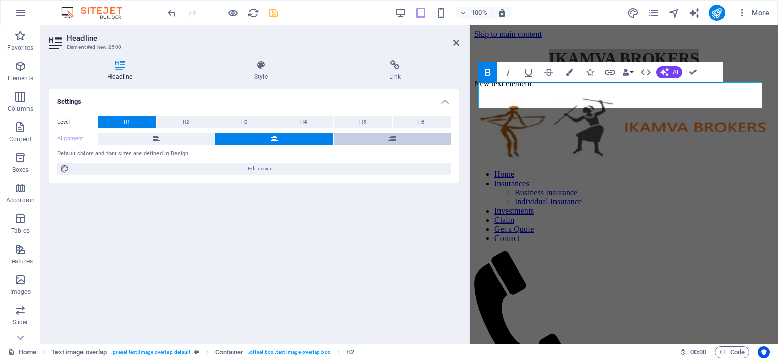
click at [381, 137] on button at bounding box center [391, 139] width 117 height 12
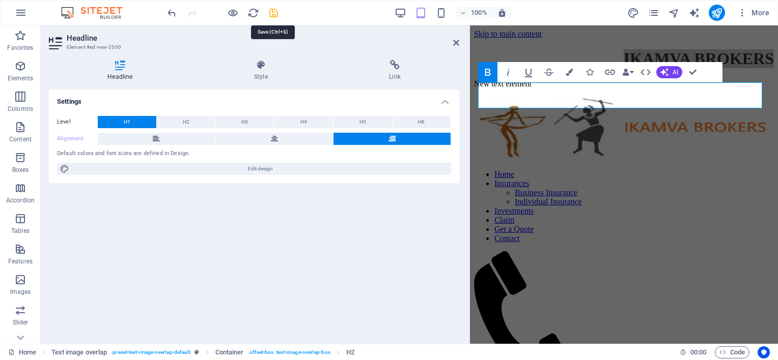
click at [269, 13] on icon "save" at bounding box center [274, 13] width 12 height 12
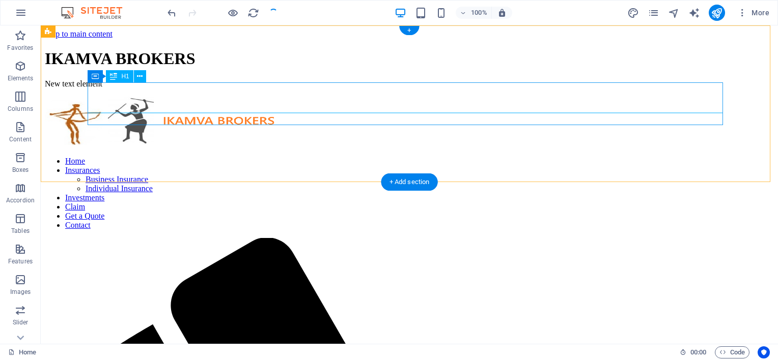
click at [278, 68] on div "IKAMVA BROKERS" at bounding box center [409, 58] width 729 height 19
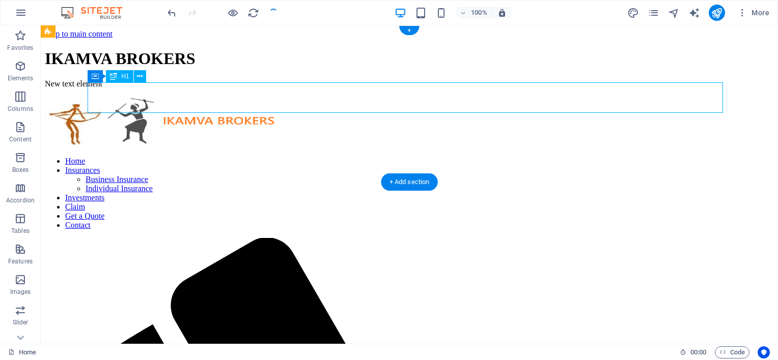
click at [279, 68] on div "IKAMVA BROKERS" at bounding box center [409, 58] width 729 height 19
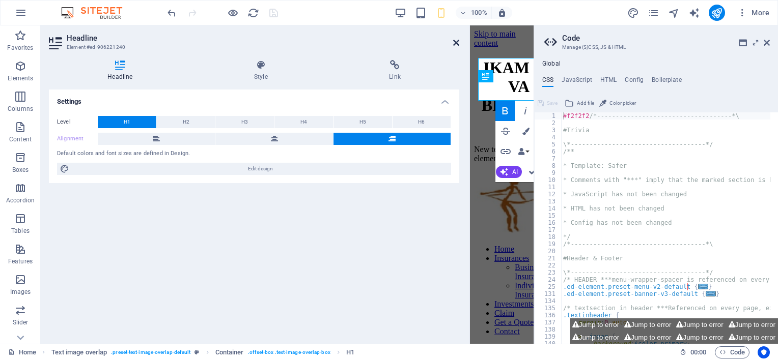
click at [455, 43] on icon at bounding box center [456, 43] width 6 height 8
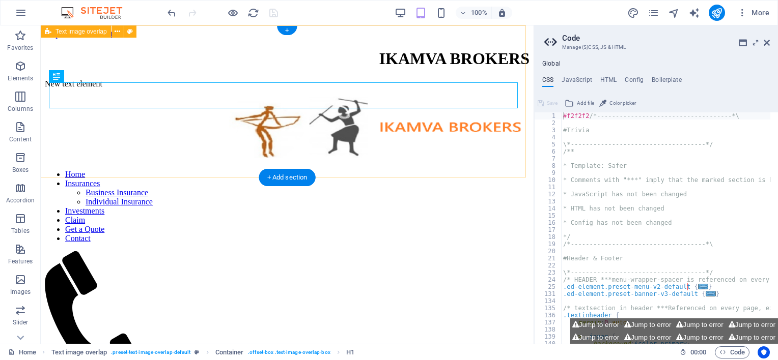
click at [209, 97] on div "IKAMVA BROKERS New text element" at bounding box center [287, 68] width 485 height 58
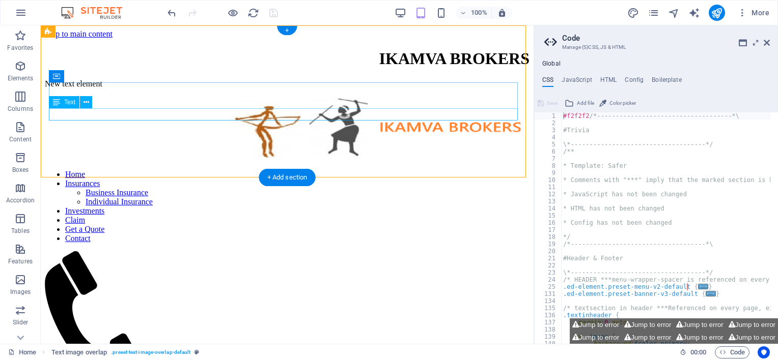
click at [204, 89] on div "New text element" at bounding box center [287, 83] width 485 height 9
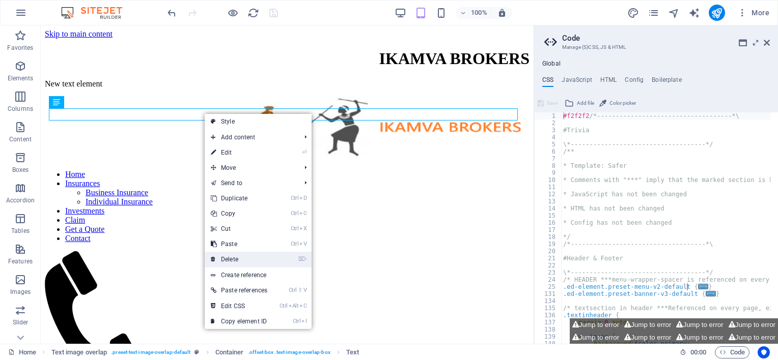
click at [246, 257] on link "⌦ Delete" at bounding box center [239, 259] width 69 height 15
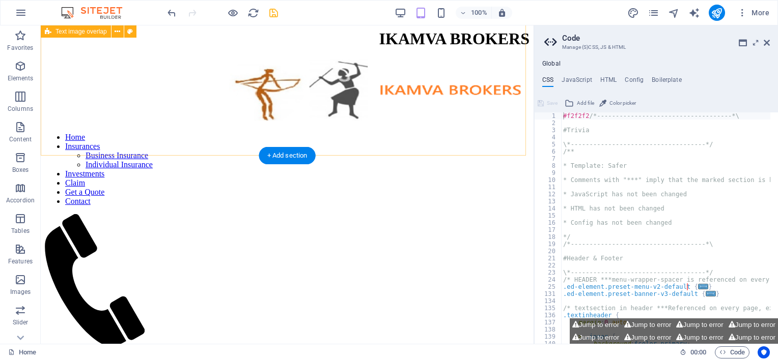
scroll to position [0, 0]
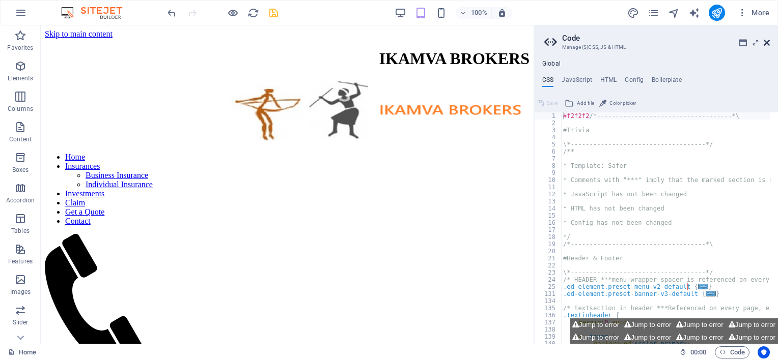
click at [767, 42] on icon at bounding box center [766, 43] width 6 height 8
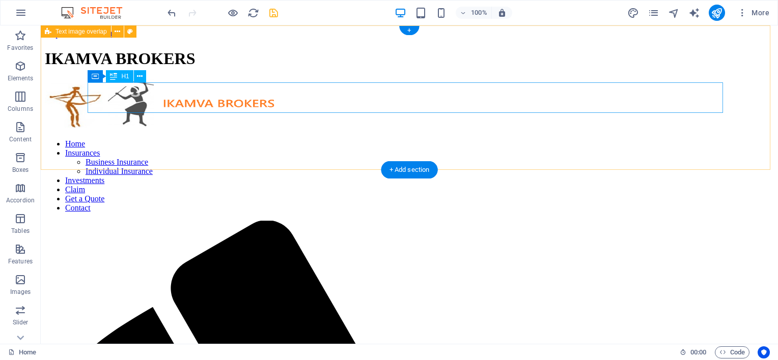
click at [236, 68] on div "IKAMVA BROKERS" at bounding box center [409, 58] width 729 height 19
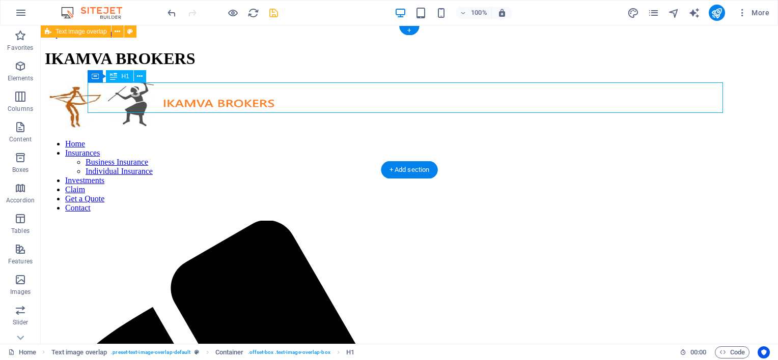
click at [297, 68] on div "IKAMVA BROKERS" at bounding box center [409, 58] width 729 height 19
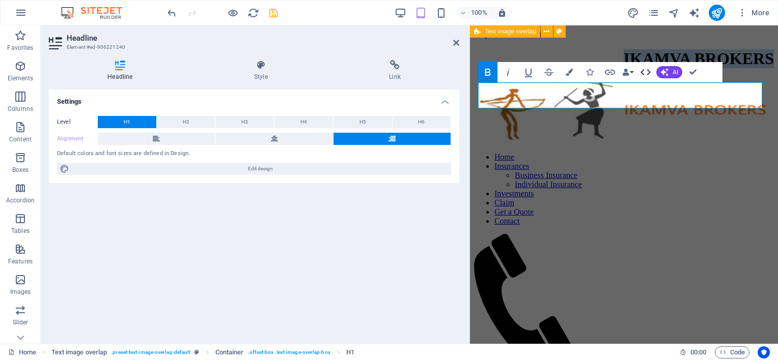
click at [647, 72] on icon "button" at bounding box center [645, 72] width 12 height 12
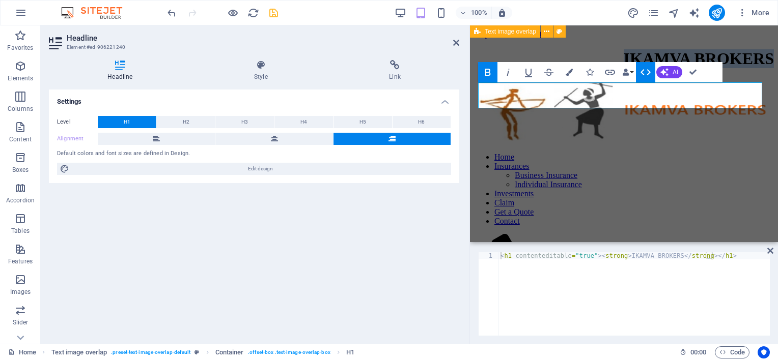
click at [647, 72] on icon "button" at bounding box center [645, 72] width 12 height 12
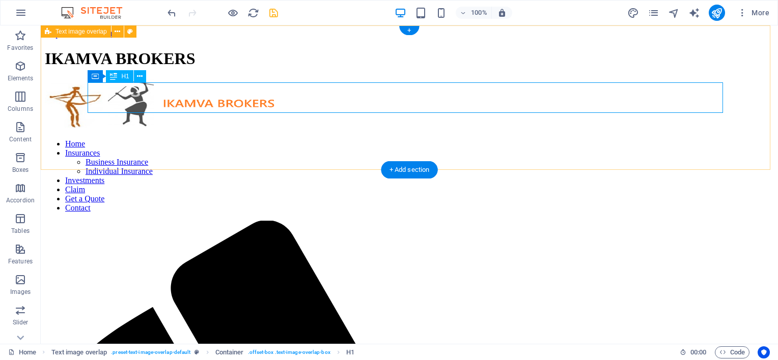
click at [291, 68] on div "IKAMVA BROKERS" at bounding box center [409, 58] width 729 height 19
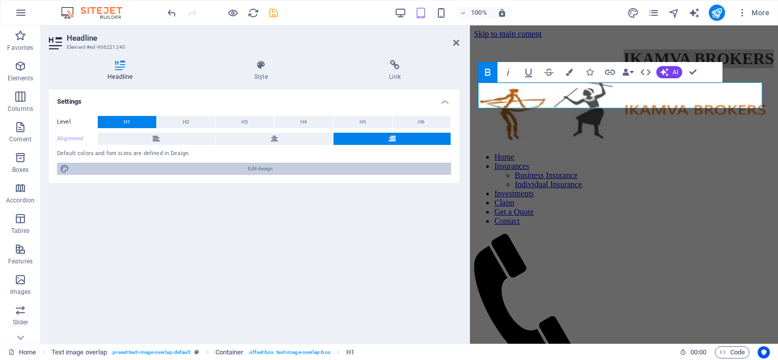
click at [275, 164] on span "Edit design" at bounding box center [260, 169] width 376 height 12
select select "px"
select select "300"
select select "px"
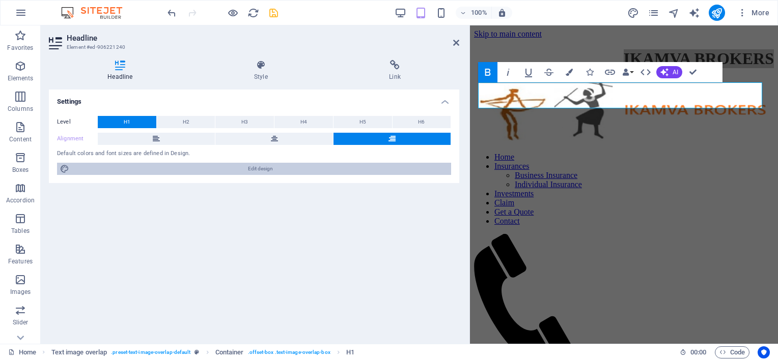
select select "300"
select select "px"
select select "rem"
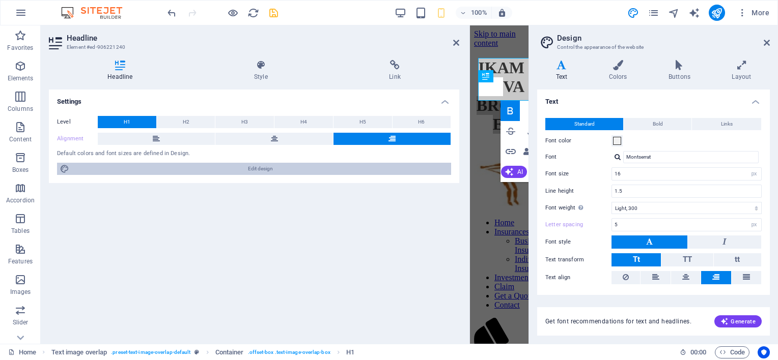
type input "20"
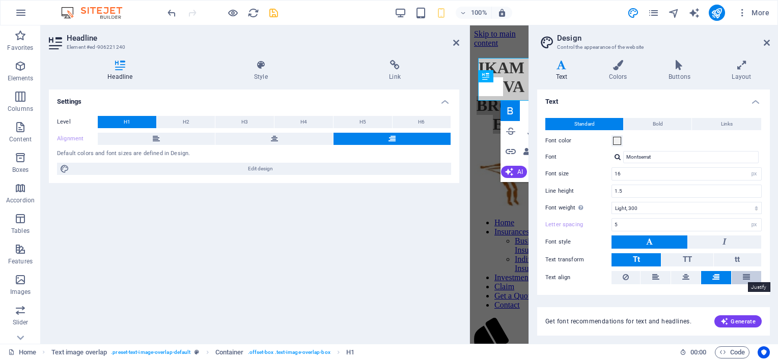
click at [748, 274] on button at bounding box center [746, 277] width 30 height 13
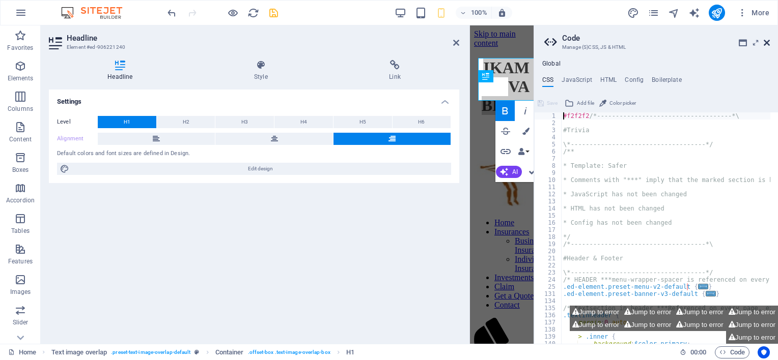
click at [767, 42] on icon at bounding box center [766, 43] width 6 height 8
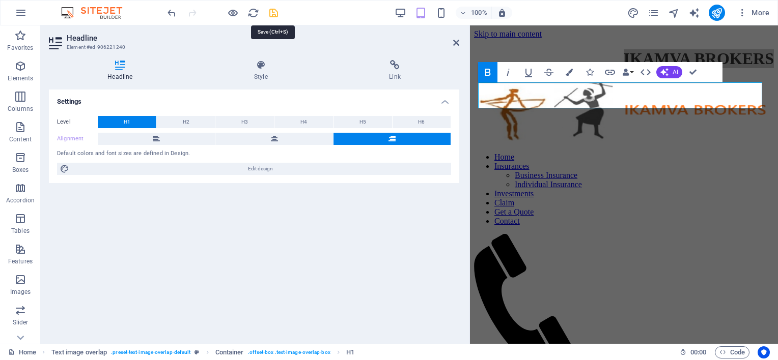
click at [274, 13] on icon "save" at bounding box center [274, 13] width 12 height 12
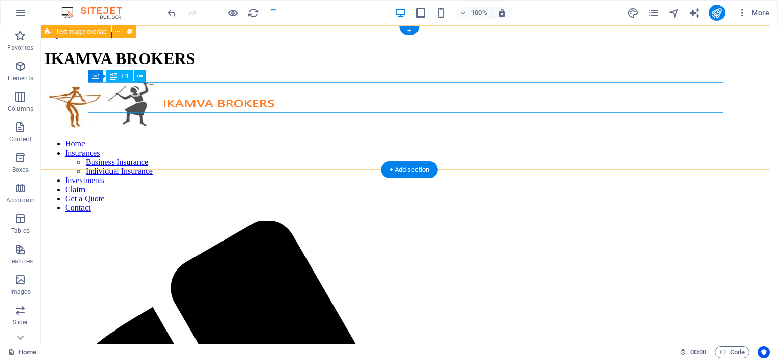
click at [198, 68] on div "IKAMVA BROKERS" at bounding box center [409, 58] width 729 height 19
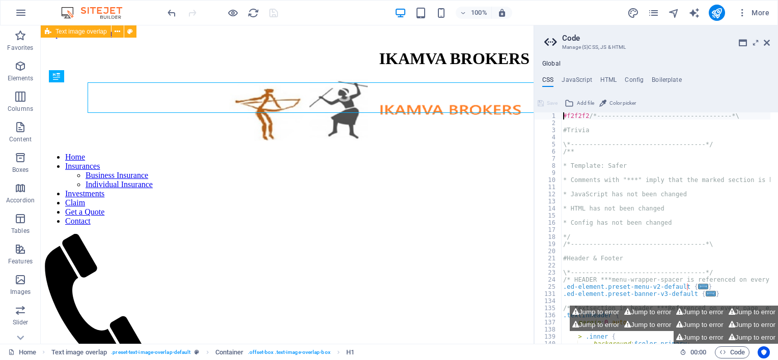
click at [692, 92] on div "CSS JavaScript HTML Config Boilerplate #f2f2f2/*-------------------------------…" at bounding box center [656, 210] width 244 height 268
click at [768, 42] on icon at bounding box center [766, 43] width 6 height 8
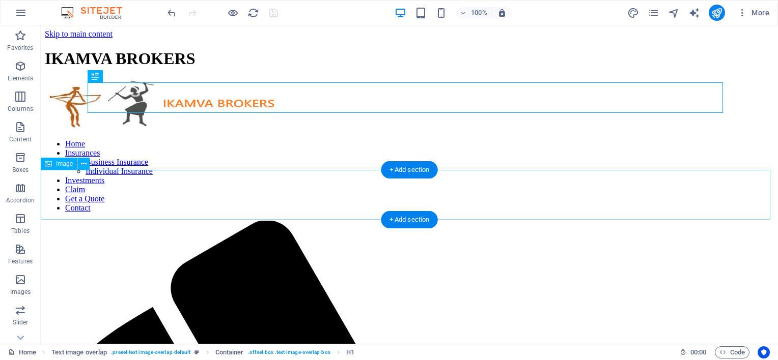
click at [206, 131] on figure at bounding box center [409, 105] width 729 height 52
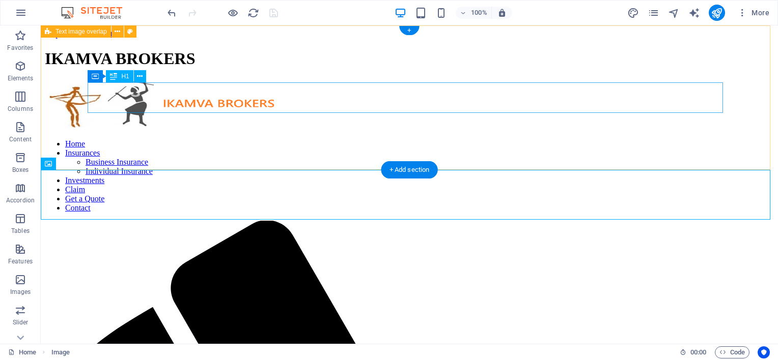
click at [279, 68] on div "IKAMVA BROKERS" at bounding box center [409, 58] width 729 height 19
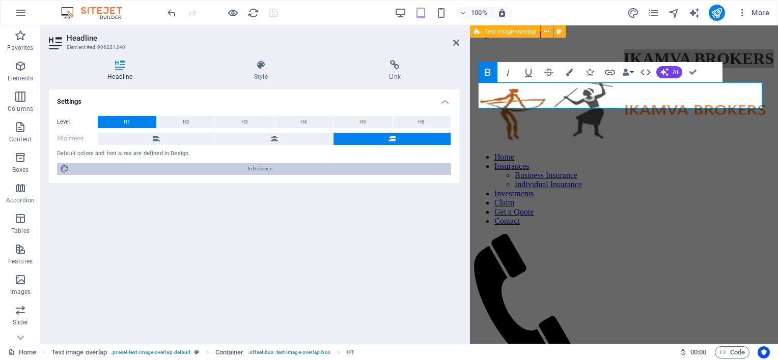
click at [261, 169] on span "Edit design" at bounding box center [260, 169] width 376 height 12
select select "px"
select select "300"
select select "px"
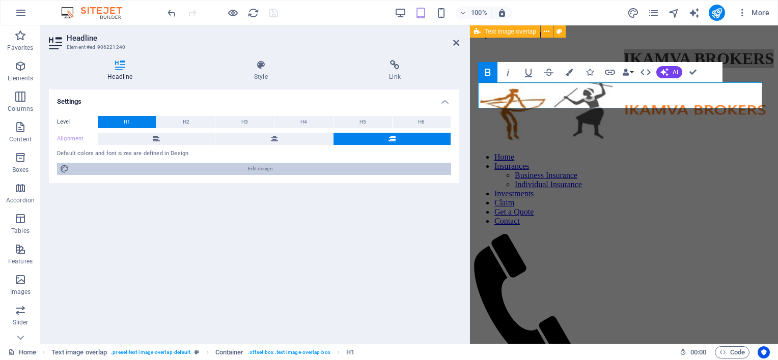
select select "300"
select select "px"
select select "rem"
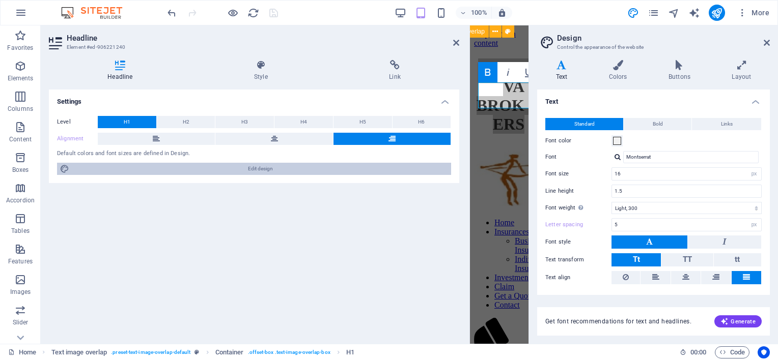
type input "20"
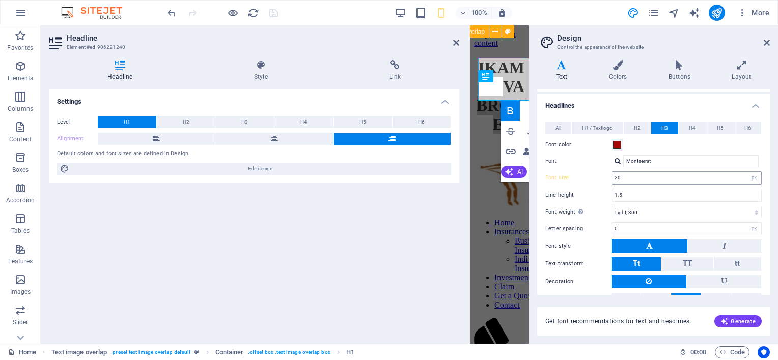
scroll to position [239, 0]
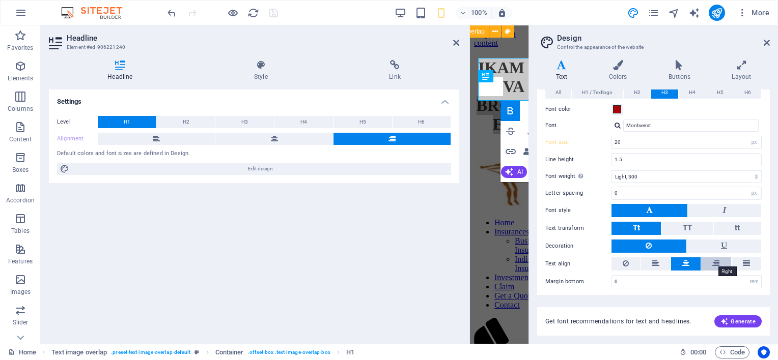
click at [717, 260] on icon at bounding box center [715, 264] width 7 height 12
click at [747, 261] on icon at bounding box center [746, 264] width 7 height 12
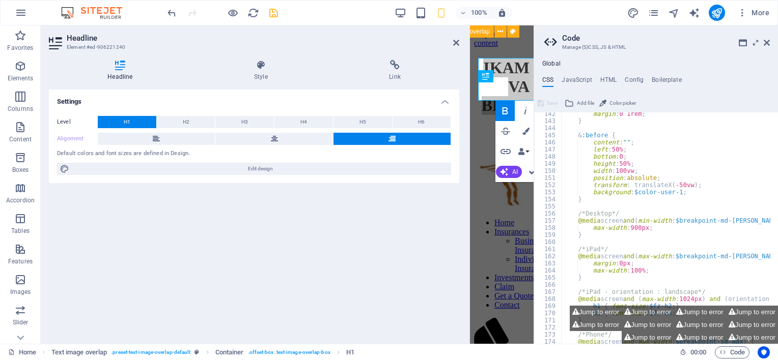
scroll to position [244, 0]
click at [636, 315] on button "Jump to error" at bounding box center [647, 312] width 52 height 13
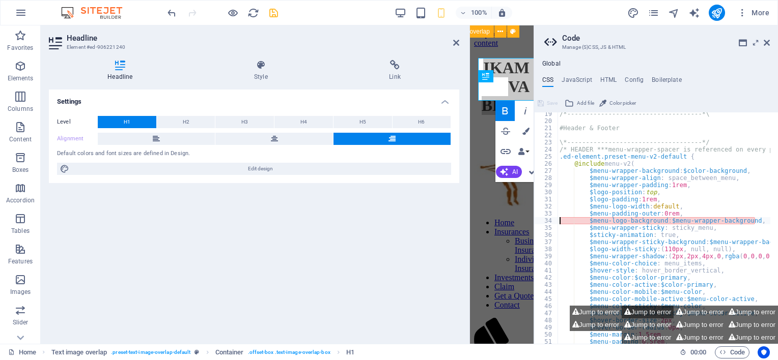
type textarea "$menu-logo-background: $menu-wrapper-background,"
click at [636, 315] on button "Jump to error" at bounding box center [647, 312] width 52 height 13
click at [695, 319] on button "Jump to error" at bounding box center [699, 325] width 52 height 13
click at [767, 40] on icon at bounding box center [766, 43] width 6 height 8
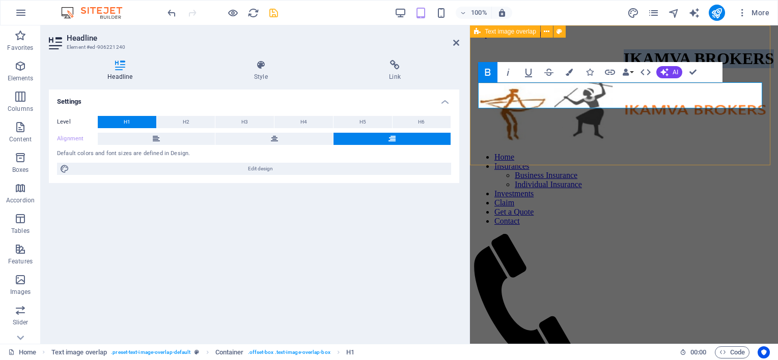
click at [686, 68] on strong "IKAMVA BROKERS" at bounding box center [699, 58] width 150 height 18
drag, startPoint x: 598, startPoint y: 95, endPoint x: 771, endPoint y: 90, distance: 173.6
click at [267, 63] on icon at bounding box center [260, 65] width 131 height 10
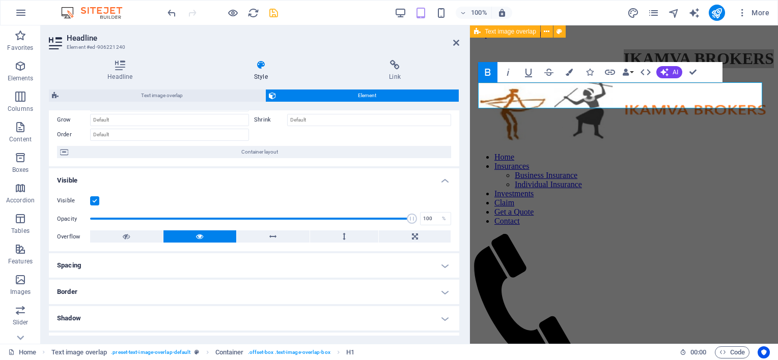
scroll to position [102, 0]
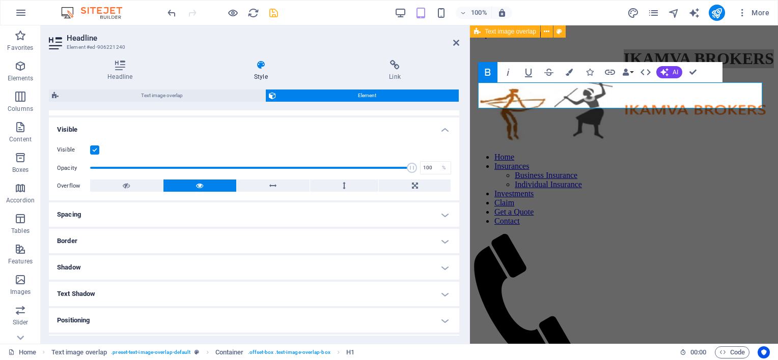
click at [303, 220] on h4 "Spacing" at bounding box center [254, 215] width 410 height 24
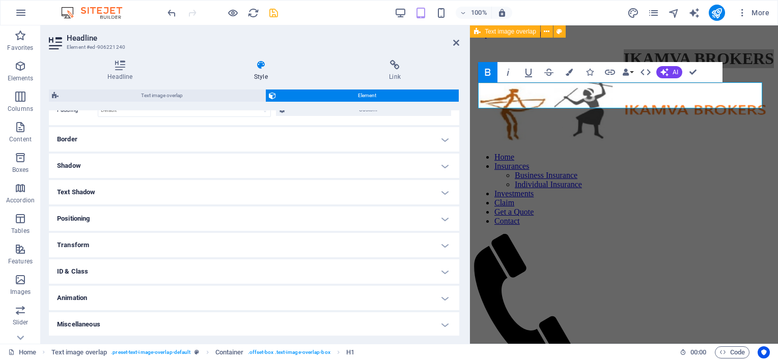
scroll to position [244, 0]
click at [287, 221] on h4 "Positioning" at bounding box center [254, 219] width 410 height 24
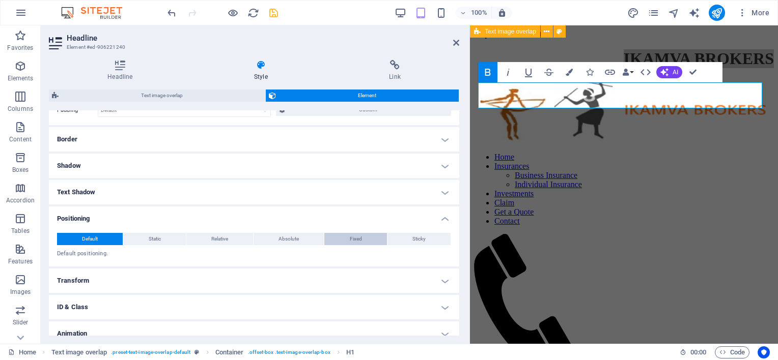
click at [356, 238] on span "Fixed" at bounding box center [356, 239] width 12 height 12
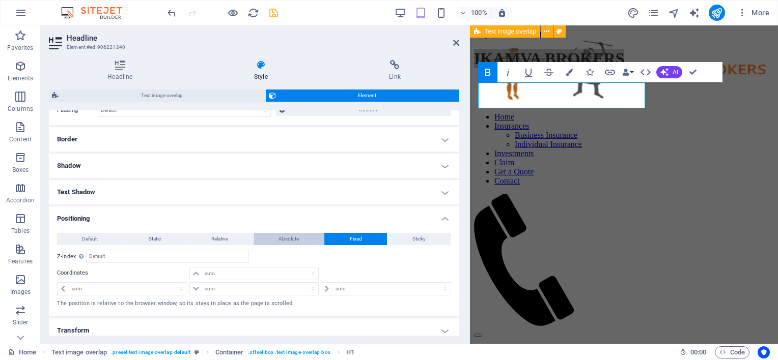
click at [281, 240] on span "Absolute" at bounding box center [288, 239] width 20 height 12
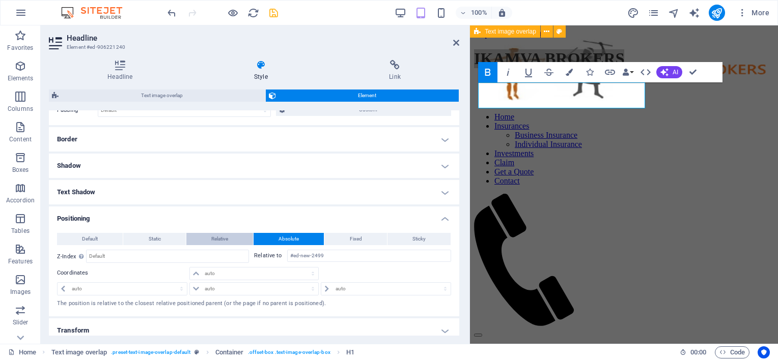
click at [227, 238] on span "Relative" at bounding box center [219, 239] width 17 height 12
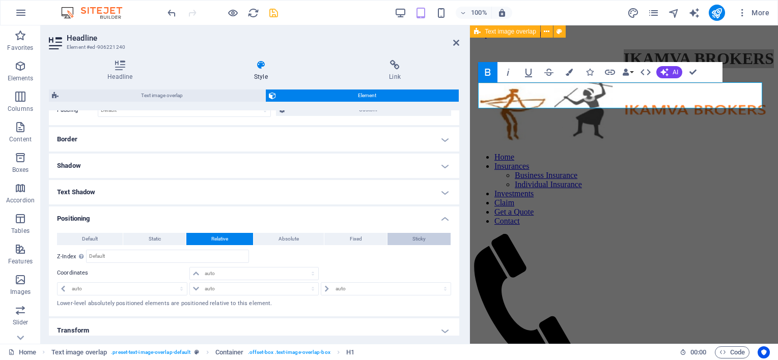
click at [417, 236] on span "Sticky" at bounding box center [418, 239] width 13 height 12
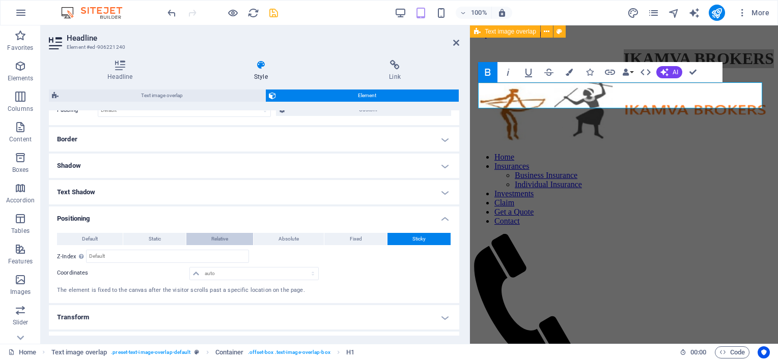
click at [233, 237] on button "Relative" at bounding box center [219, 239] width 67 height 12
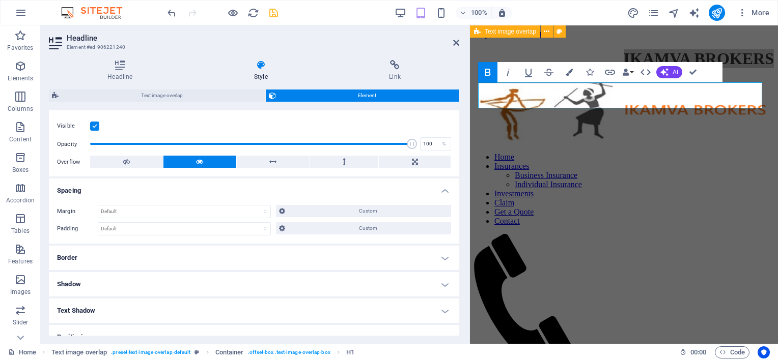
scroll to position [0, 0]
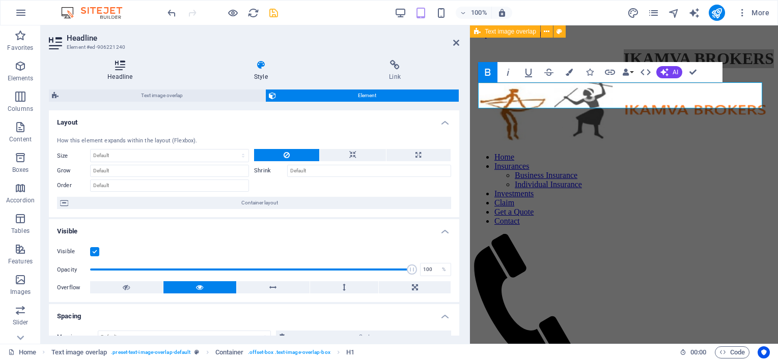
click at [116, 66] on icon at bounding box center [120, 65] width 143 height 10
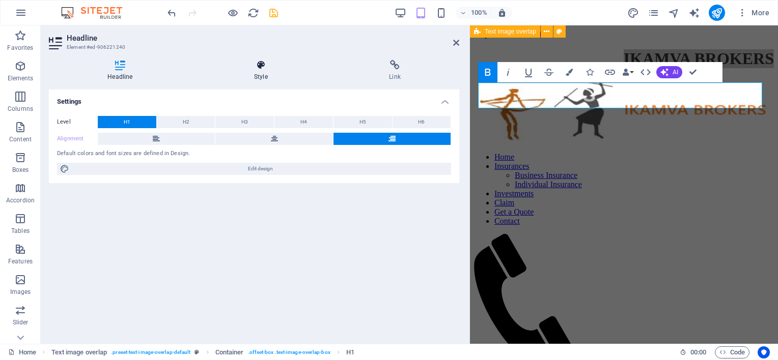
click at [261, 67] on icon at bounding box center [260, 65] width 131 height 10
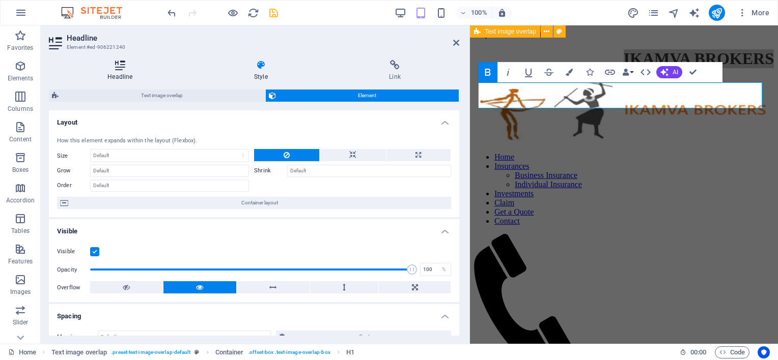
click at [126, 65] on icon at bounding box center [120, 65] width 143 height 10
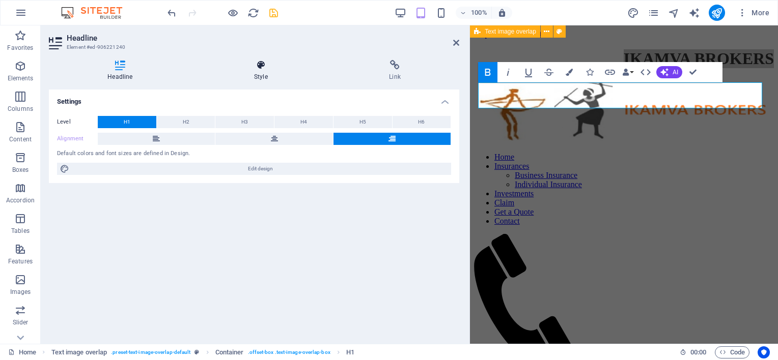
click at [262, 70] on h4 "Style" at bounding box center [262, 70] width 135 height 21
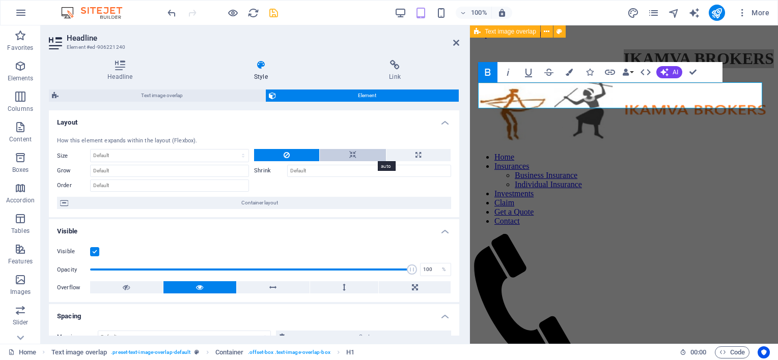
click at [352, 153] on icon at bounding box center [352, 155] width 7 height 12
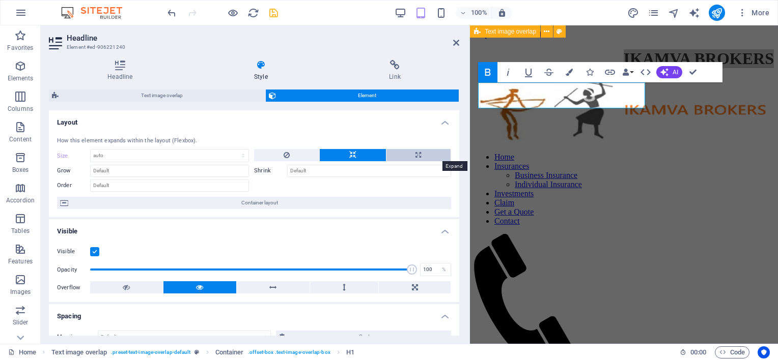
click at [421, 153] on button at bounding box center [418, 155] width 65 height 12
type input "100"
select select "%"
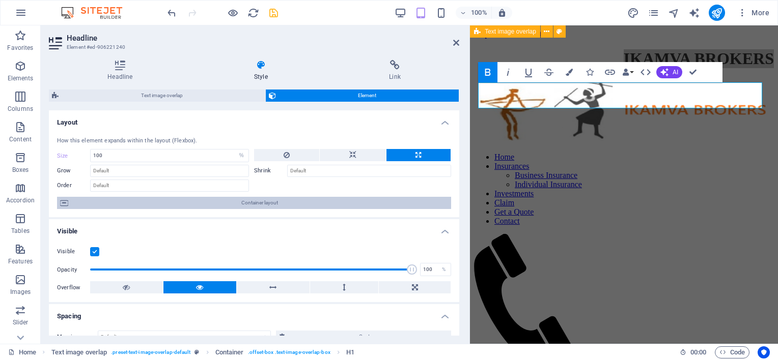
click at [262, 204] on span "Container layout" at bounding box center [259, 203] width 377 height 12
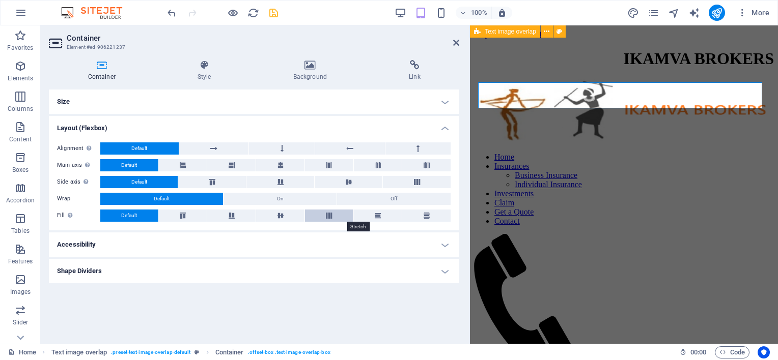
click at [324, 215] on icon at bounding box center [329, 216] width 12 height 6
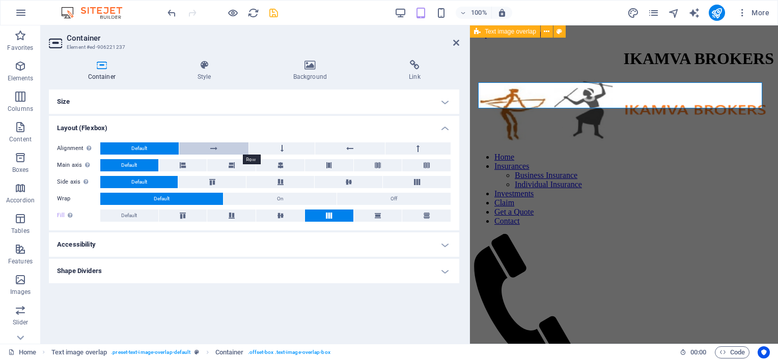
click at [221, 148] on button at bounding box center [214, 149] width 70 height 12
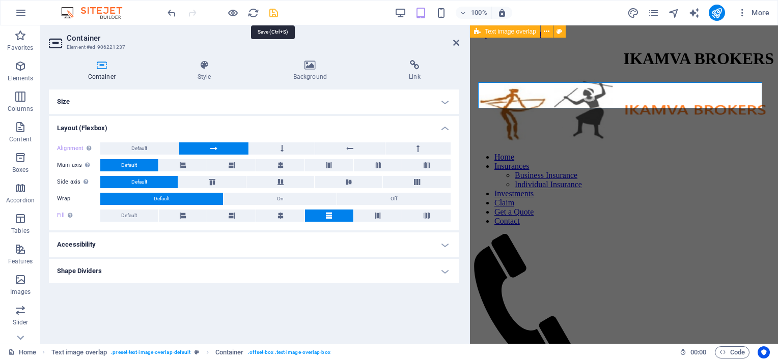
click at [276, 13] on icon "save" at bounding box center [274, 13] width 12 height 12
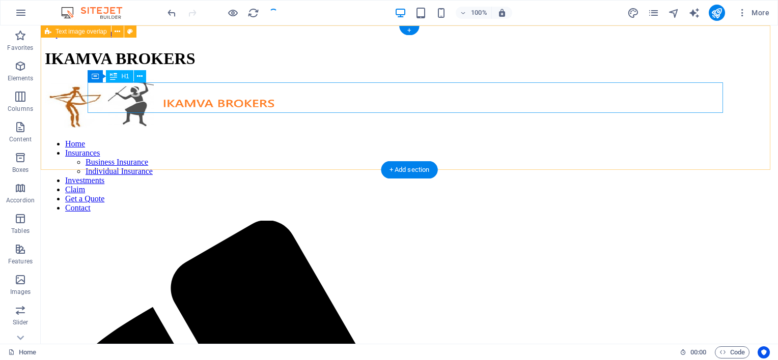
click at [212, 68] on div "IKAMVA BROKERS" at bounding box center [409, 58] width 729 height 19
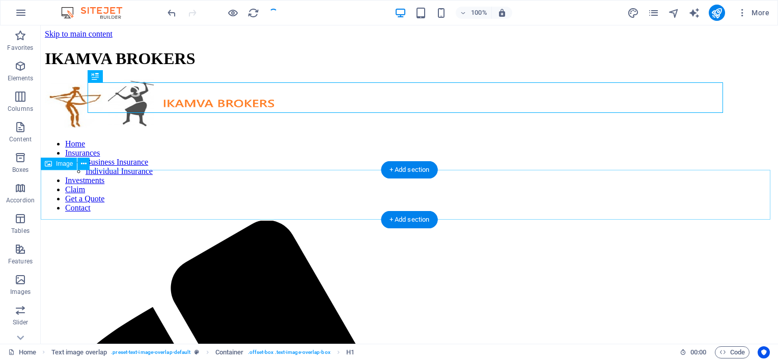
click at [213, 131] on figure at bounding box center [409, 105] width 729 height 52
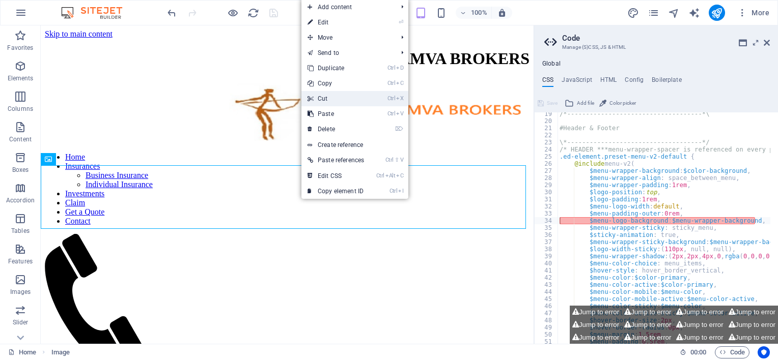
click at [330, 99] on link "Ctrl X Cut" at bounding box center [335, 98] width 69 height 15
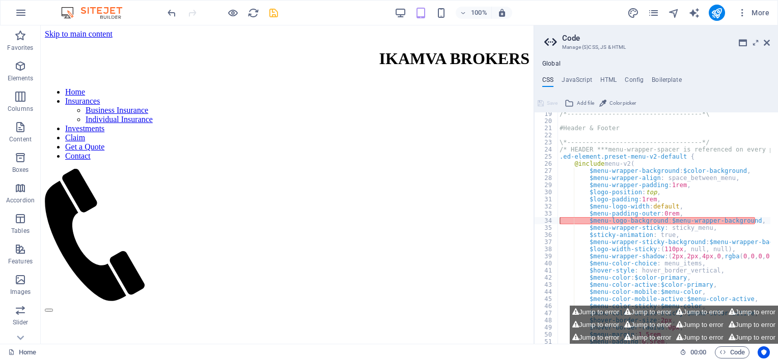
click at [772, 41] on aside "Code Manage (S)CSS, JS & HTML Global CSS JavaScript HTML Config Boilerplate $me…" at bounding box center [655, 184] width 244 height 319
click at [768, 42] on icon at bounding box center [766, 43] width 6 height 8
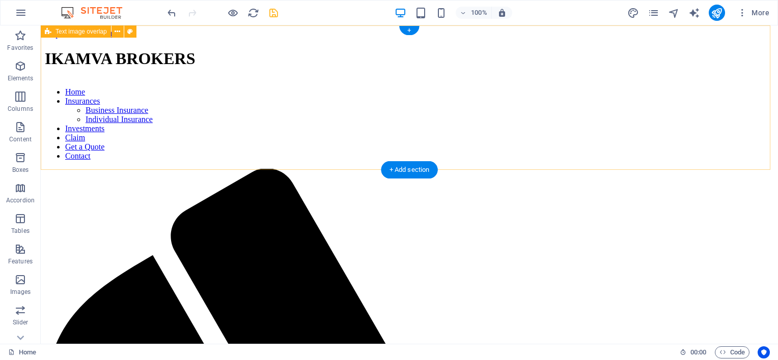
click at [244, 45] on div "IKAMVA BROKERS" at bounding box center [409, 59] width 729 height 41
click at [277, 79] on div "IKAMVA BROKERS" at bounding box center [409, 59] width 729 height 41
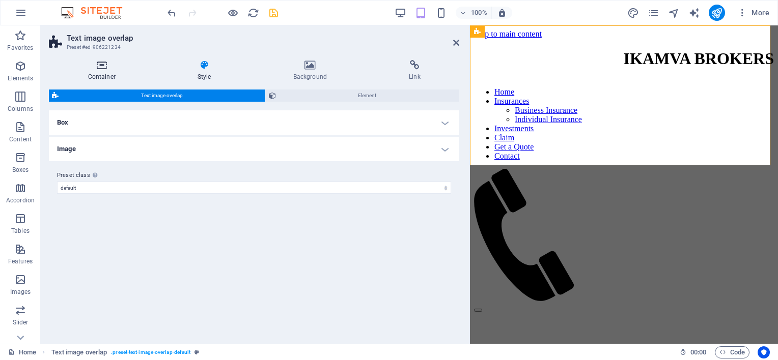
click at [105, 65] on icon at bounding box center [101, 65] width 105 height 10
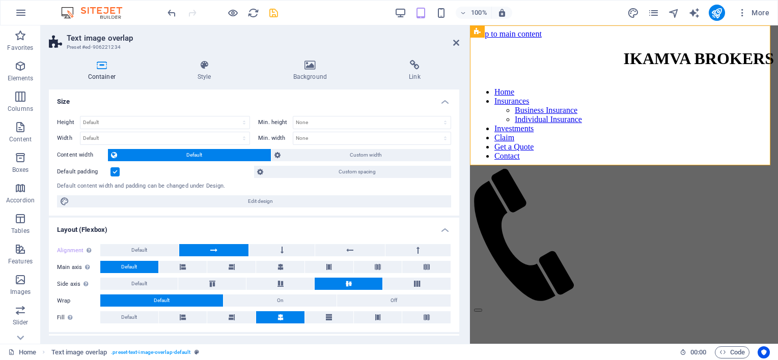
click at [458, 37] on h2 "Text image overlap" at bounding box center [263, 38] width 392 height 9
click at [456, 43] on icon at bounding box center [456, 43] width 6 height 8
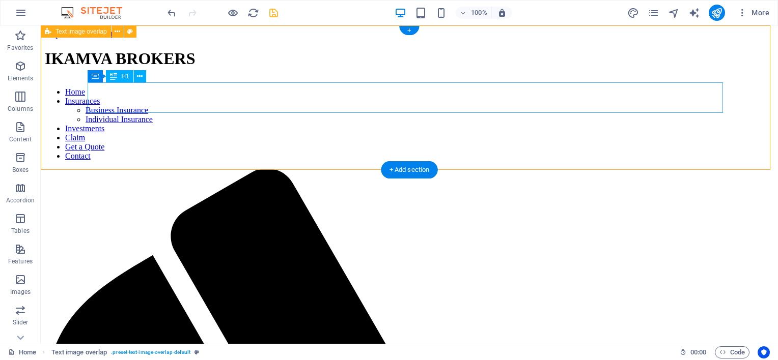
click at [293, 68] on div "IKAMVA BROKERS" at bounding box center [409, 58] width 729 height 19
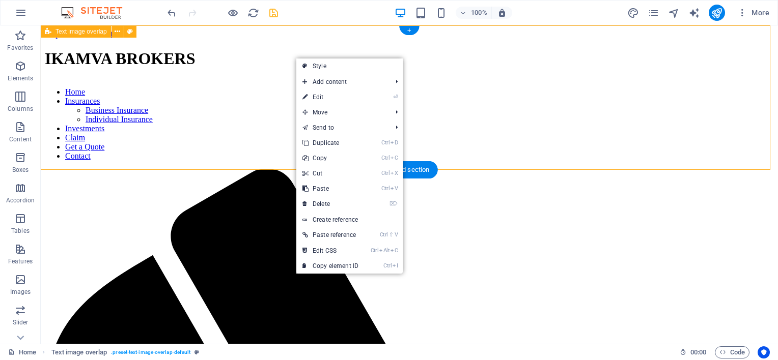
click at [93, 71] on div "IKAMVA BROKERS" at bounding box center [409, 59] width 729 height 41
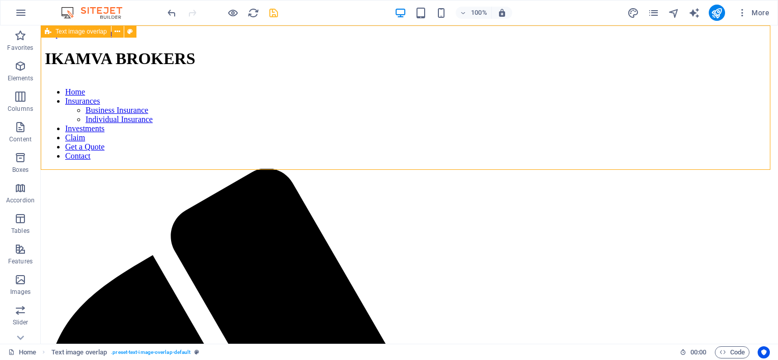
click at [98, 33] on span "Text image overlap" at bounding box center [80, 32] width 51 height 6
click at [115, 32] on icon at bounding box center [118, 31] width 6 height 11
click at [58, 34] on span "Text image overlap" at bounding box center [80, 32] width 51 height 6
click at [61, 32] on span "Text image overlap" at bounding box center [80, 32] width 51 height 6
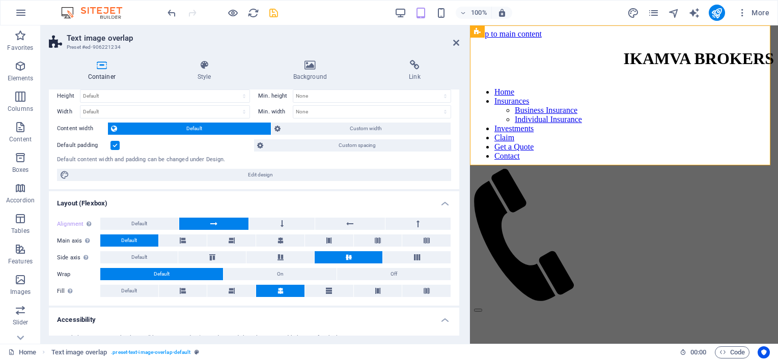
scroll to position [102, 0]
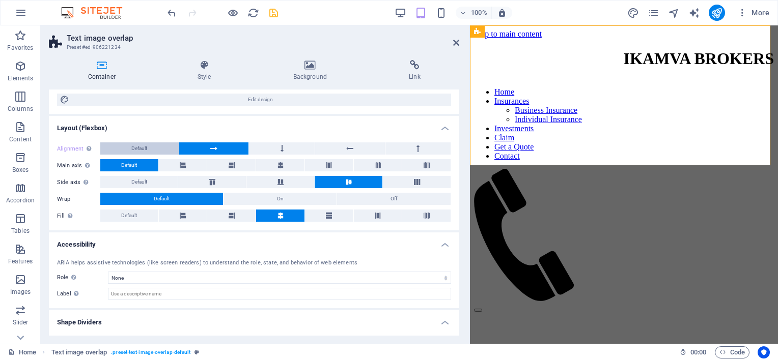
click at [148, 151] on button "Default" at bounding box center [139, 149] width 78 height 12
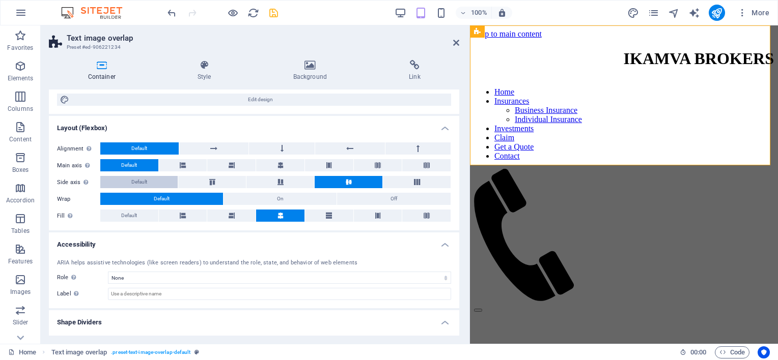
click at [136, 180] on span "Default" at bounding box center [139, 182] width 16 height 12
click at [159, 184] on button "Default" at bounding box center [138, 182] width 77 height 12
click at [128, 211] on span "Default" at bounding box center [129, 216] width 16 height 12
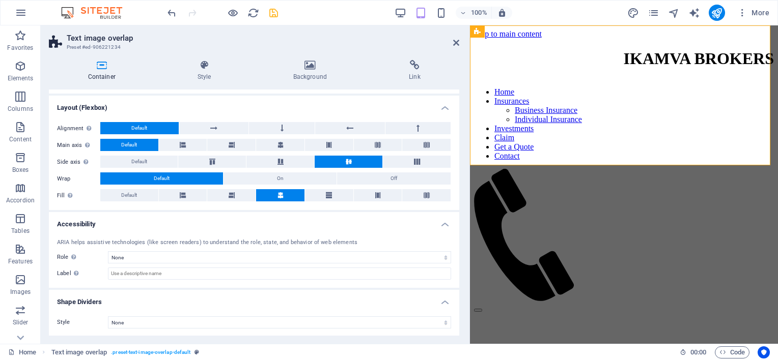
scroll to position [0, 0]
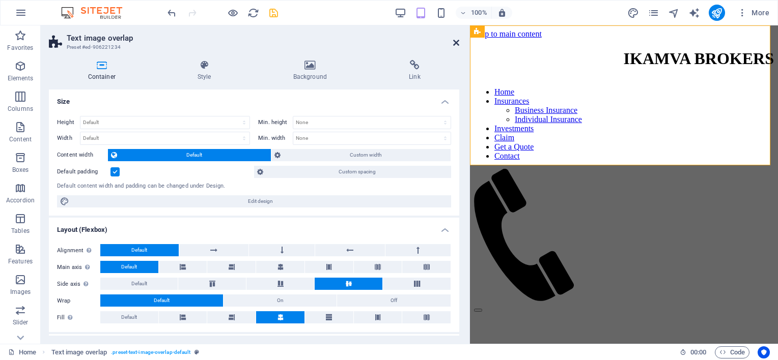
click at [455, 42] on icon at bounding box center [456, 43] width 6 height 8
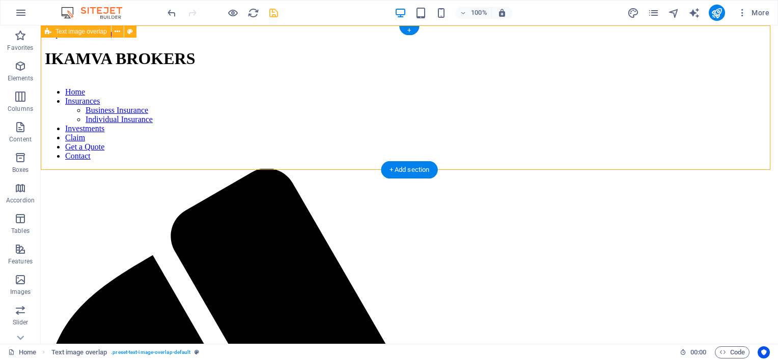
click at [227, 79] on div "IKAMVA BROKERS" at bounding box center [409, 59] width 729 height 41
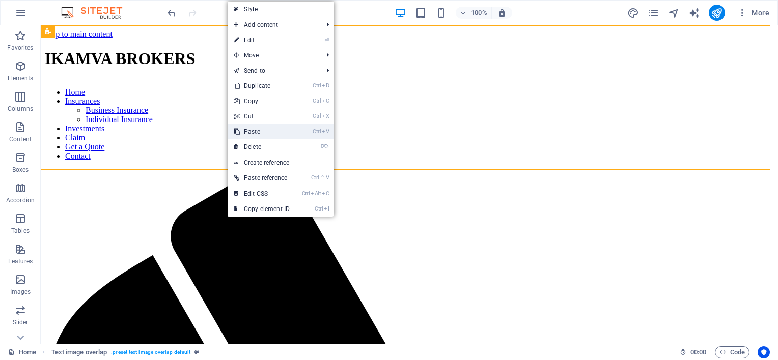
click at [259, 138] on link "Ctrl V Paste" at bounding box center [262, 131] width 68 height 15
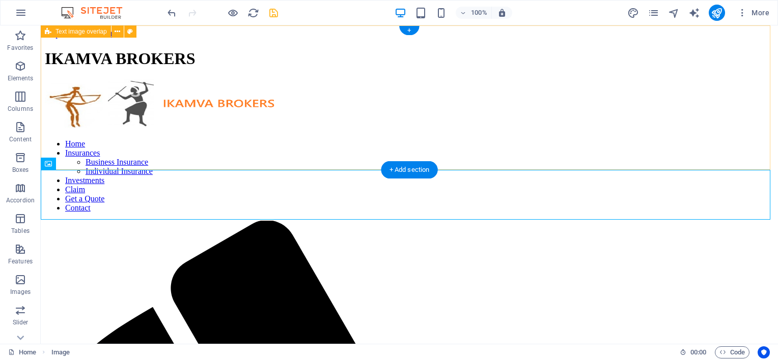
click at [222, 79] on div "IKAMVA BROKERS" at bounding box center [409, 59] width 729 height 41
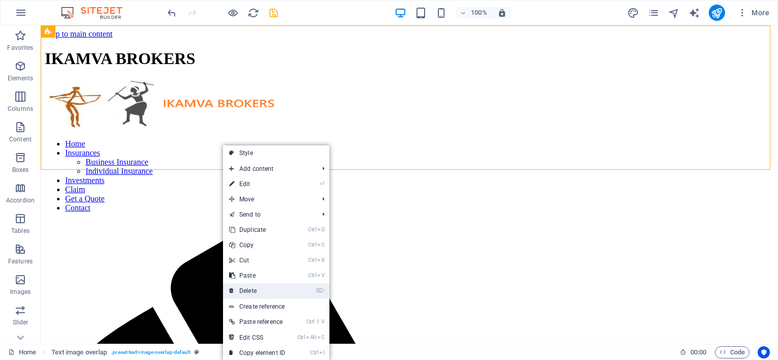
click at [253, 287] on link "⌦ Delete" at bounding box center [257, 291] width 68 height 15
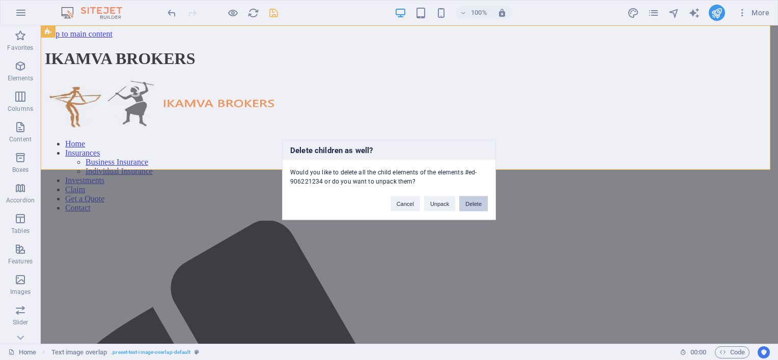
click at [478, 203] on button "Delete" at bounding box center [473, 203] width 29 height 15
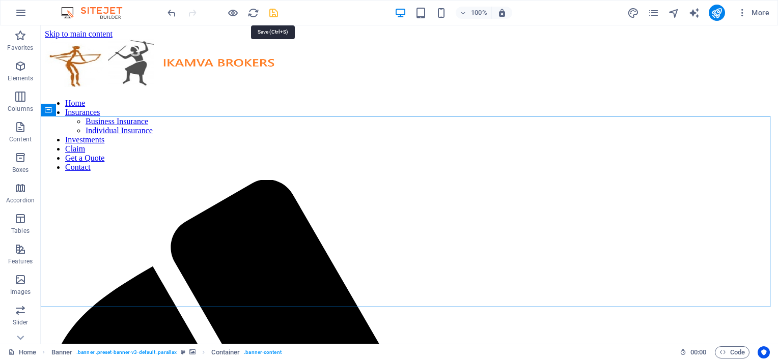
click at [273, 8] on icon "save" at bounding box center [274, 13] width 12 height 12
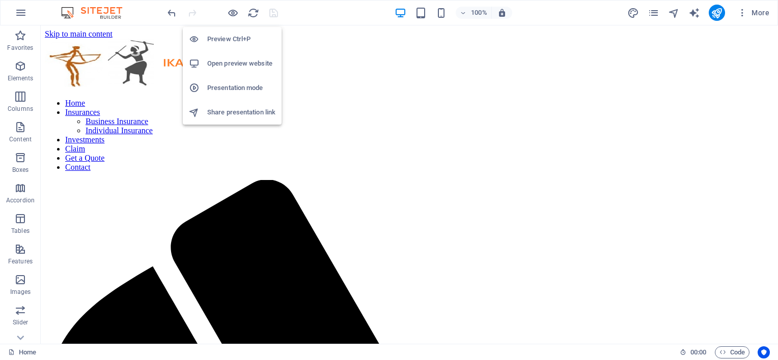
click at [222, 60] on h6 "Open preview website" at bounding box center [241, 64] width 68 height 12
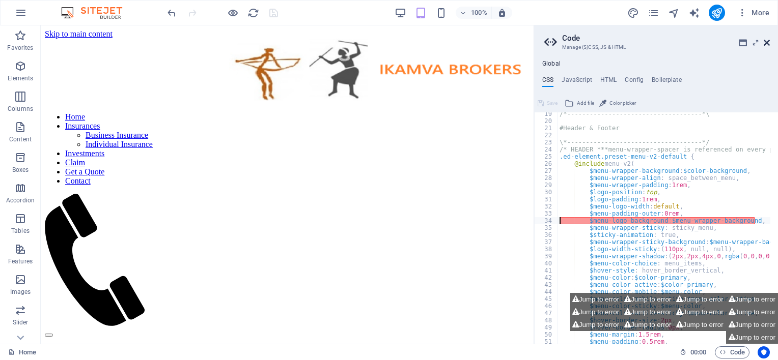
click at [767, 40] on icon at bounding box center [766, 43] width 6 height 8
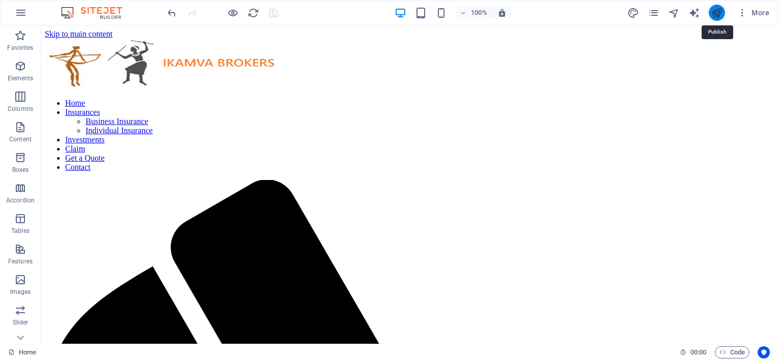
click at [720, 10] on icon "publish" at bounding box center [717, 13] width 12 height 12
